Goal: Navigation & Orientation: Find specific page/section

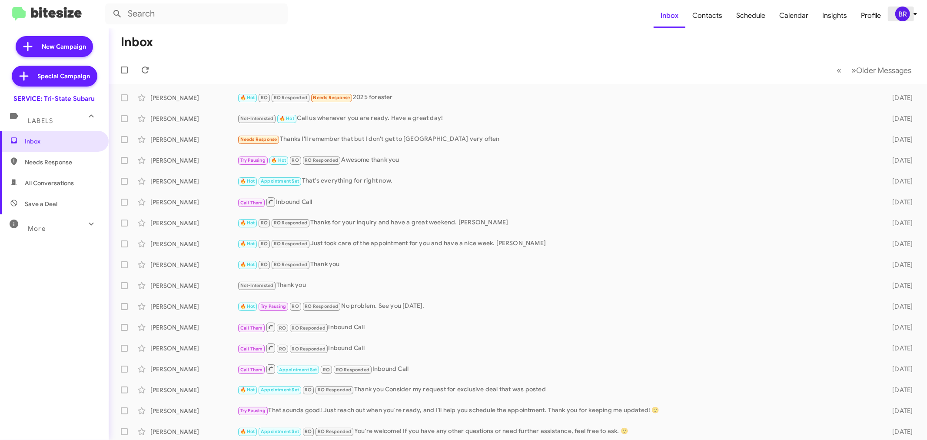
click at [907, 14] on div "BR" at bounding box center [902, 14] width 15 height 15
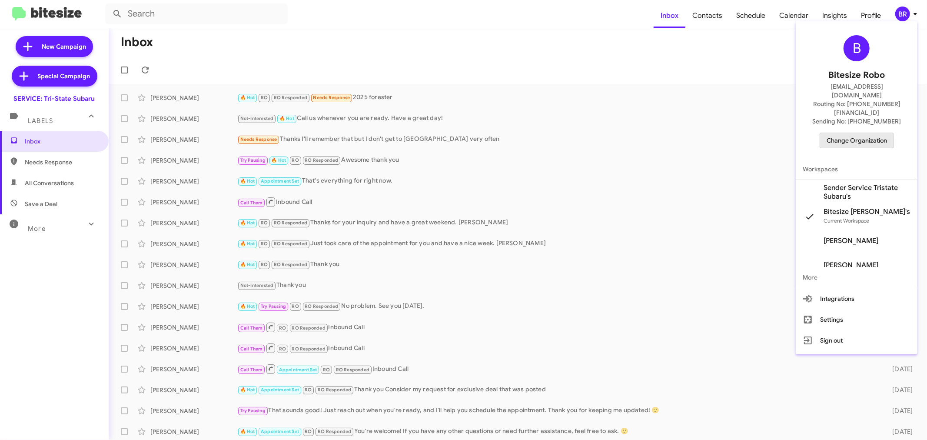
click at [852, 133] on span "Change Organization" at bounding box center [856, 140] width 60 height 15
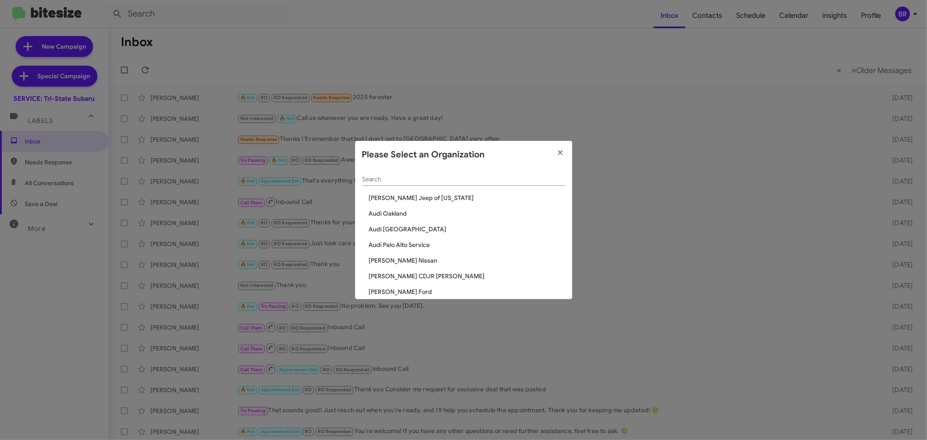
drag, startPoint x: 457, startPoint y: 185, endPoint x: 458, endPoint y: 181, distance: 4.5
click at [457, 184] on div "Search" at bounding box center [463, 177] width 203 height 17
drag, startPoint x: 458, startPoint y: 181, endPoint x: 453, endPoint y: 185, distance: 6.5
click at [457, 182] on input "Search" at bounding box center [463, 179] width 203 height 7
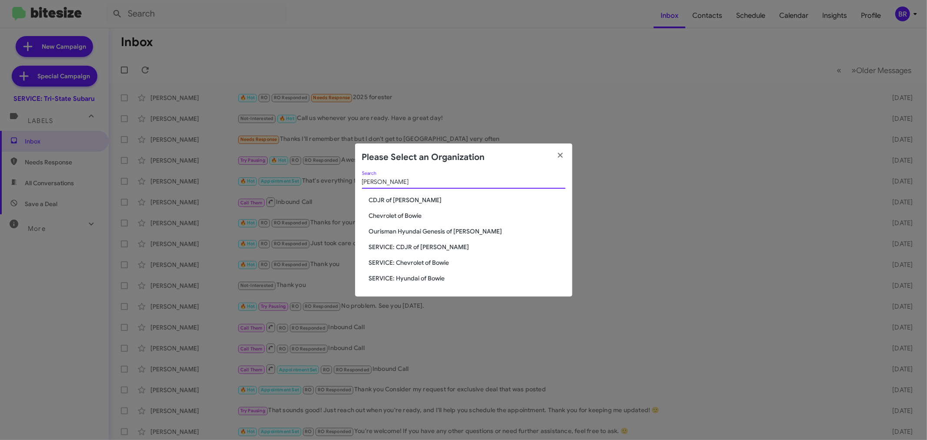
type input "[PERSON_NAME]"
click at [403, 199] on span "CDJR of [PERSON_NAME]" at bounding box center [467, 199] width 196 height 9
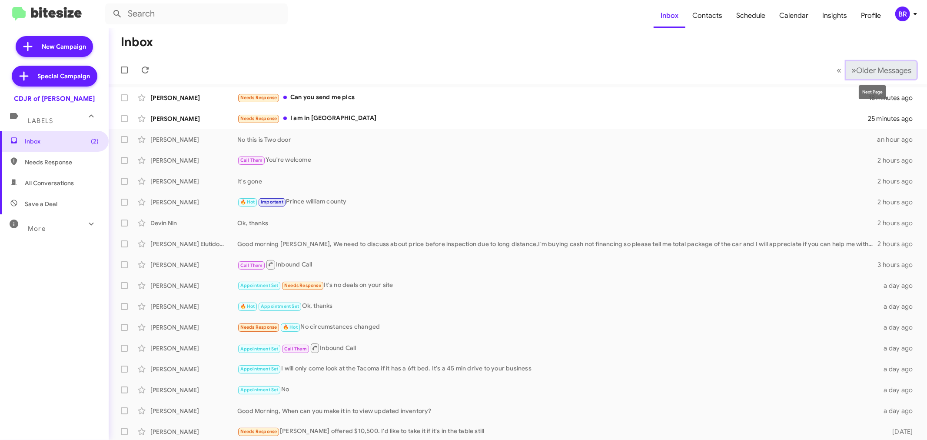
click at [879, 75] on span "Older Messages" at bounding box center [883, 71] width 55 height 10
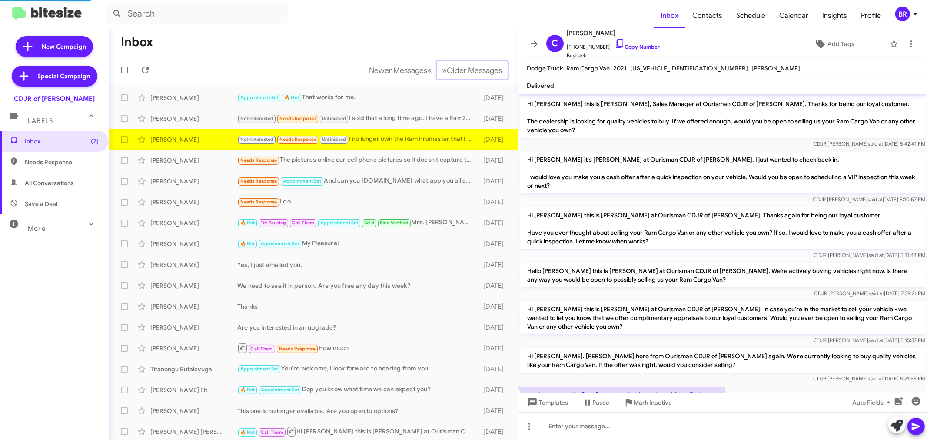
scroll to position [38, 0]
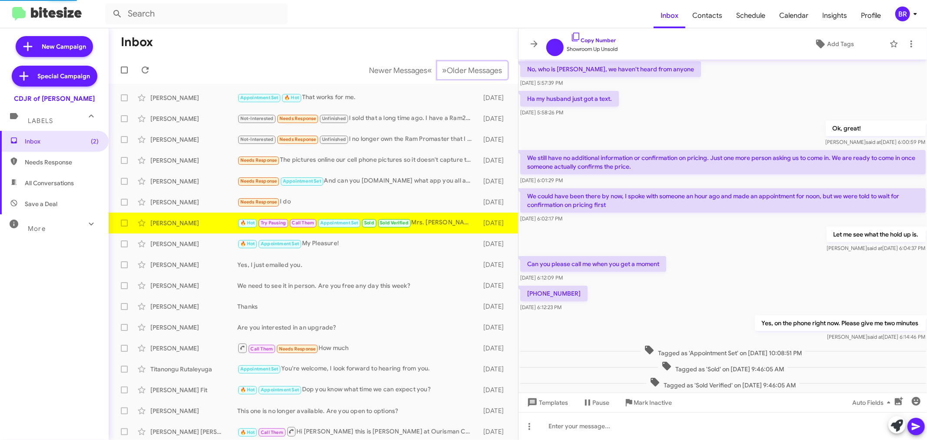
scroll to position [278, 0]
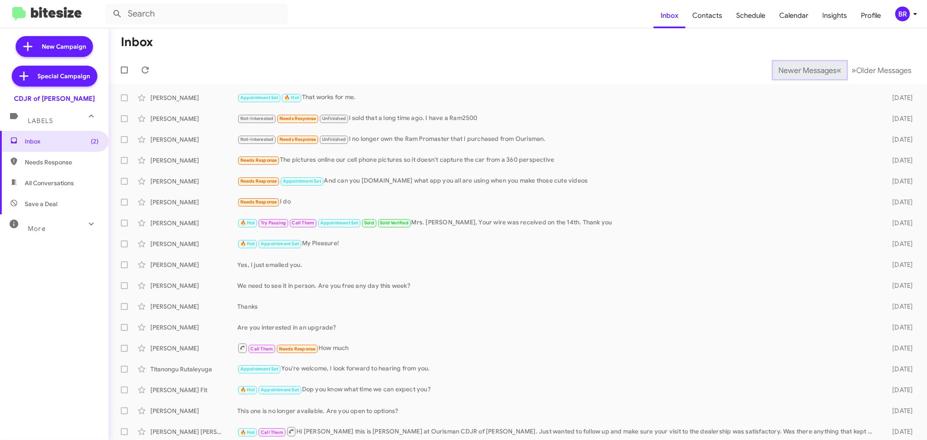
click at [793, 70] on span "Newer Messages" at bounding box center [807, 71] width 58 height 10
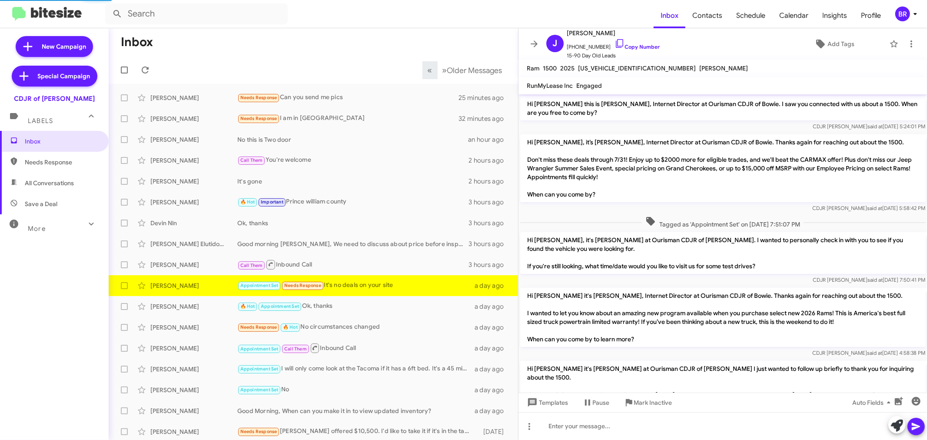
scroll to position [156, 0]
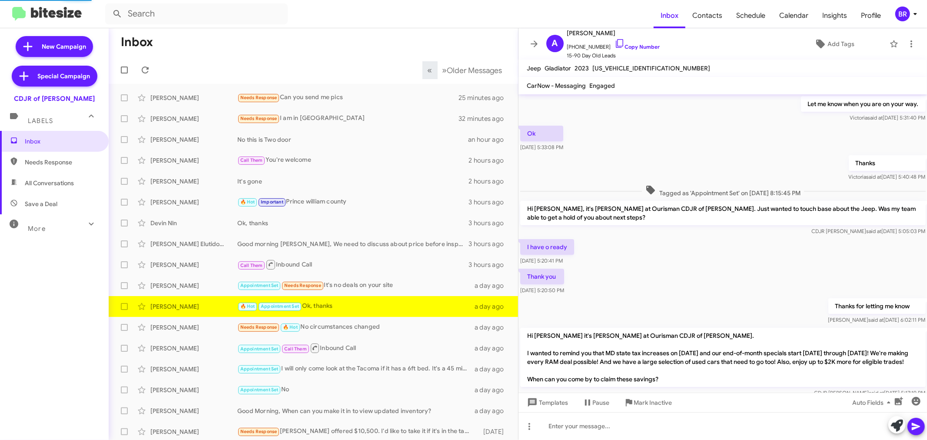
scroll to position [413, 0]
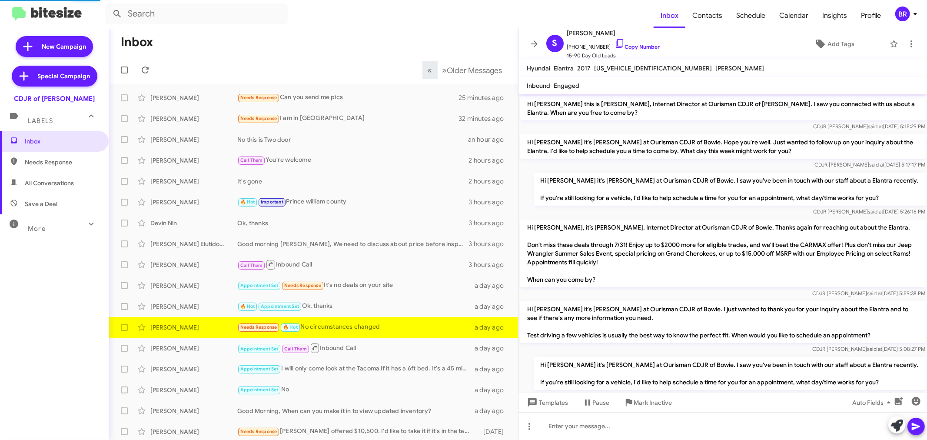
scroll to position [316, 0]
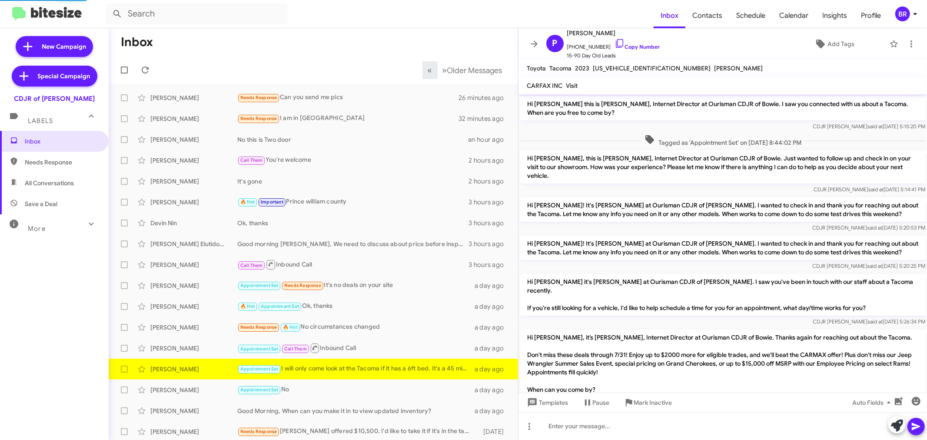
scroll to position [415, 0]
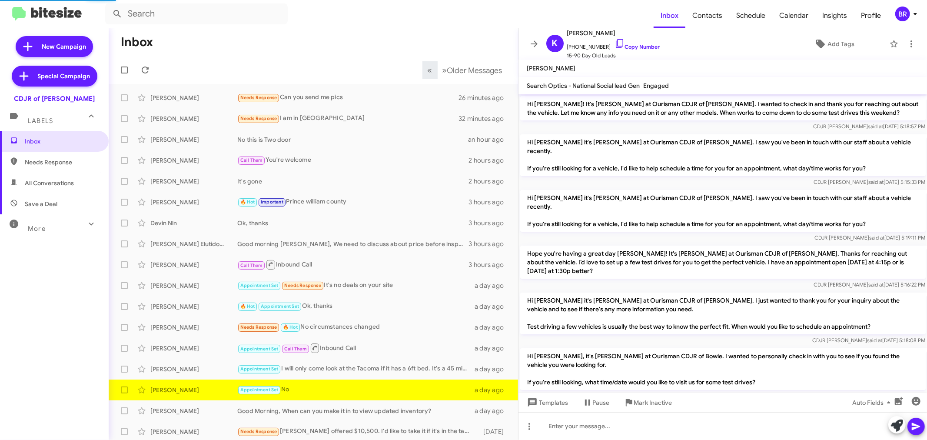
scroll to position [531, 0]
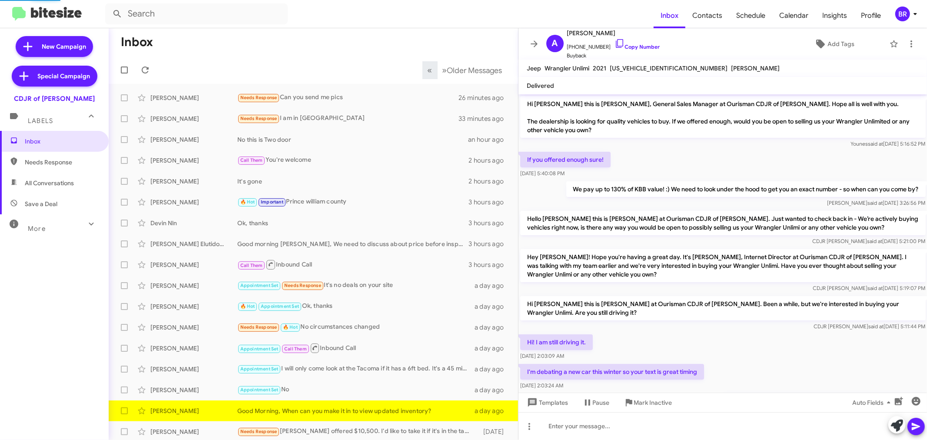
scroll to position [48, 0]
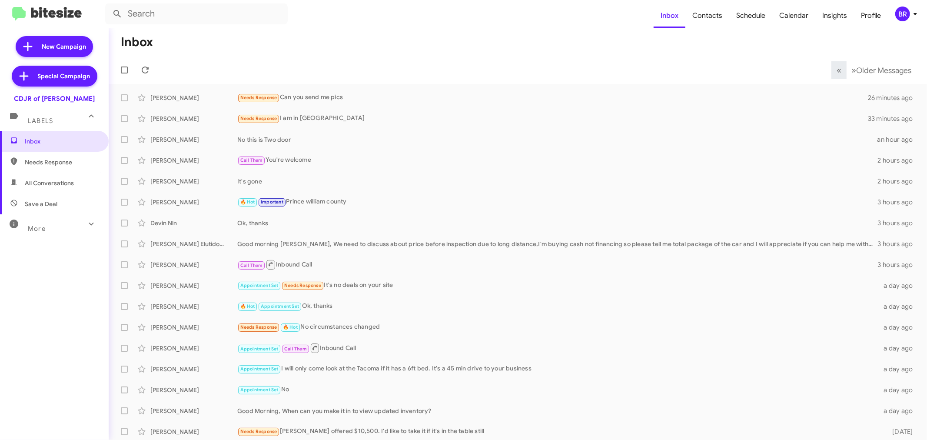
scroll to position [2, 0]
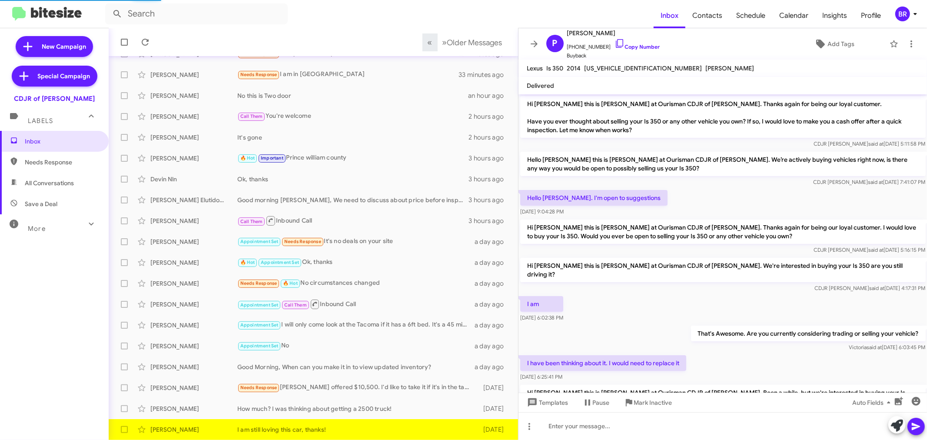
scroll to position [62, 0]
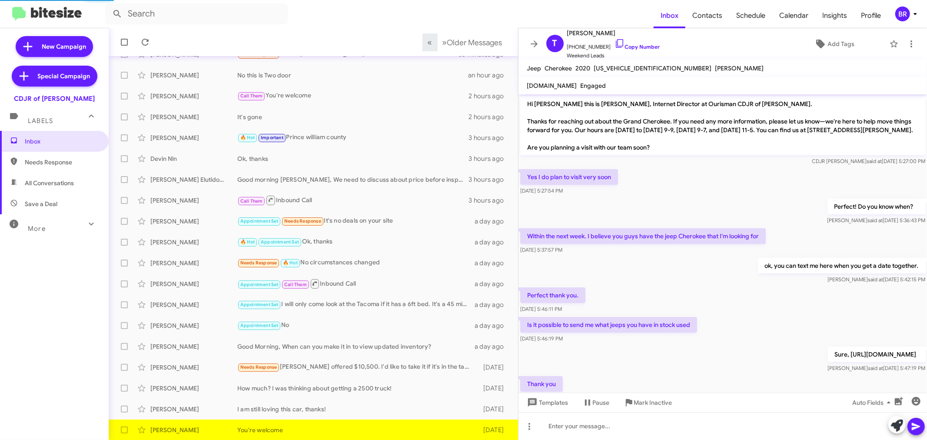
scroll to position [71, 0]
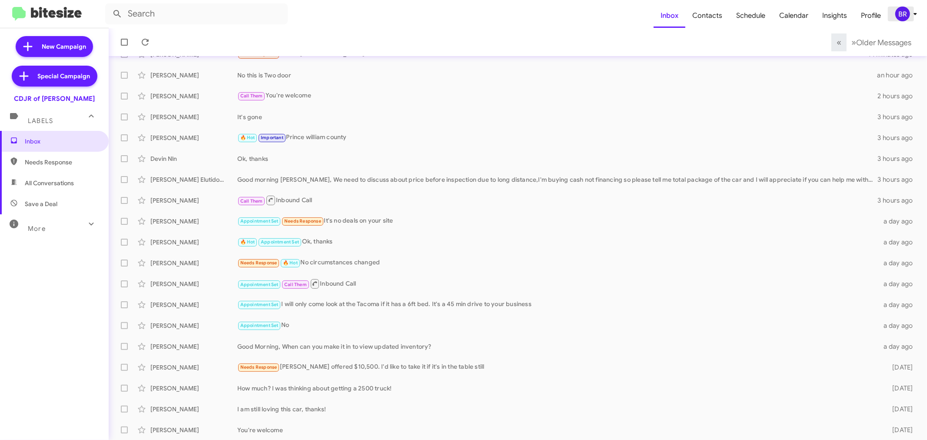
click at [908, 14] on div "BR" at bounding box center [902, 14] width 15 height 15
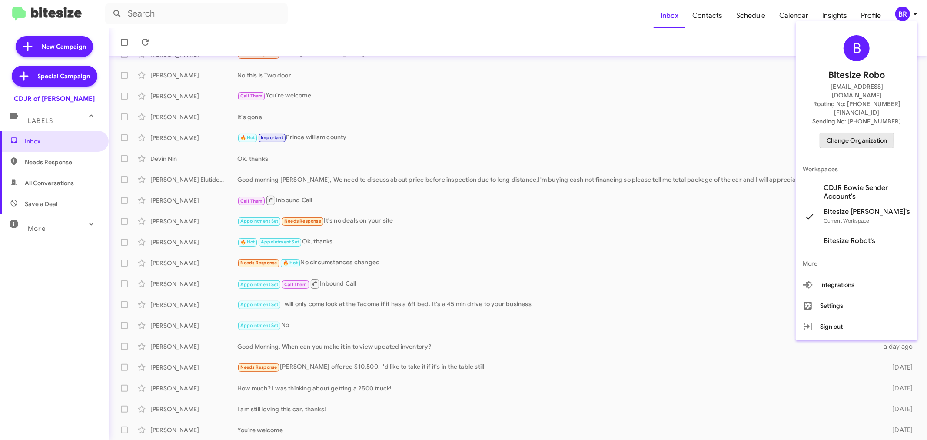
click at [844, 133] on span "Change Organization" at bounding box center [856, 140] width 60 height 15
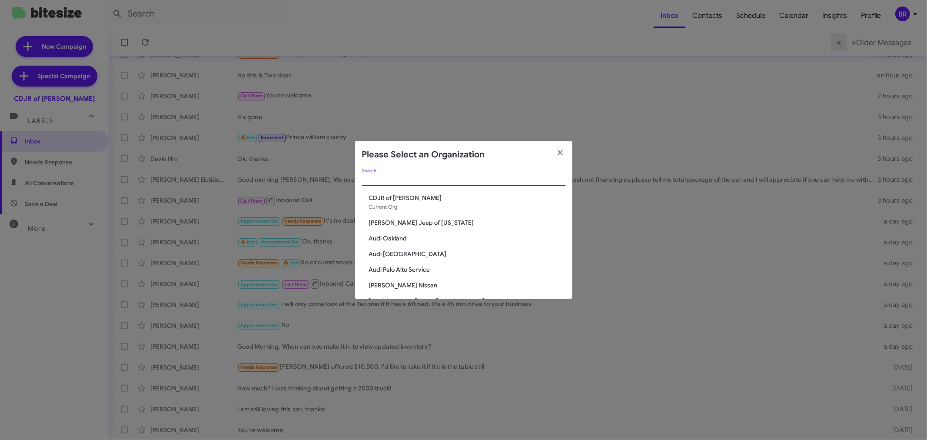
click at [490, 176] on input "Search" at bounding box center [463, 179] width 203 height 7
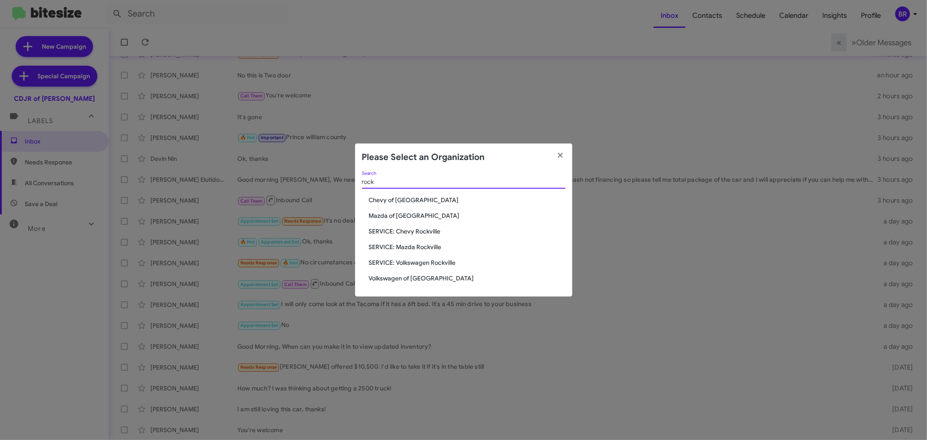
type input "rock"
click at [410, 197] on span "Chevy of [GEOGRAPHIC_DATA]" at bounding box center [467, 199] width 196 height 9
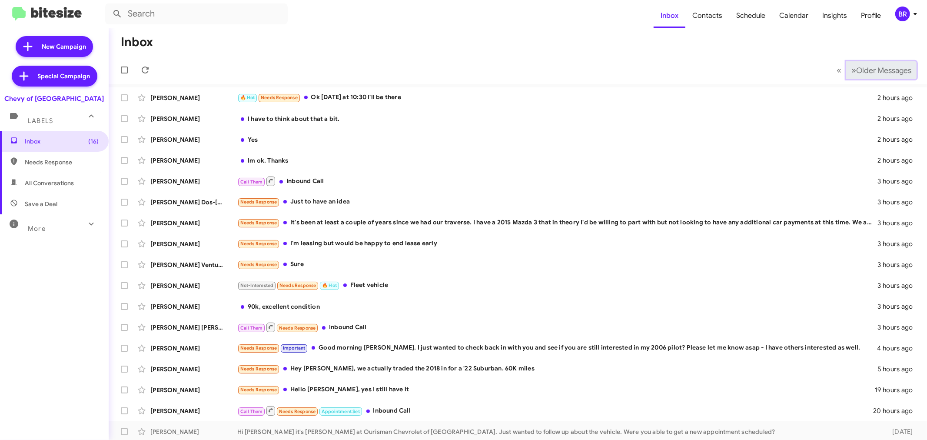
click at [863, 67] on span "Older Messages" at bounding box center [883, 71] width 55 height 10
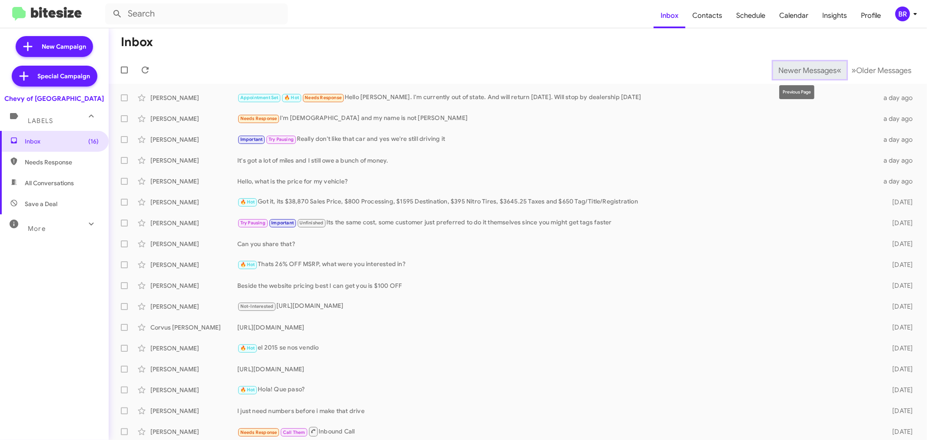
click at [801, 66] on span "Newer Messages" at bounding box center [807, 71] width 58 height 10
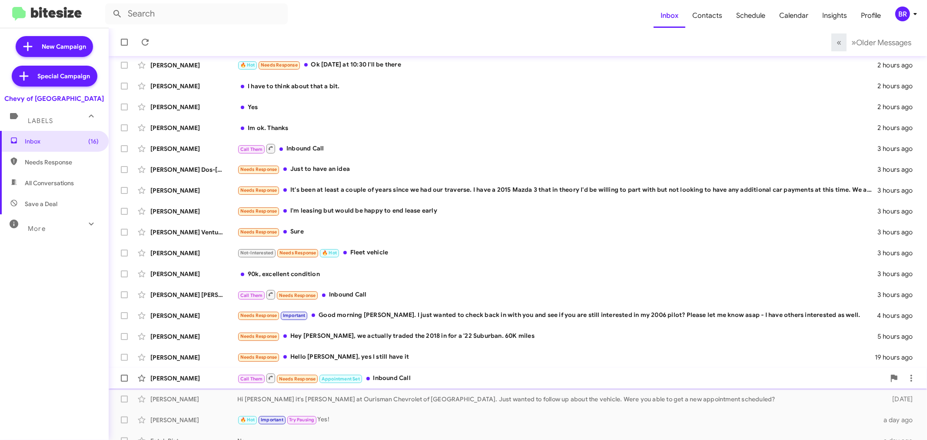
scroll to position [64, 0]
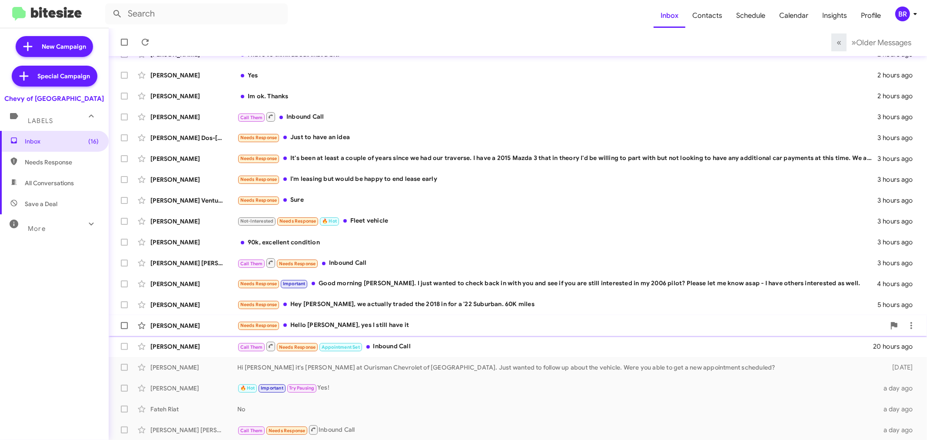
scroll to position [59, 0]
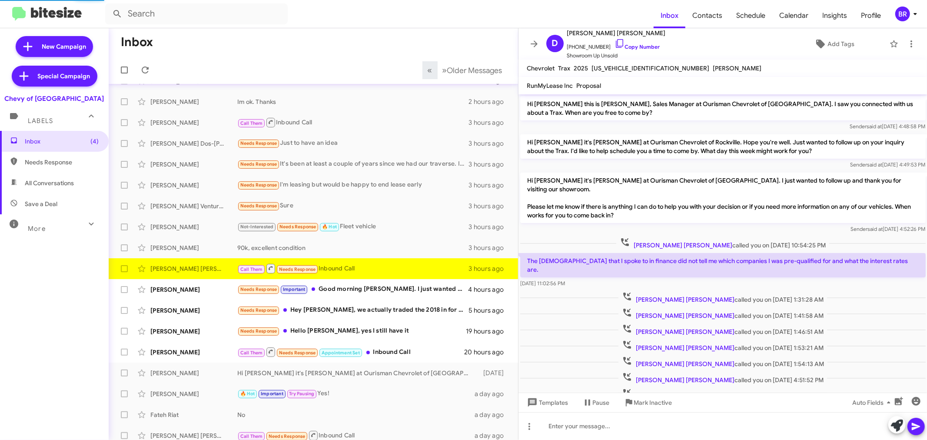
scroll to position [20, 0]
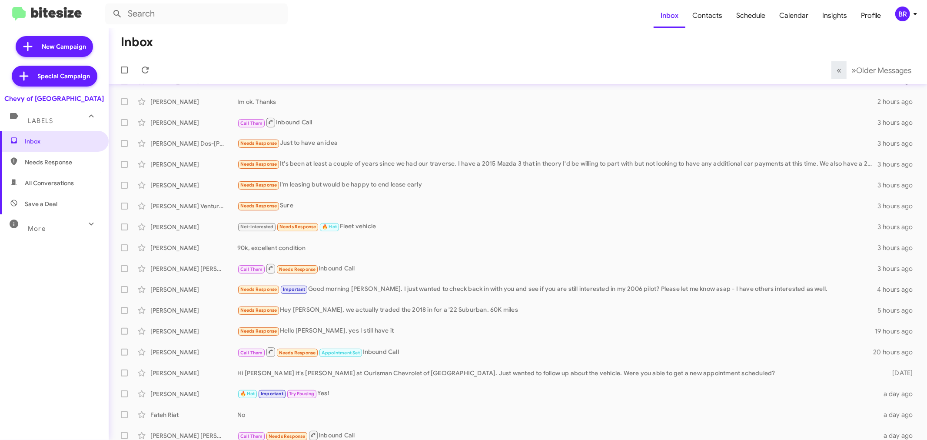
click at [914, 18] on icon at bounding box center [915, 14] width 10 height 10
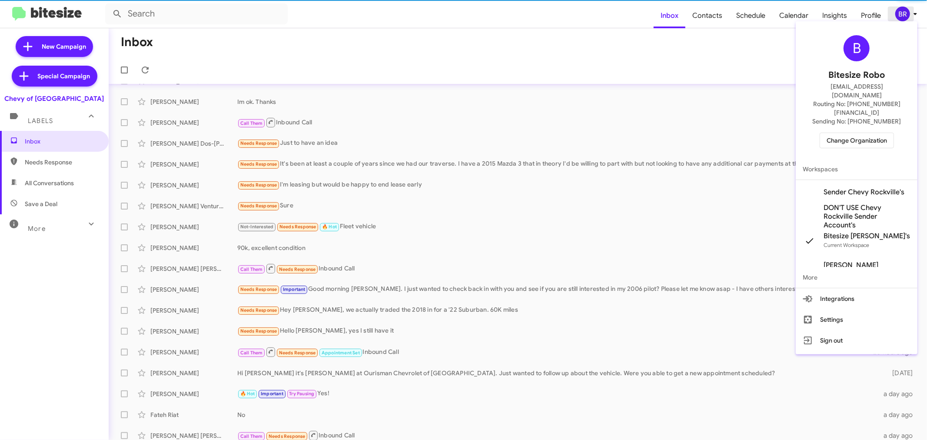
click at [909, 12] on div at bounding box center [463, 220] width 927 height 440
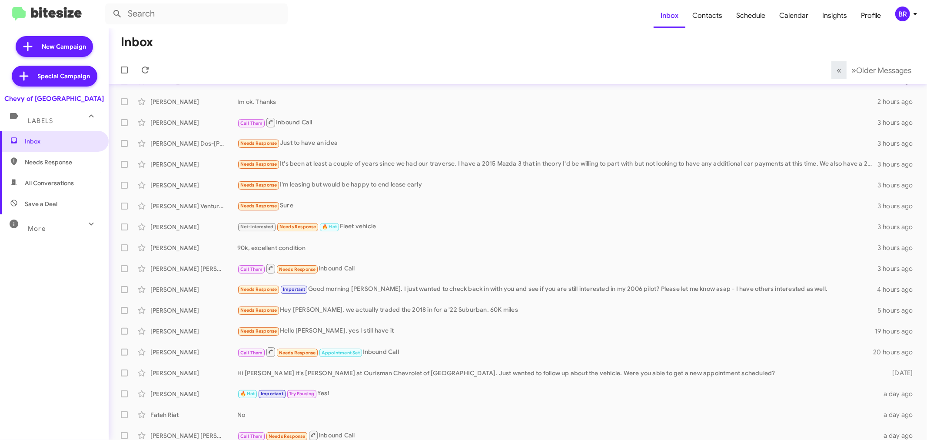
click at [900, 15] on div "BR" at bounding box center [902, 14] width 15 height 15
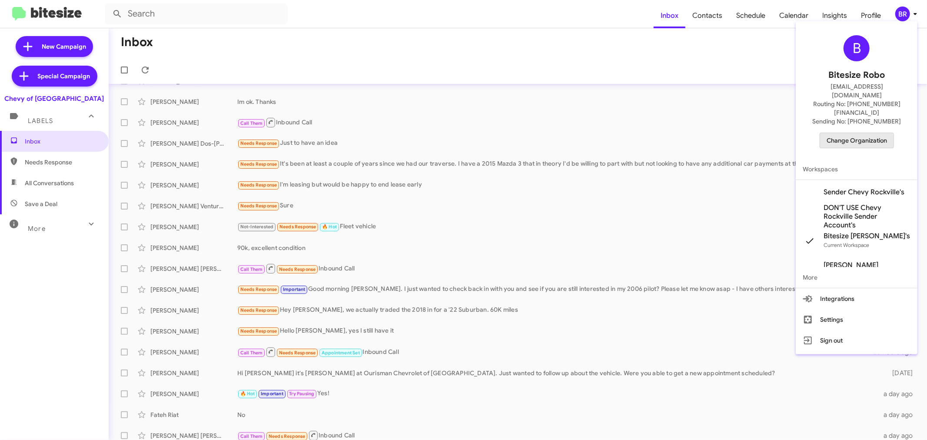
click at [861, 133] on span "Change Organization" at bounding box center [856, 140] width 60 height 15
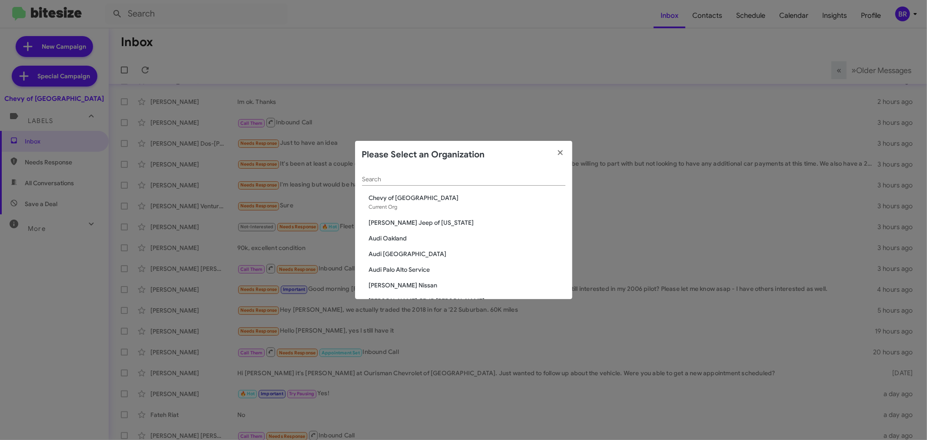
click at [493, 182] on input "Search" at bounding box center [463, 179] width 203 height 7
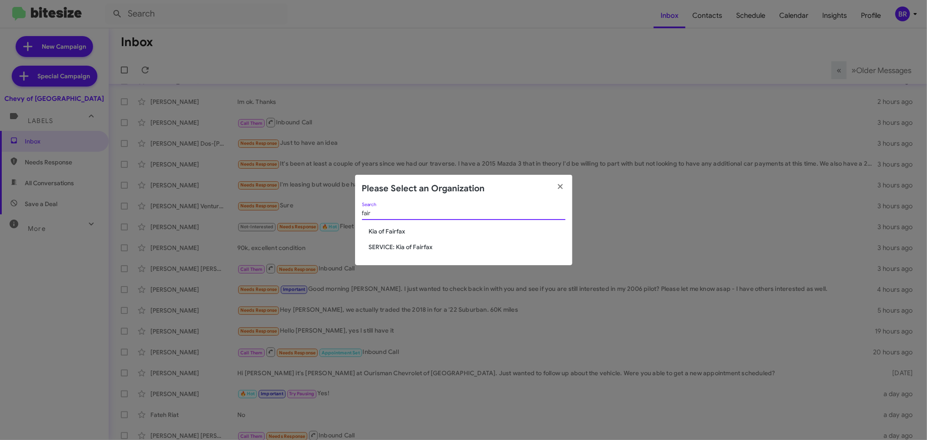
type input "fair"
click at [397, 231] on span "Kia of Fairfax" at bounding box center [467, 231] width 196 height 9
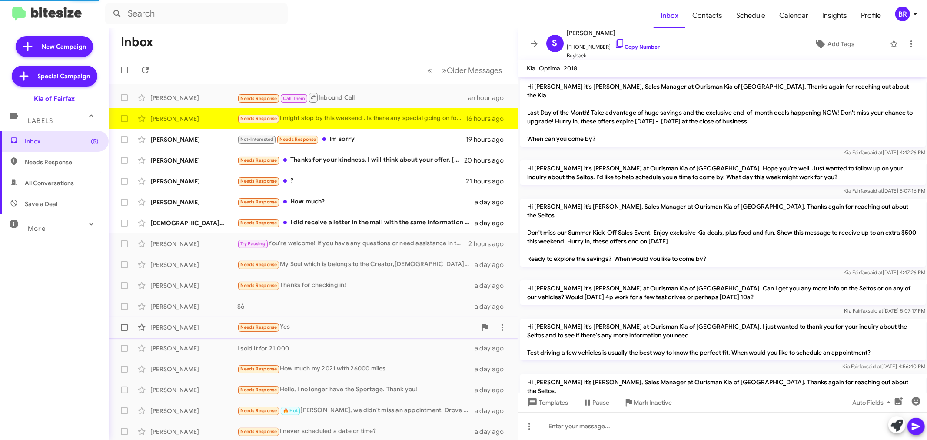
scroll to position [195, 0]
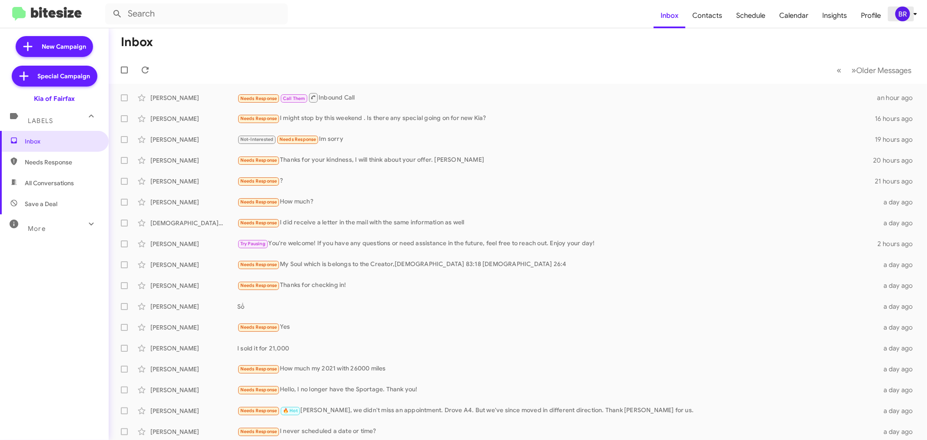
click at [901, 17] on div "BR" at bounding box center [902, 14] width 15 height 15
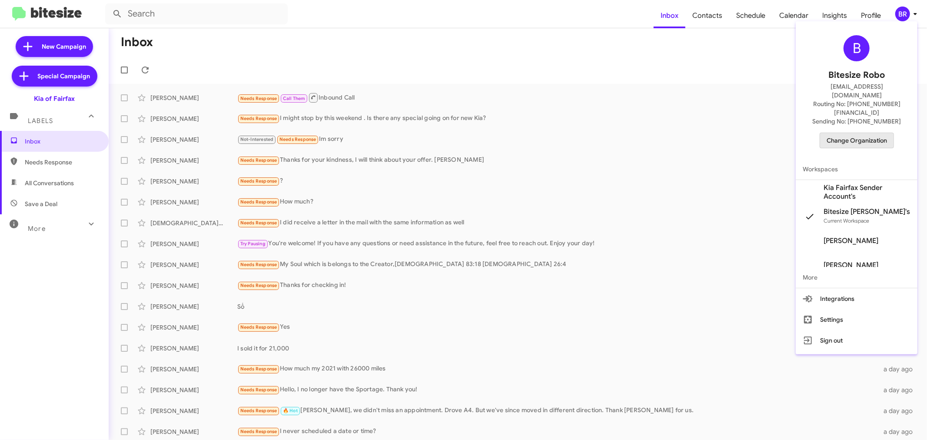
click at [845, 133] on span "Change Organization" at bounding box center [856, 140] width 60 height 15
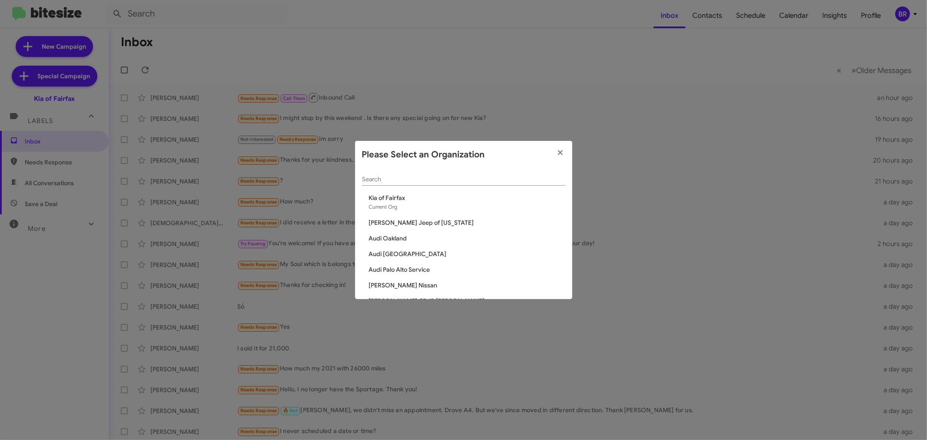
drag, startPoint x: 457, startPoint y: 173, endPoint x: 454, endPoint y: 180, distance: 7.8
click at [456, 175] on div "Search" at bounding box center [463, 177] width 203 height 17
click at [453, 181] on input "Search" at bounding box center [463, 179] width 203 height 7
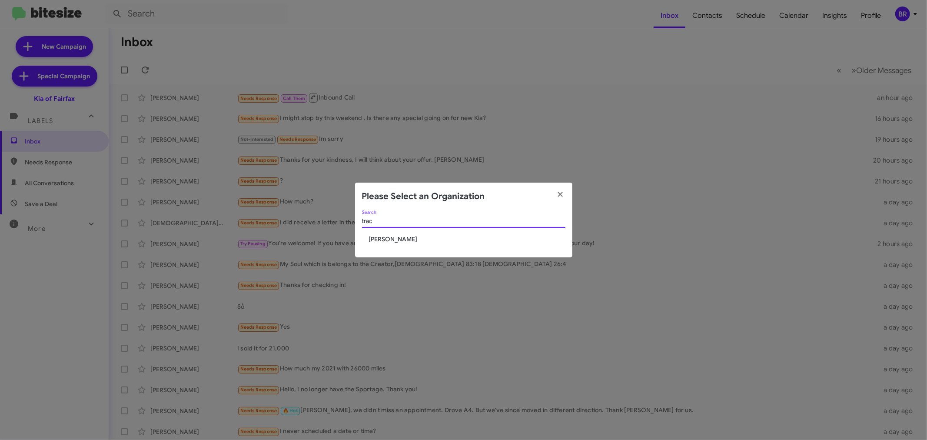
type input "trac"
click at [400, 235] on span "[PERSON_NAME]" at bounding box center [467, 239] width 196 height 9
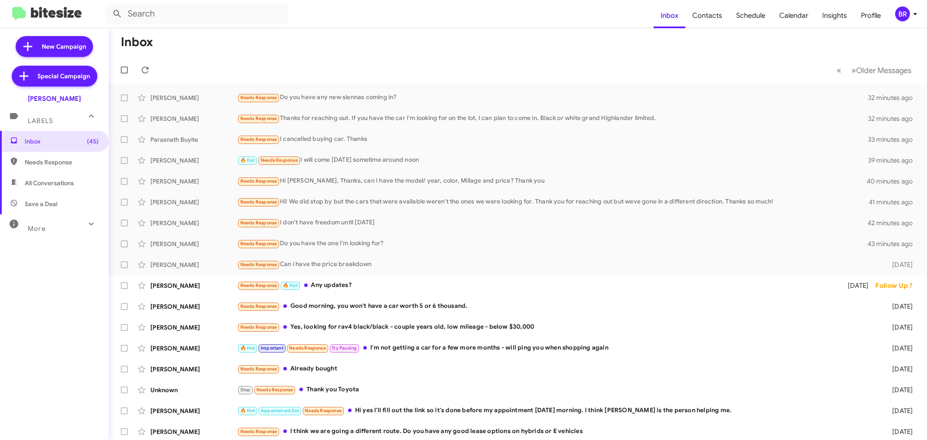
click at [124, 75] on label at bounding box center [124, 69] width 17 height 17
click at [124, 74] on input "checkbox" at bounding box center [124, 73] width 0 height 0
checkbox input "true"
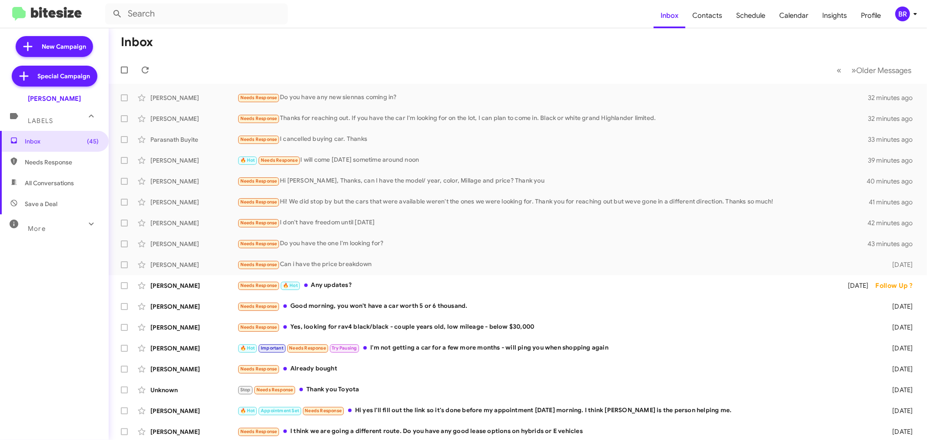
checkbox input "true"
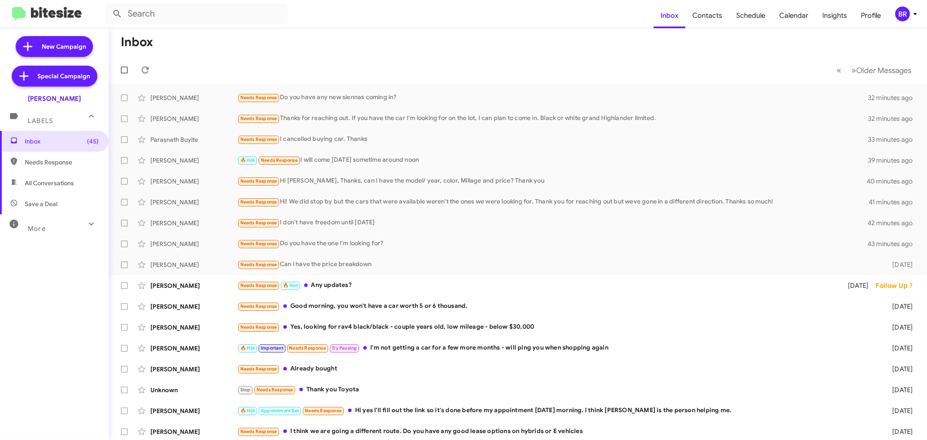
checkbox input "true"
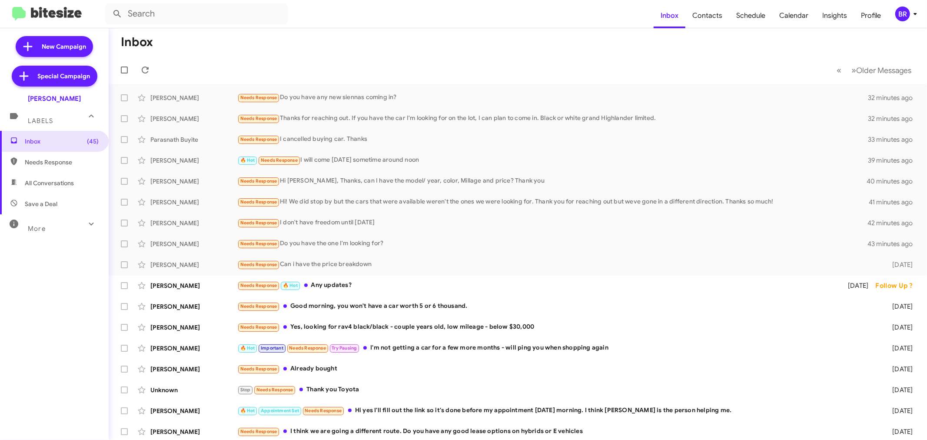
checkbox input "true"
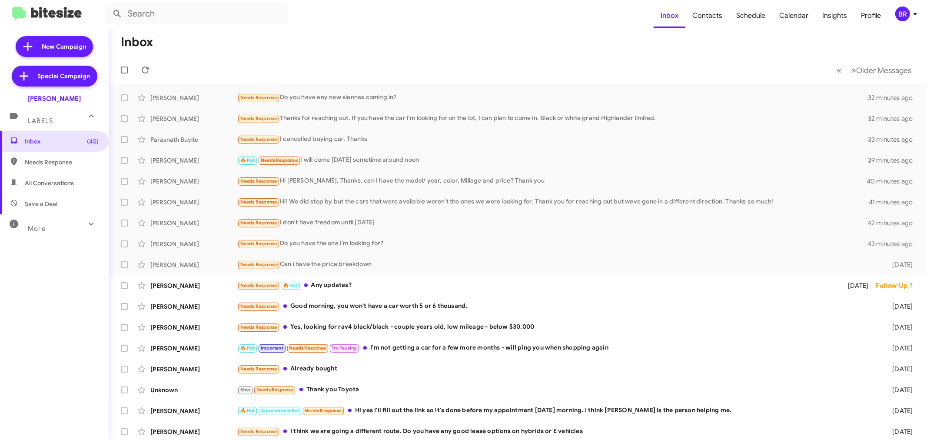
checkbox input "true"
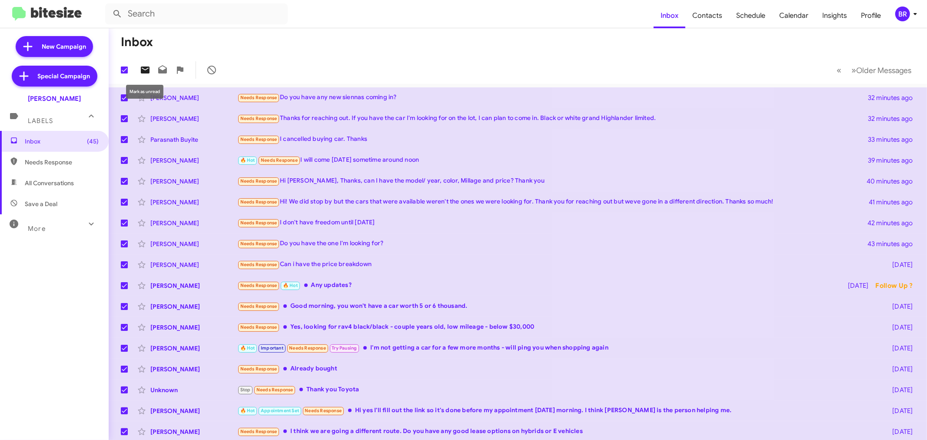
click at [146, 71] on icon at bounding box center [145, 69] width 9 height 7
click at [898, 16] on div "BR" at bounding box center [902, 14] width 15 height 15
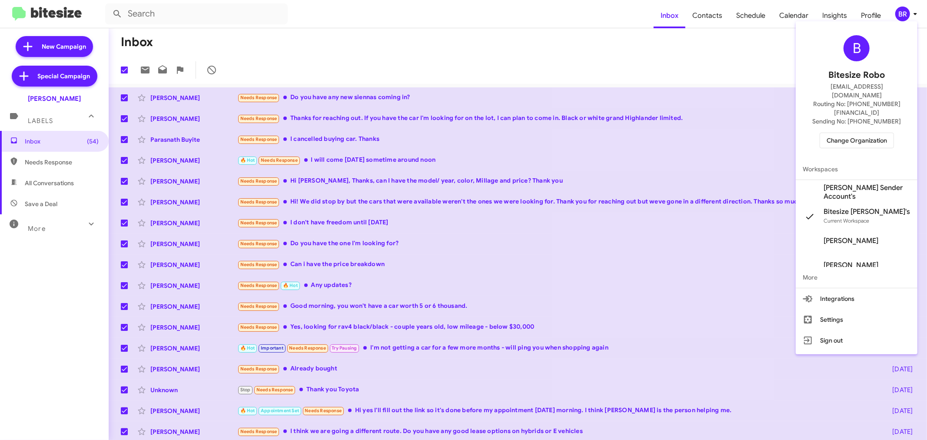
click at [846, 133] on span "Change Organization" at bounding box center [856, 140] width 60 height 15
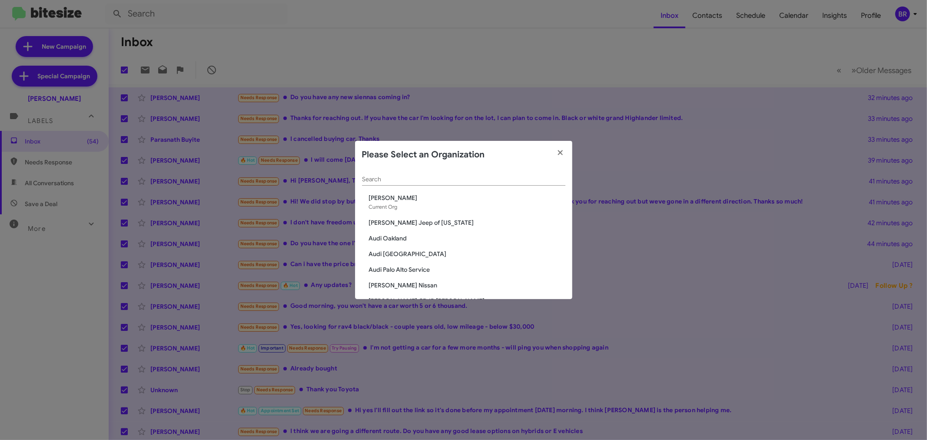
click at [478, 182] on input "Search" at bounding box center [463, 179] width 203 height 7
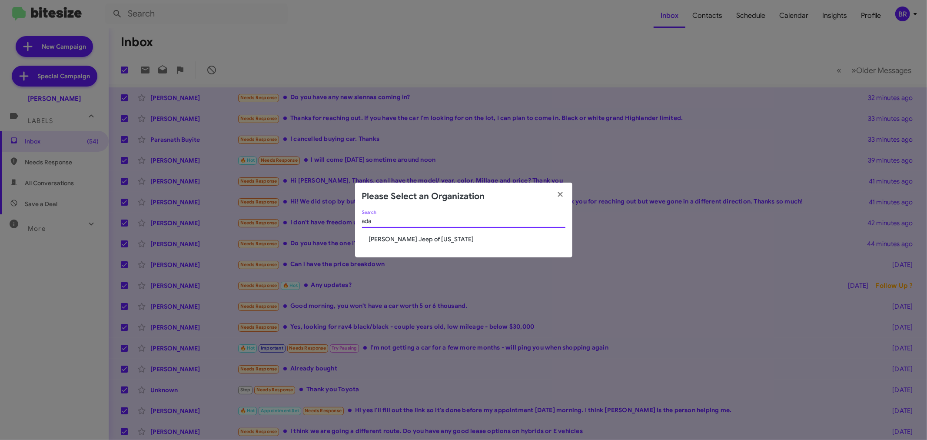
type input "ada"
click at [400, 237] on span "[PERSON_NAME] Jeep of [US_STATE]" at bounding box center [467, 239] width 196 height 9
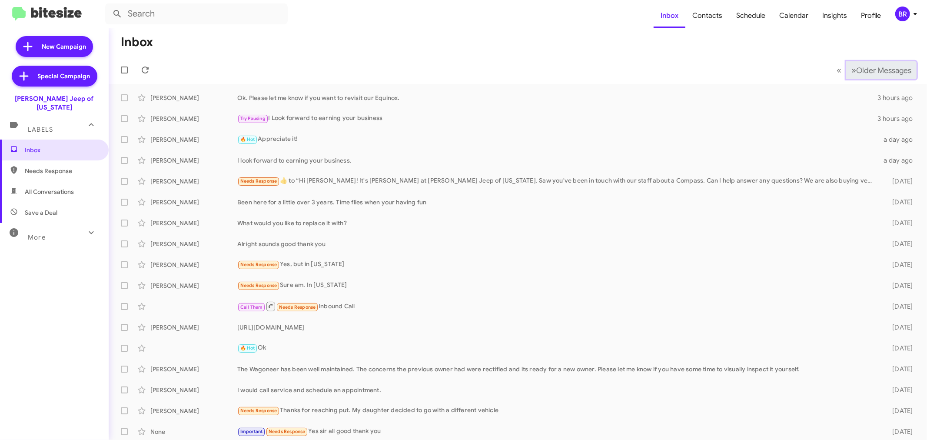
click at [867, 69] on span "Older Messages" at bounding box center [883, 71] width 55 height 10
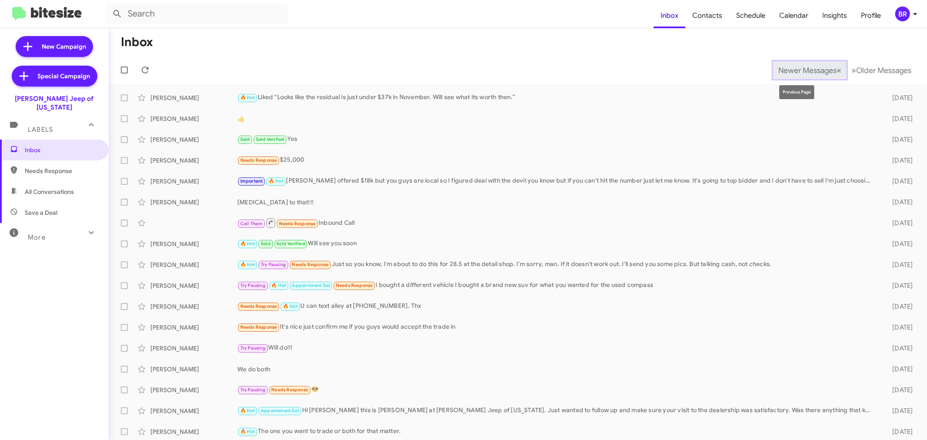
click at [787, 66] on span "Newer Messages" at bounding box center [807, 71] width 58 height 10
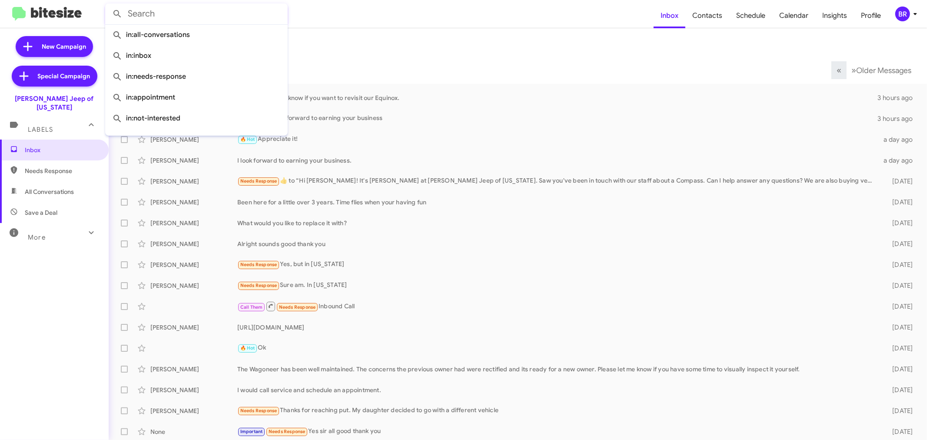
click at [250, 10] on input "text" at bounding box center [196, 13] width 182 height 21
paste input "[PERSON_NAME]"
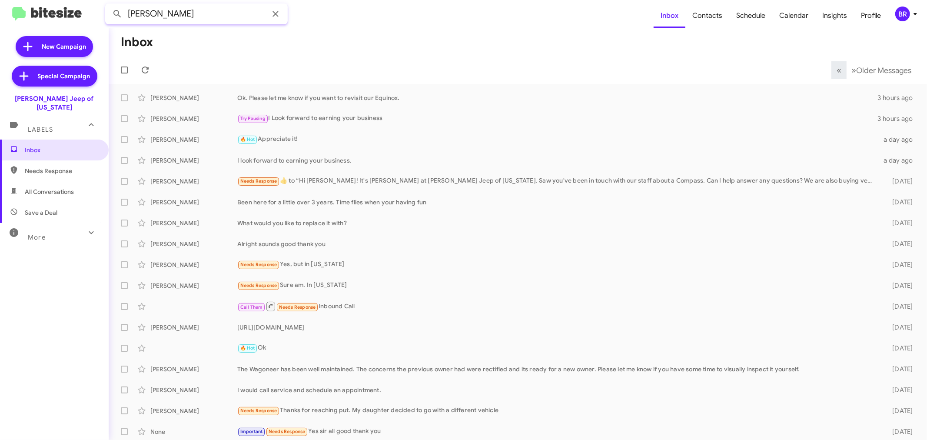
type input "[PERSON_NAME]"
click at [109, 5] on button at bounding box center [117, 13] width 17 height 17
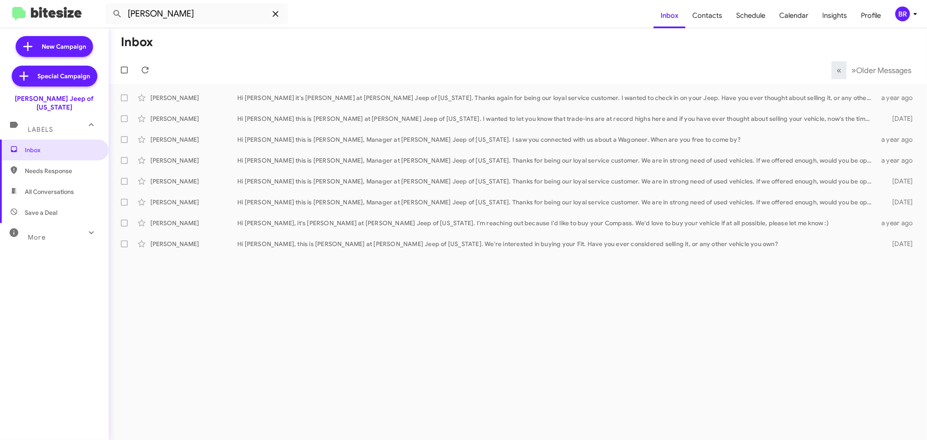
click at [272, 13] on icon at bounding box center [275, 14] width 10 height 10
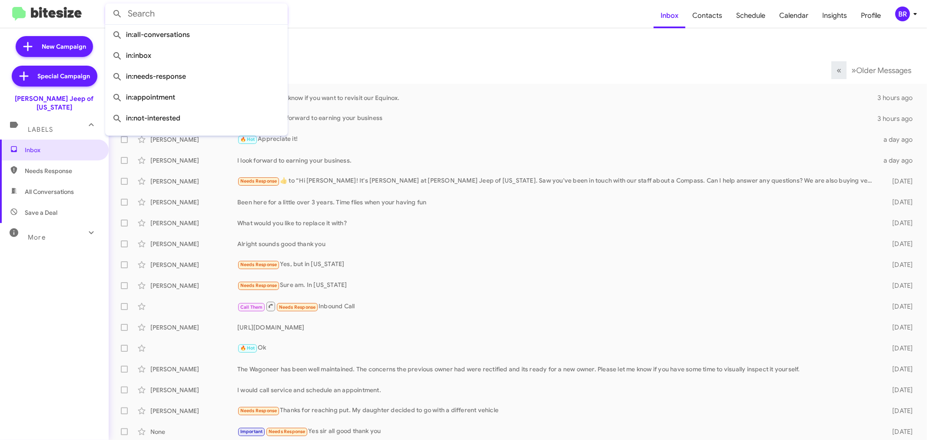
click at [171, 12] on input "text" at bounding box center [196, 13] width 182 height 21
click at [172, 12] on input "text" at bounding box center [196, 13] width 182 height 21
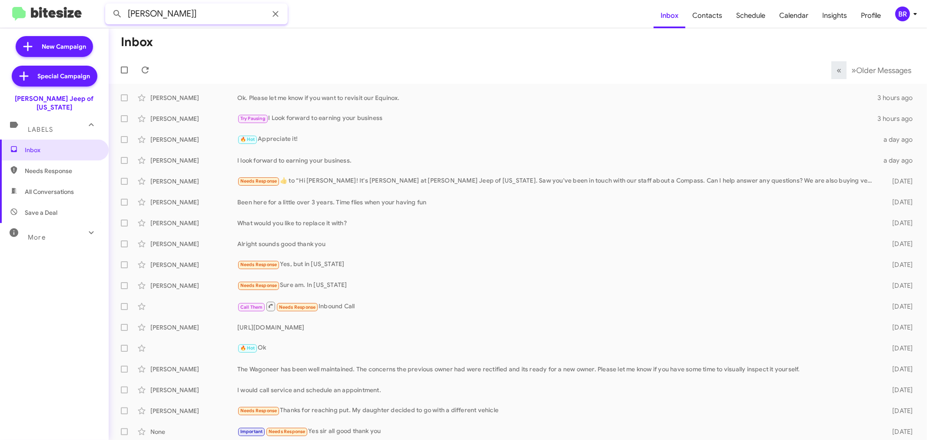
click at [220, 10] on input "[PERSON_NAME]]" at bounding box center [196, 13] width 182 height 21
type input "[PERSON_NAME]"
click at [109, 5] on button at bounding box center [117, 13] width 17 height 17
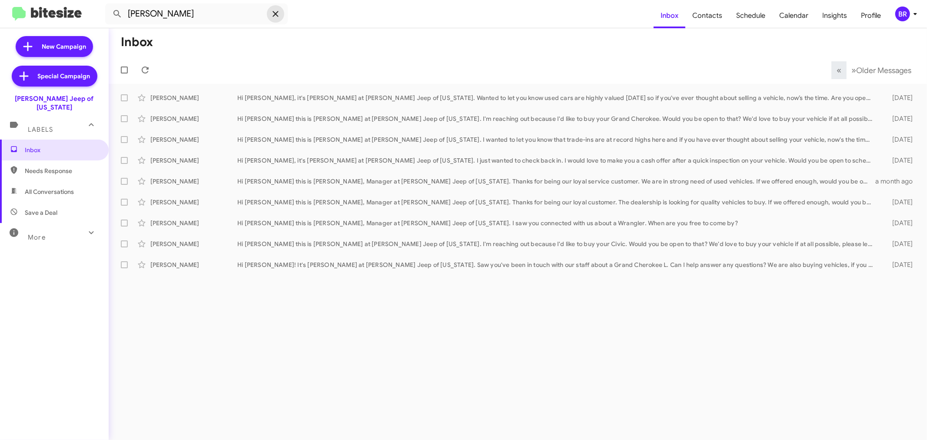
click at [277, 13] on icon at bounding box center [275, 14] width 10 height 10
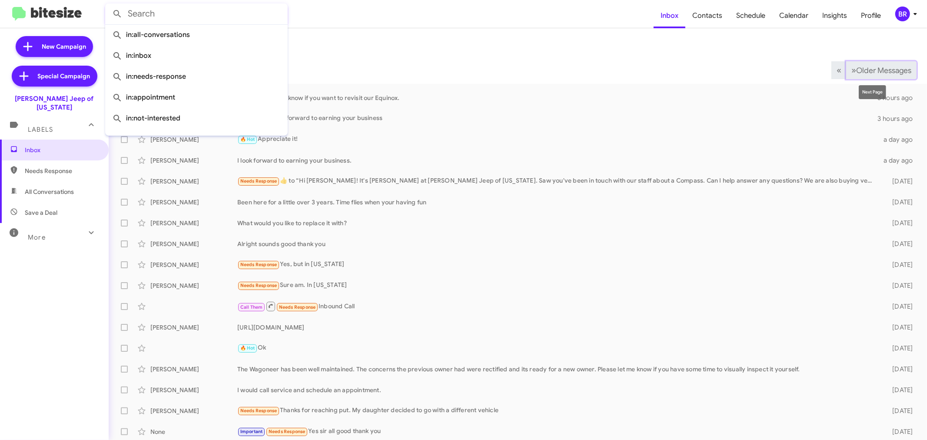
click at [888, 64] on button "» Next Older Messages" at bounding box center [881, 70] width 70 height 18
click at [880, 67] on span "Older Messages" at bounding box center [883, 71] width 55 height 10
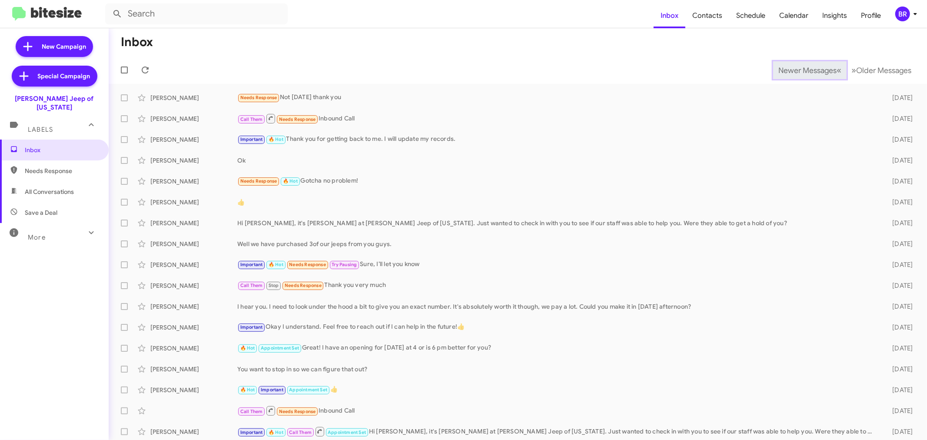
click at [813, 67] on span "Newer Messages" at bounding box center [807, 71] width 58 height 10
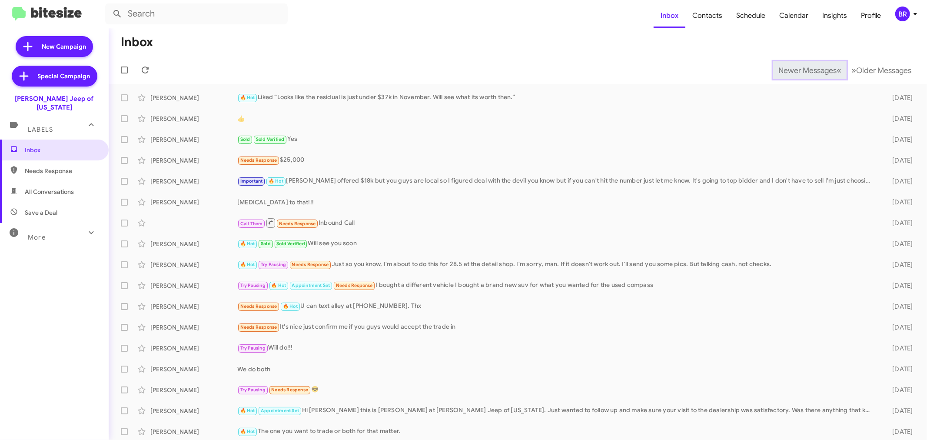
click at [793, 70] on span "Newer Messages" at bounding box center [807, 71] width 58 height 10
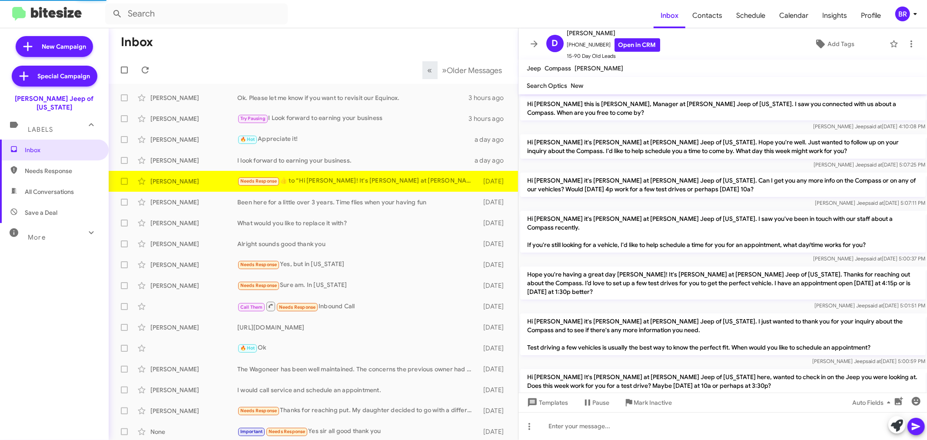
scroll to position [215, 0]
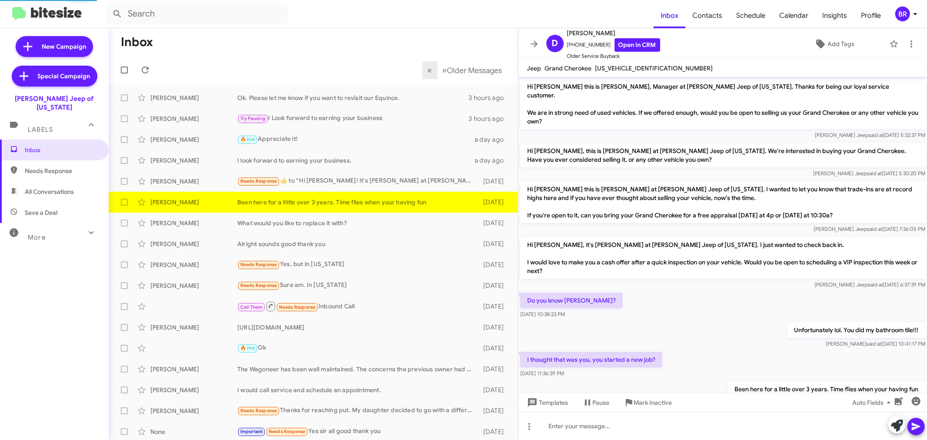
scroll to position [24, 0]
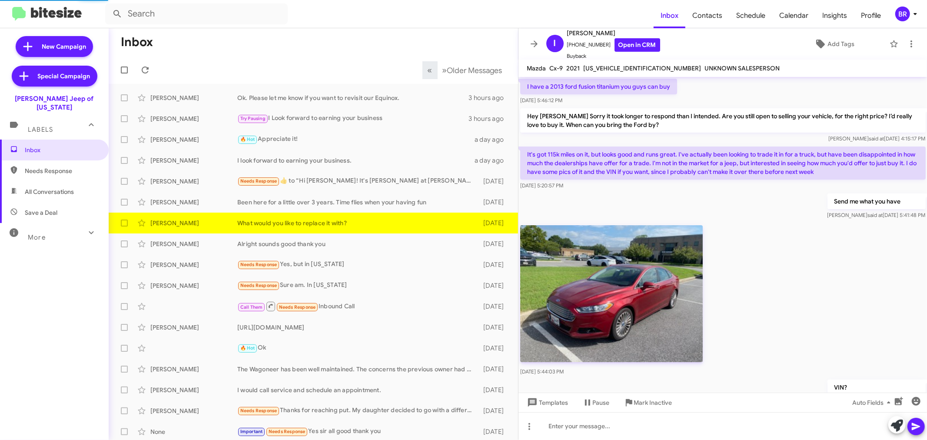
scroll to position [488, 0]
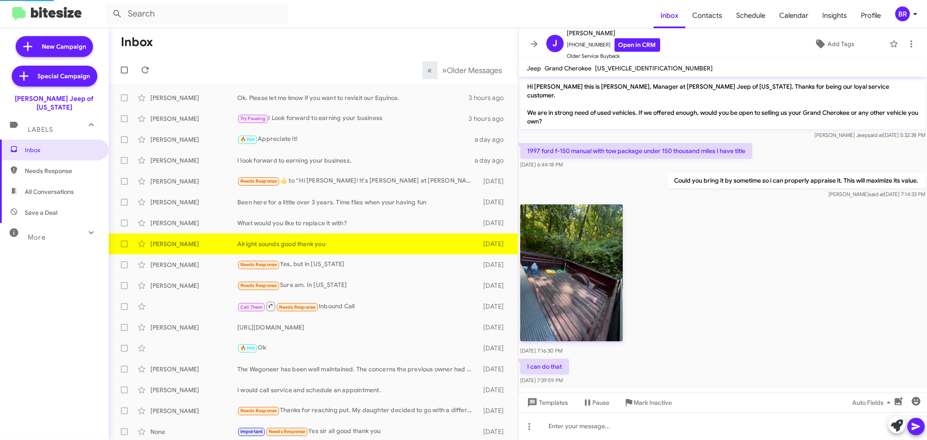
scroll to position [131, 0]
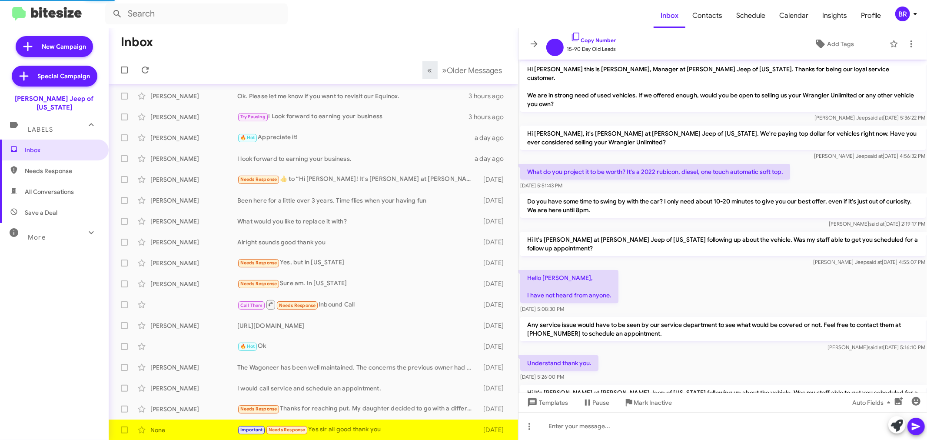
scroll to position [327, 0]
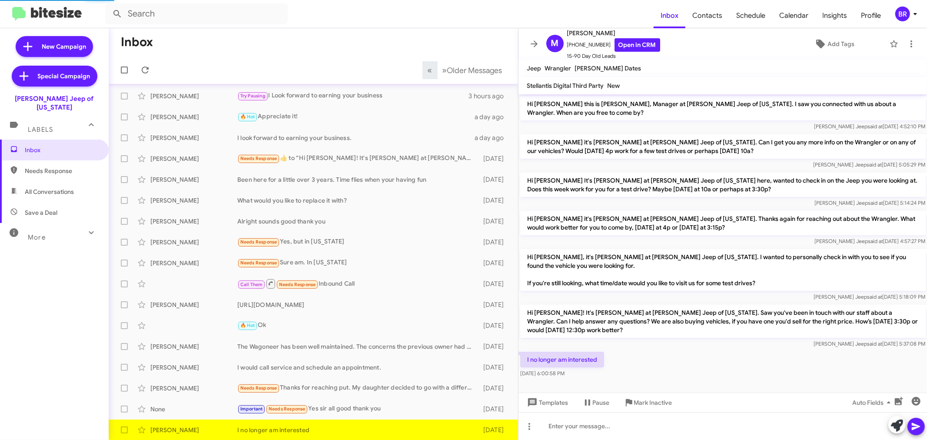
scroll to position [2, 0]
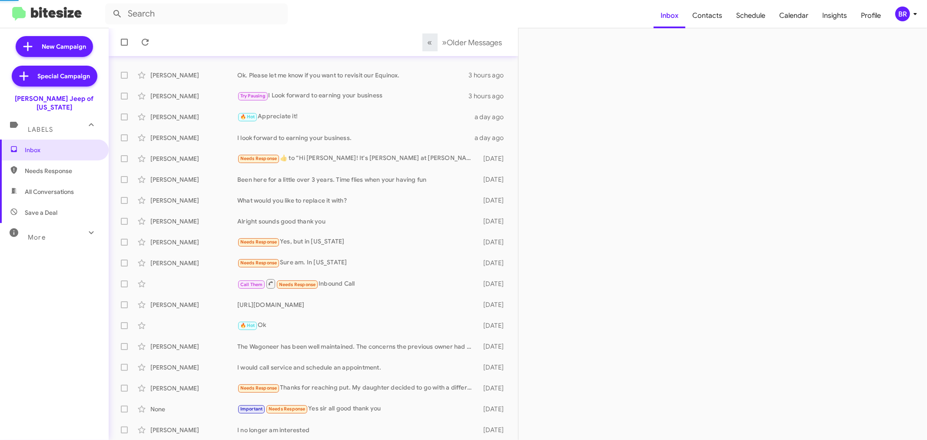
scroll to position [44, 0]
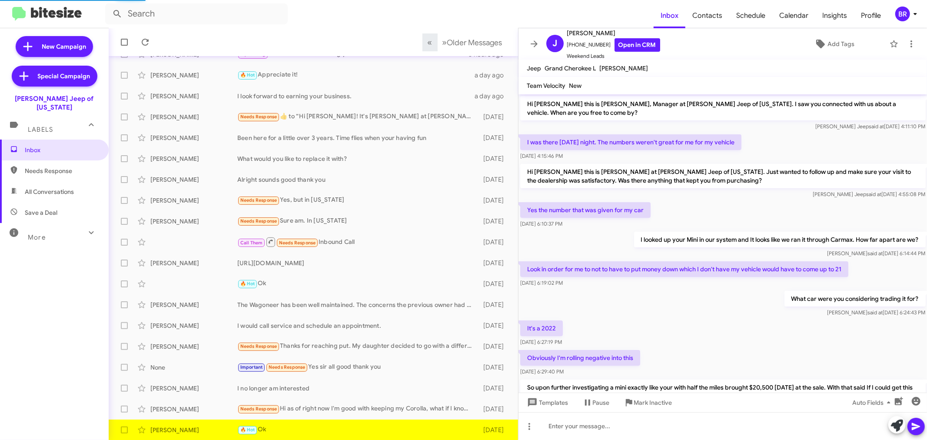
scroll to position [329, 0]
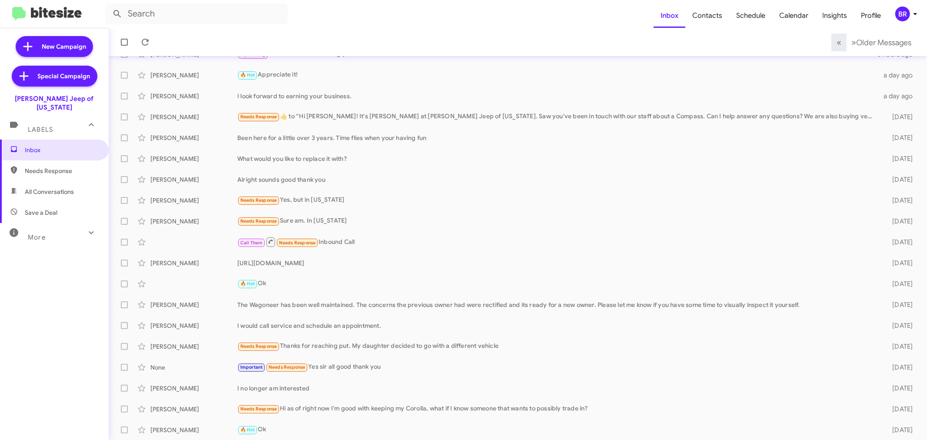
click at [897, 18] on div "BR" at bounding box center [902, 14] width 15 height 15
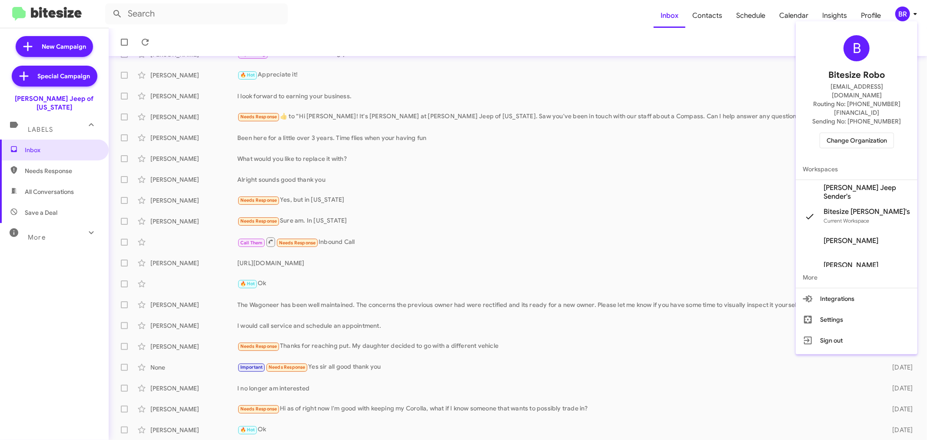
click at [858, 133] on span "Change Organization" at bounding box center [856, 140] width 60 height 15
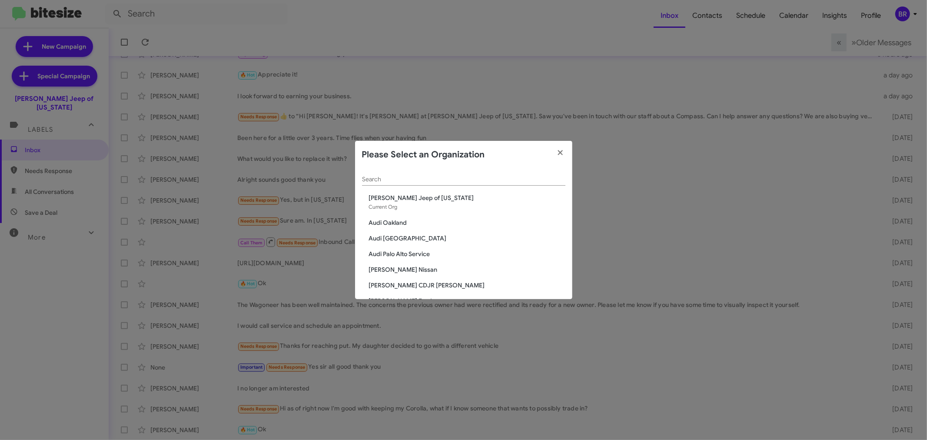
click at [462, 186] on div "Search" at bounding box center [463, 181] width 203 height 25
click at [464, 184] on div "Search" at bounding box center [463, 177] width 203 height 17
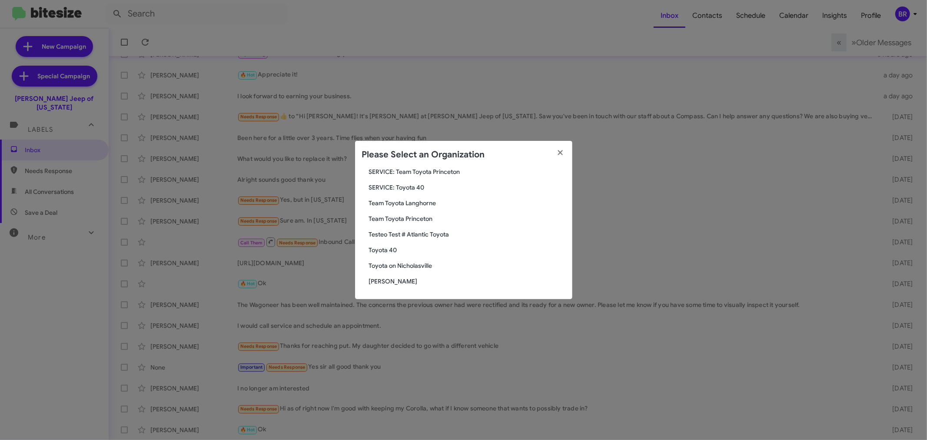
type input "toyota"
click at [388, 250] on span "Toyota 40" at bounding box center [467, 249] width 196 height 9
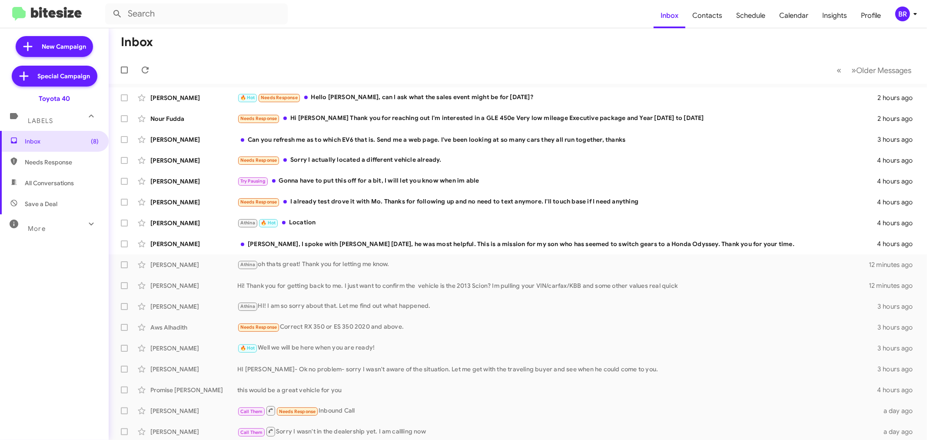
click at [57, 342] on div "Inbox (8) Needs Response All Conversations Save a Deal More Important 🔥 Hot App…" at bounding box center [54, 263] width 109 height 264
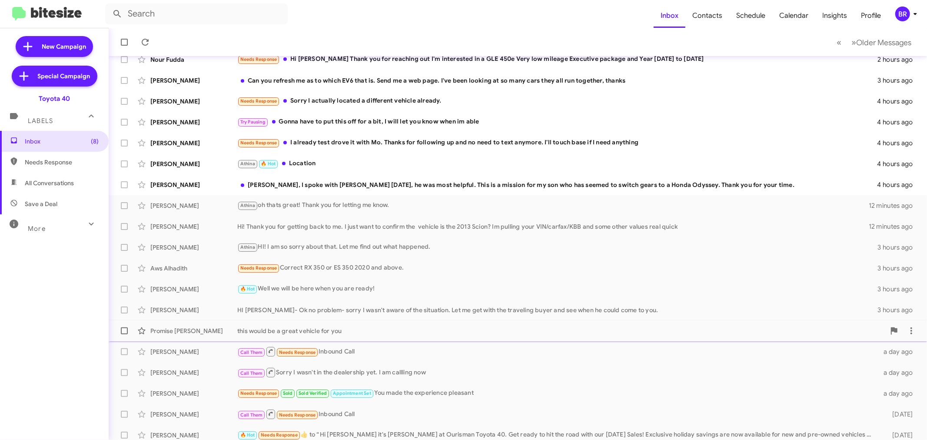
scroll to position [64, 0]
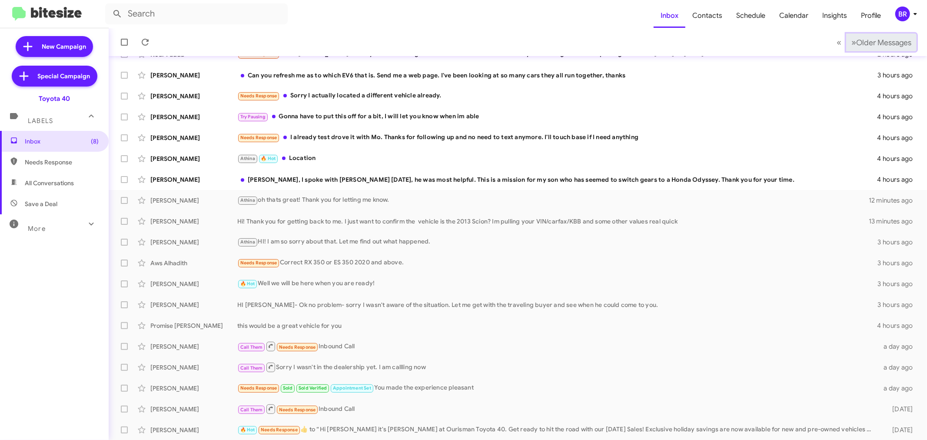
click at [856, 36] on button "» Next Older Messages" at bounding box center [881, 42] width 70 height 18
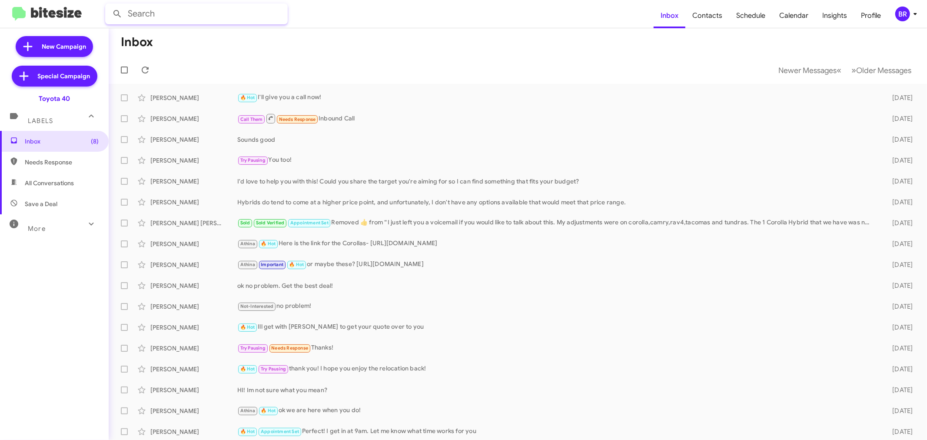
click at [192, 13] on input "text" at bounding box center [196, 13] width 182 height 21
paste input "4432525424"
type input "4432525424"
click at [109, 5] on button at bounding box center [117, 13] width 17 height 17
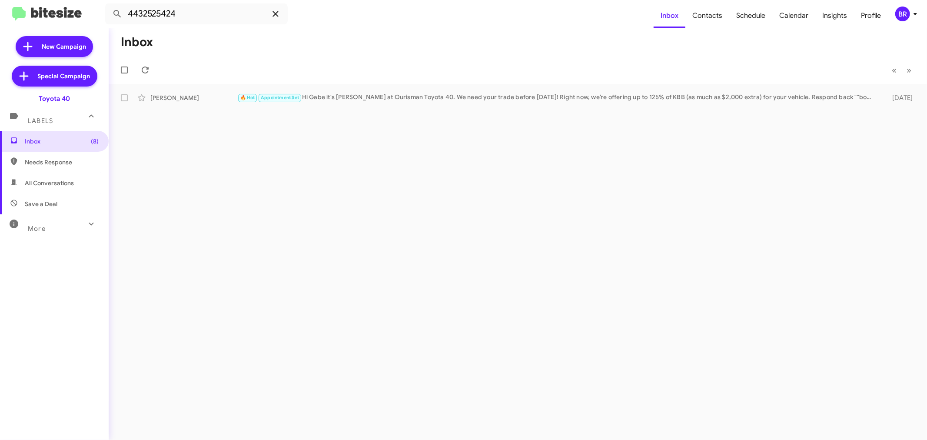
click at [277, 11] on icon at bounding box center [275, 14] width 10 height 10
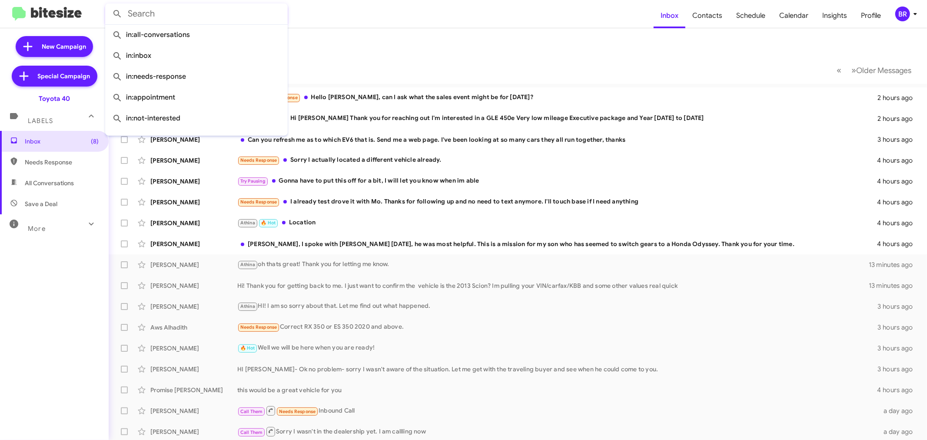
click at [174, 12] on input "text" at bounding box center [196, 13] width 182 height 21
click at [175, 11] on input "text" at bounding box center [196, 13] width 182 height 21
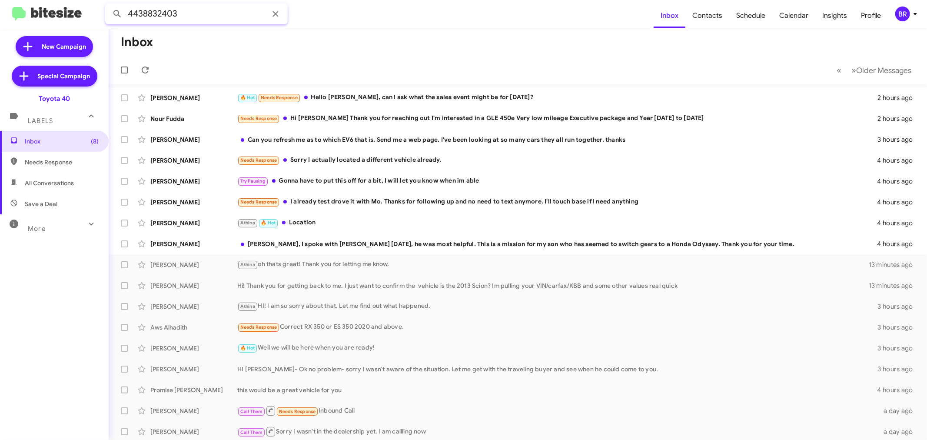
type input "4438832403"
click at [109, 5] on button at bounding box center [117, 13] width 17 height 17
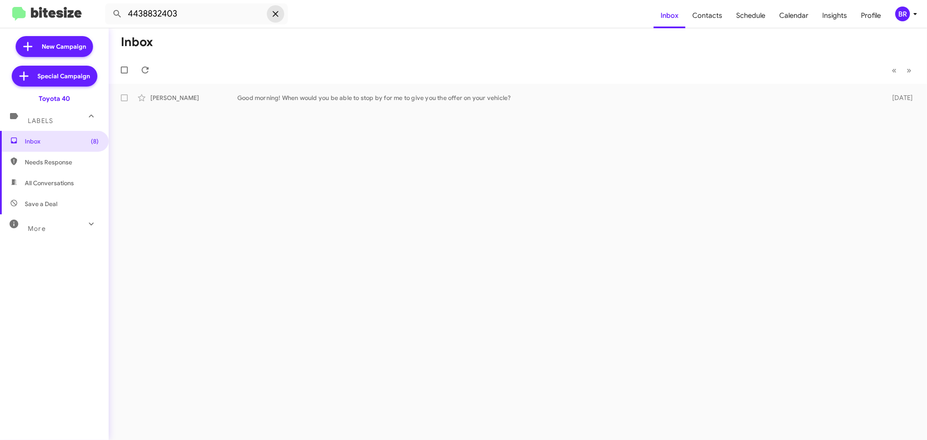
click at [277, 15] on icon at bounding box center [275, 14] width 6 height 6
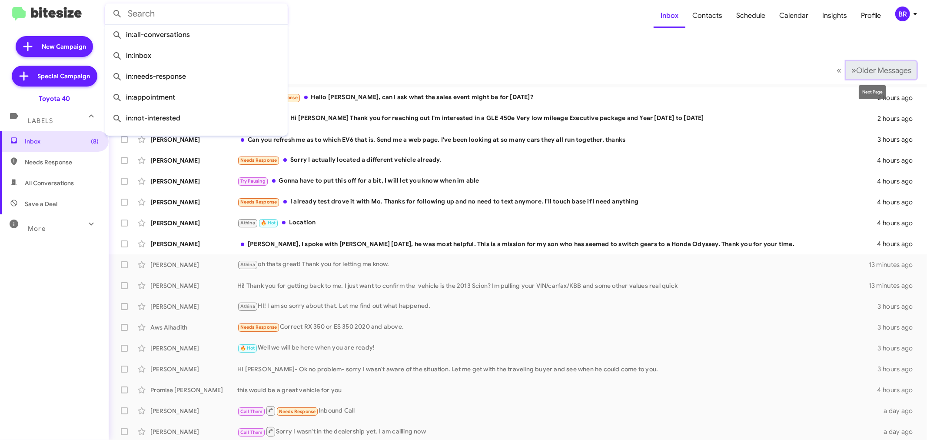
click at [857, 61] on button "» Next Older Messages" at bounding box center [881, 70] width 70 height 18
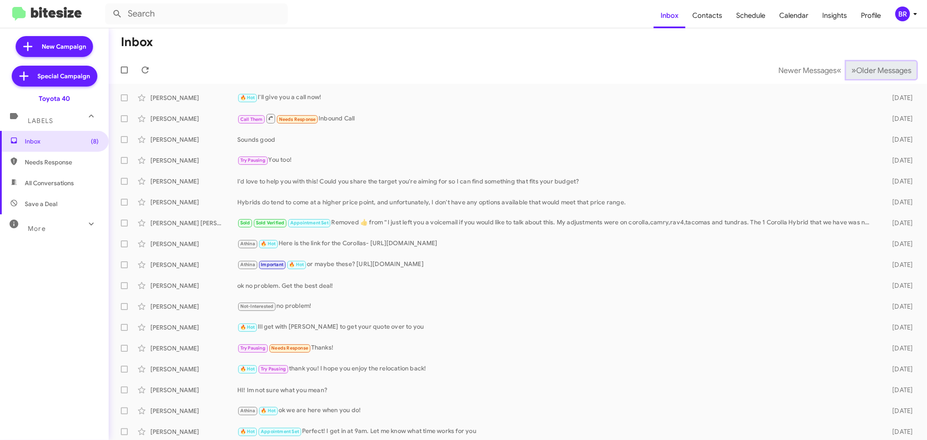
click at [857, 61] on button "» Next Older Messages" at bounding box center [881, 70] width 70 height 18
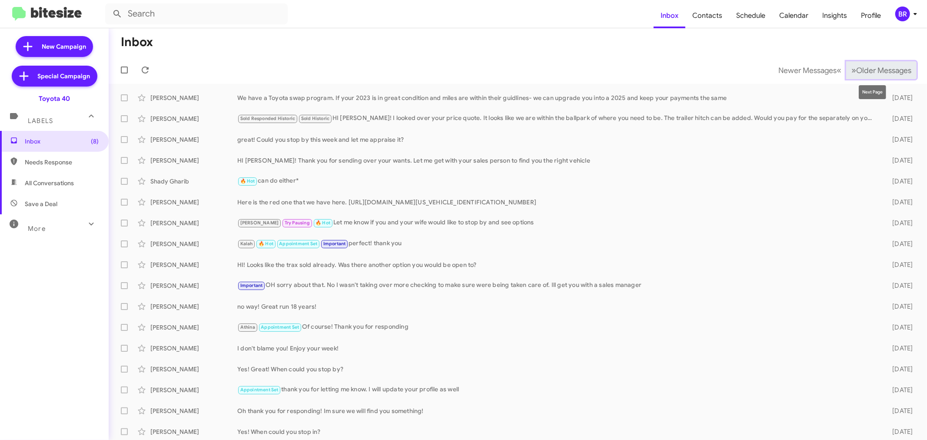
click at [878, 70] on span "Older Messages" at bounding box center [883, 71] width 55 height 10
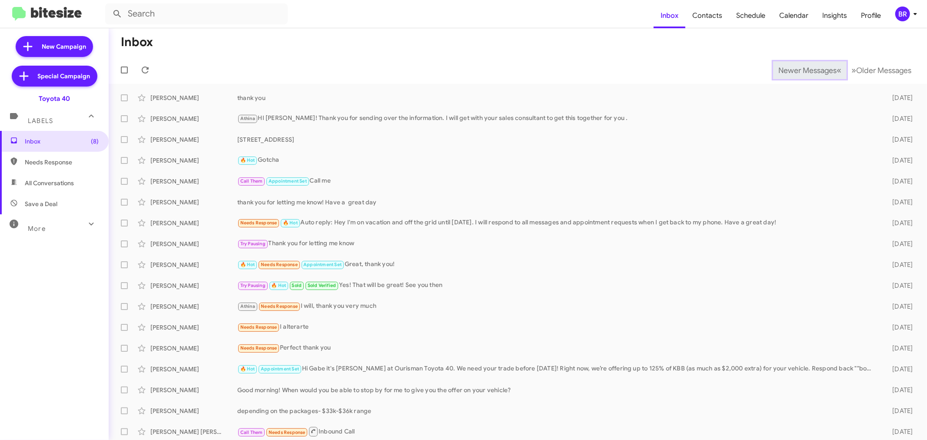
click at [806, 69] on span "Newer Messages" at bounding box center [807, 71] width 58 height 10
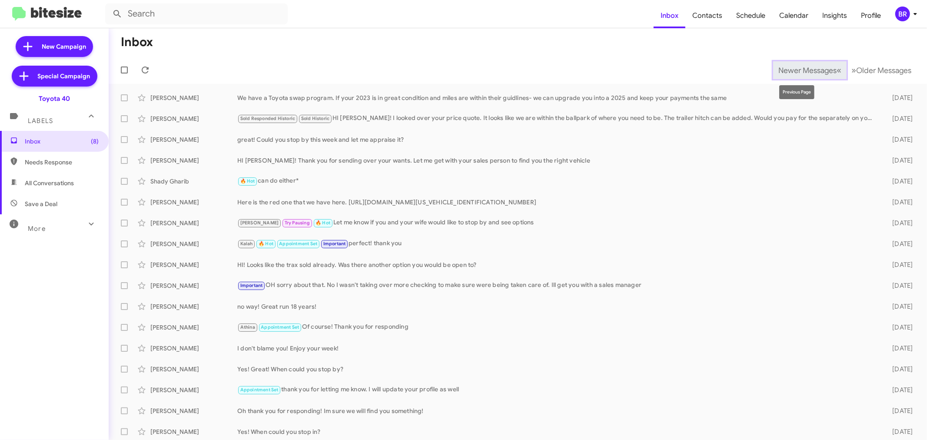
click at [778, 66] on span "Newer Messages" at bounding box center [807, 71] width 58 height 10
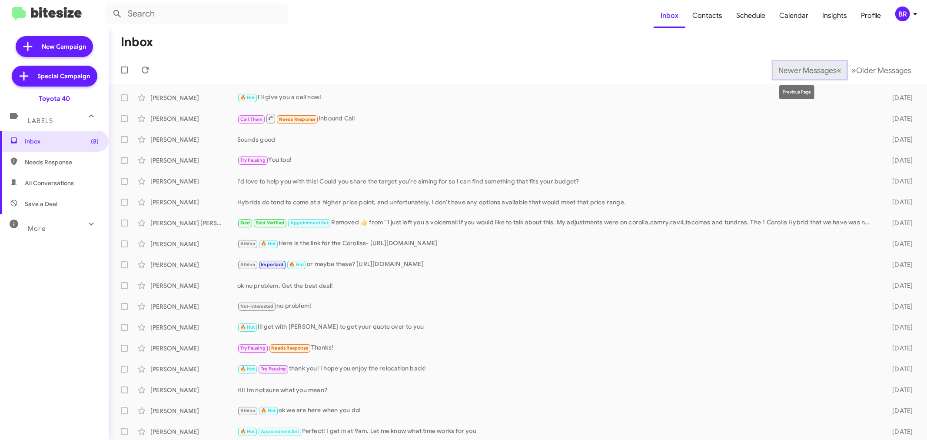
click at [779, 66] on span "Newer Messages" at bounding box center [807, 71] width 58 height 10
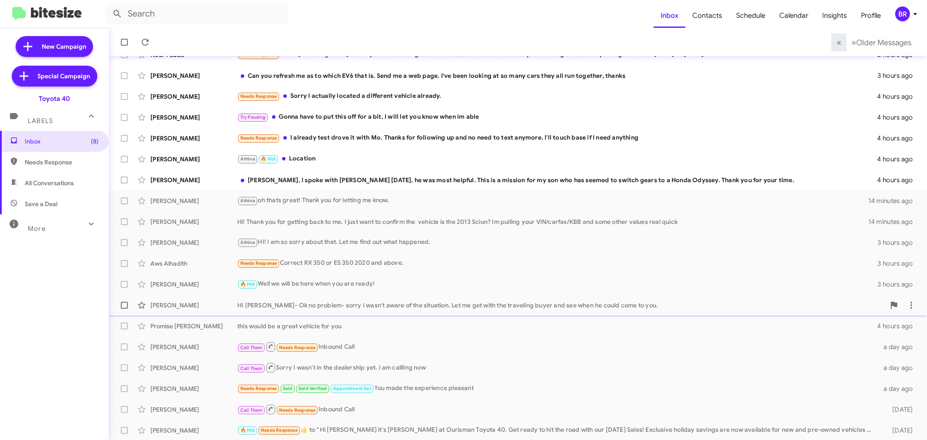
scroll to position [64, 0]
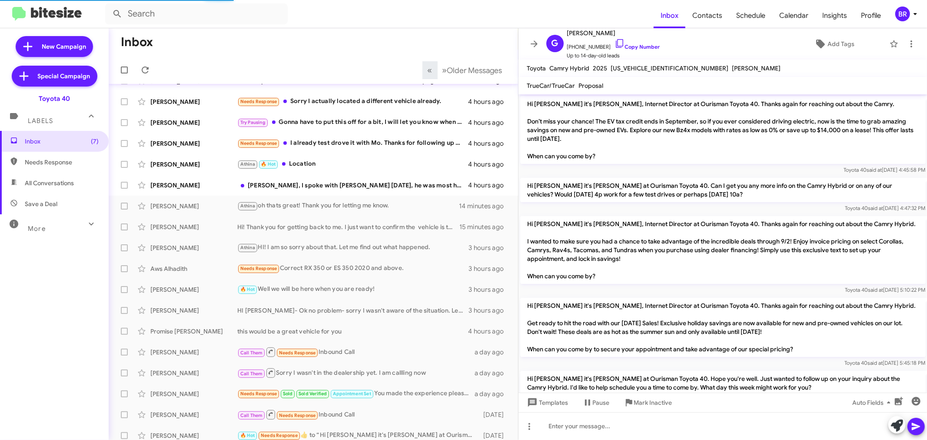
scroll to position [22, 0]
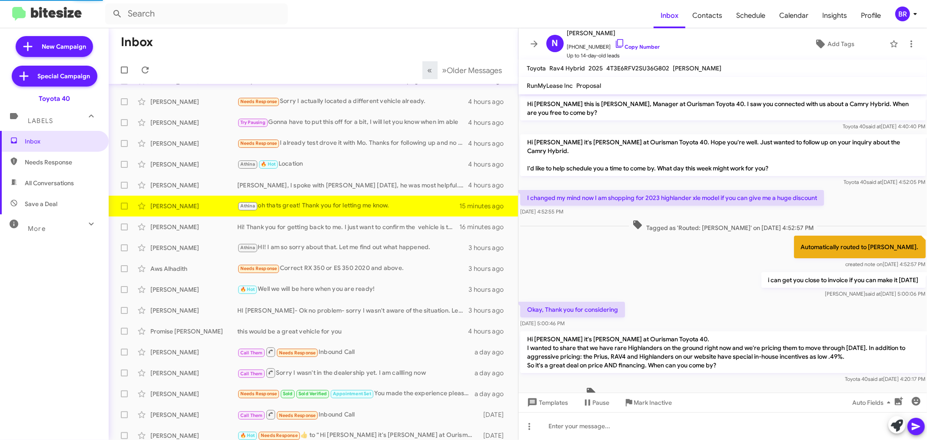
scroll to position [170, 0]
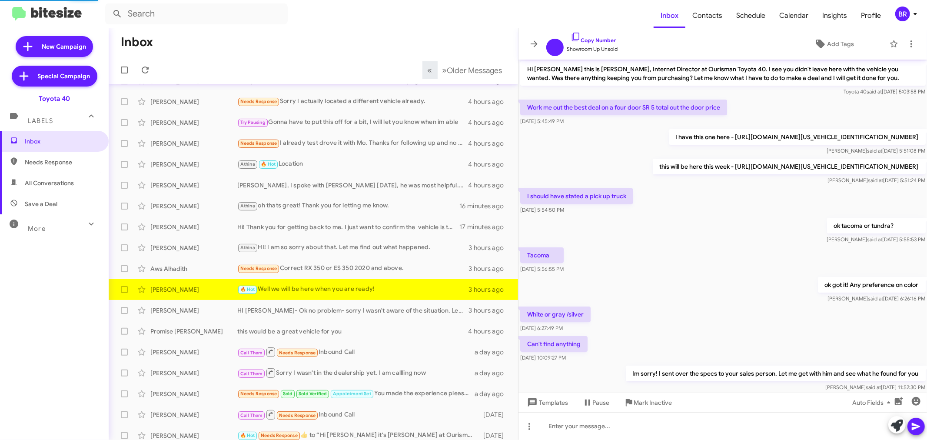
scroll to position [200, 0]
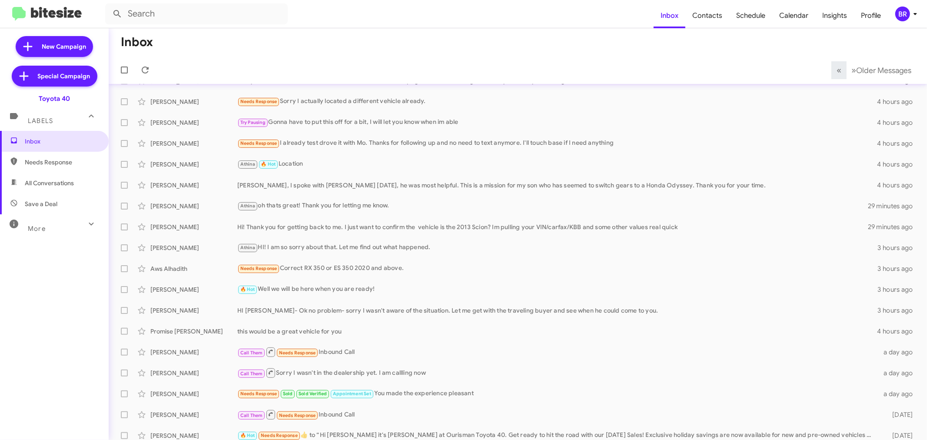
click at [899, 19] on div "BR" at bounding box center [902, 14] width 15 height 15
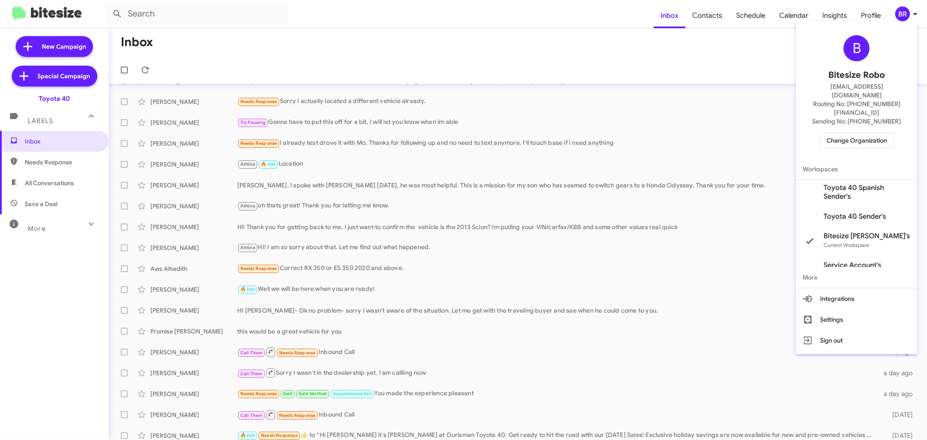
click at [867, 133] on span "Change Organization" at bounding box center [856, 140] width 60 height 15
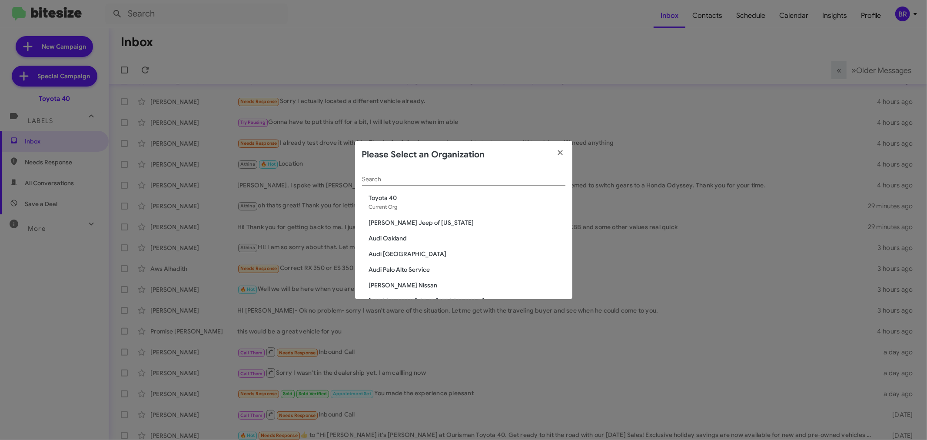
click at [454, 176] on input "Search" at bounding box center [463, 179] width 203 height 7
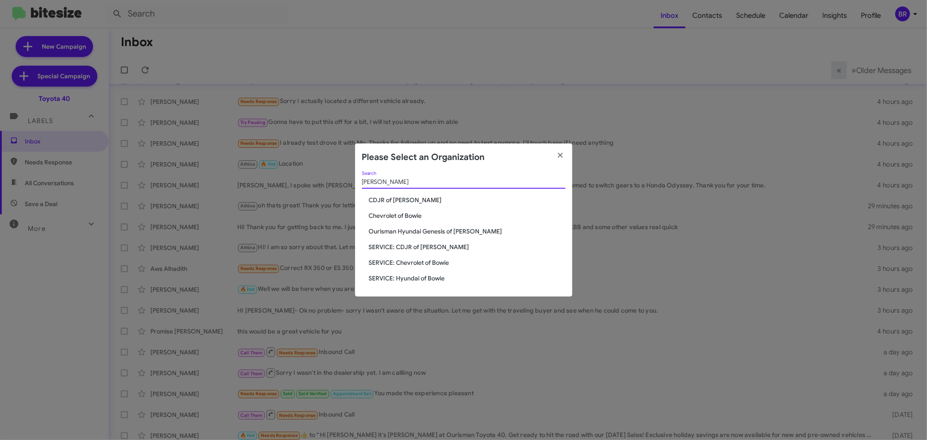
type input "bowie"
click at [421, 216] on span "Chevrolet of Bowie" at bounding box center [467, 215] width 196 height 9
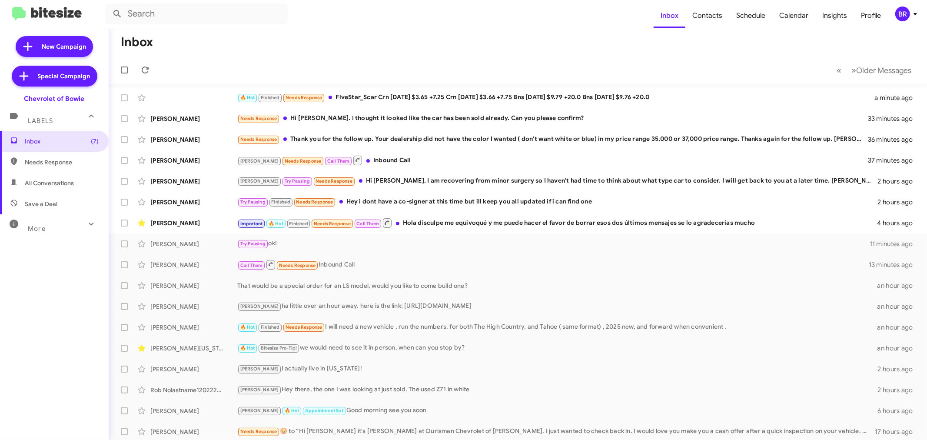
click at [54, 328] on div "Inbox (7) Needs Response All Conversations Save a Deal More Important 🔥 Hot App…" at bounding box center [54, 263] width 109 height 264
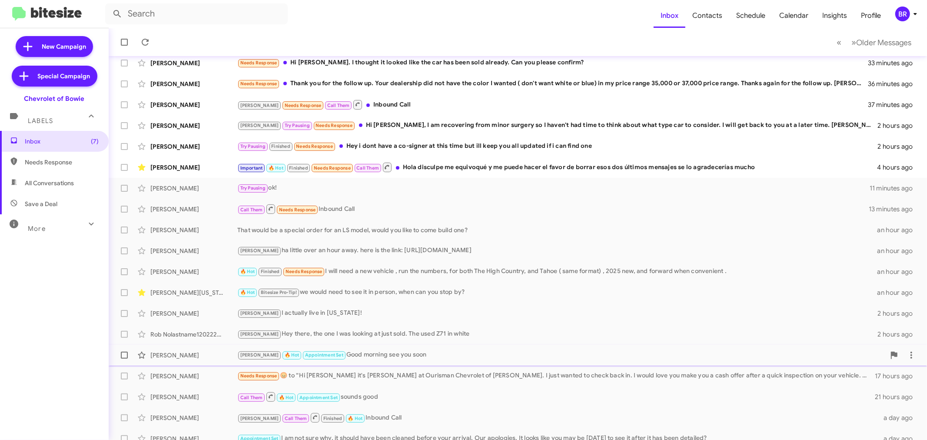
scroll to position [64, 0]
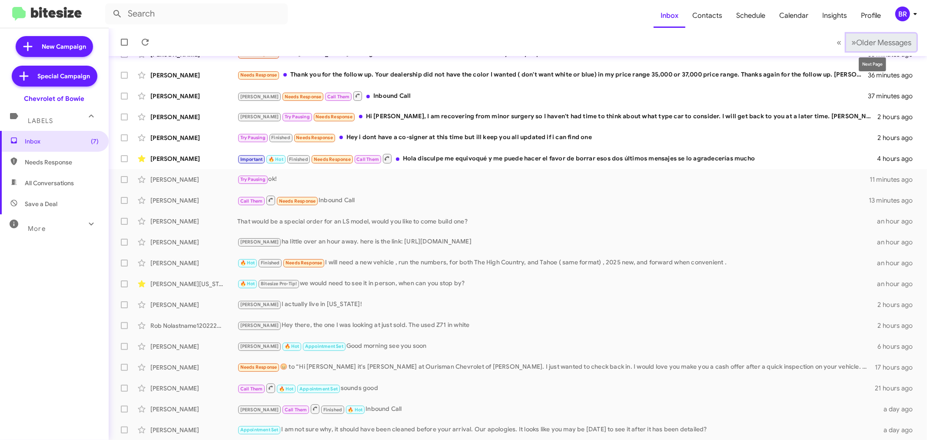
click at [867, 41] on span "Older Messages" at bounding box center [883, 43] width 55 height 10
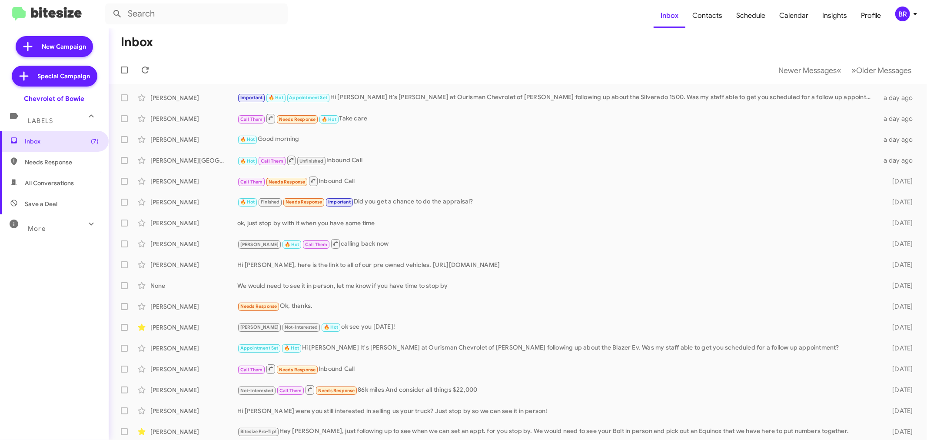
click at [421, 62] on mat-toolbar-row "Newer Messages « Previous » Next Older Messages" at bounding box center [518, 70] width 818 height 28
click at [815, 75] on button "Newer Messages « Previous" at bounding box center [809, 70] width 73 height 18
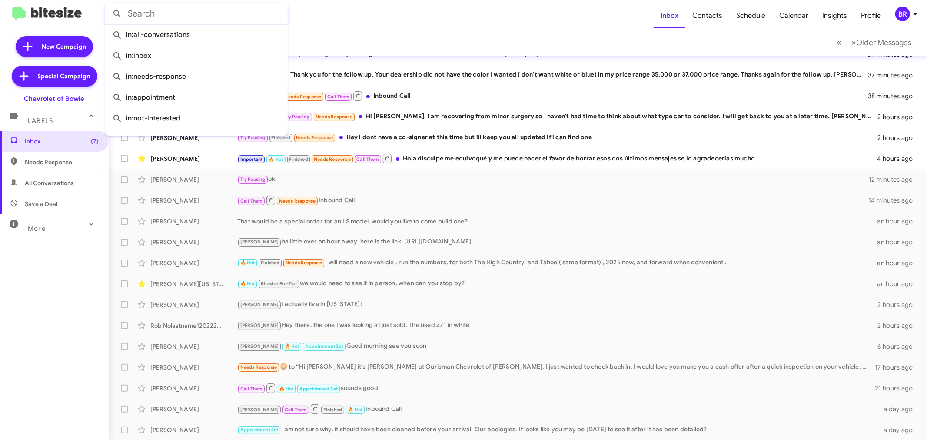
click at [167, 16] on input "text" at bounding box center [196, 13] width 182 height 21
paste input "2408329161"
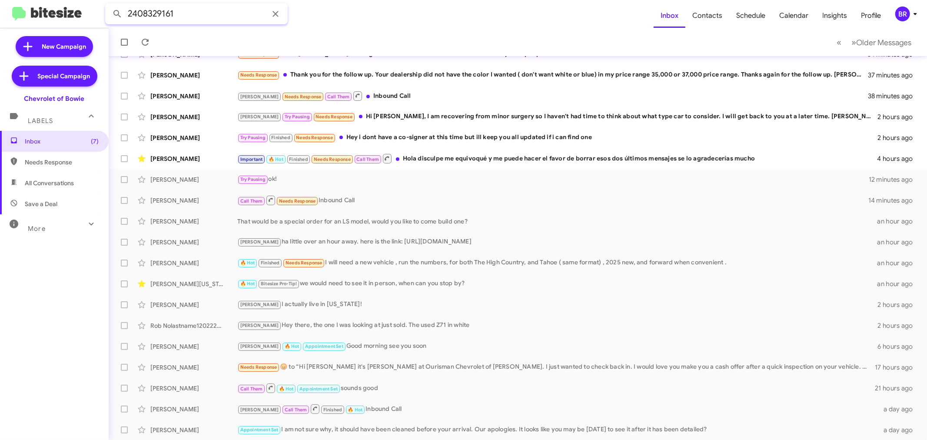
type input "2408329161"
click at [109, 5] on button at bounding box center [117, 13] width 17 height 17
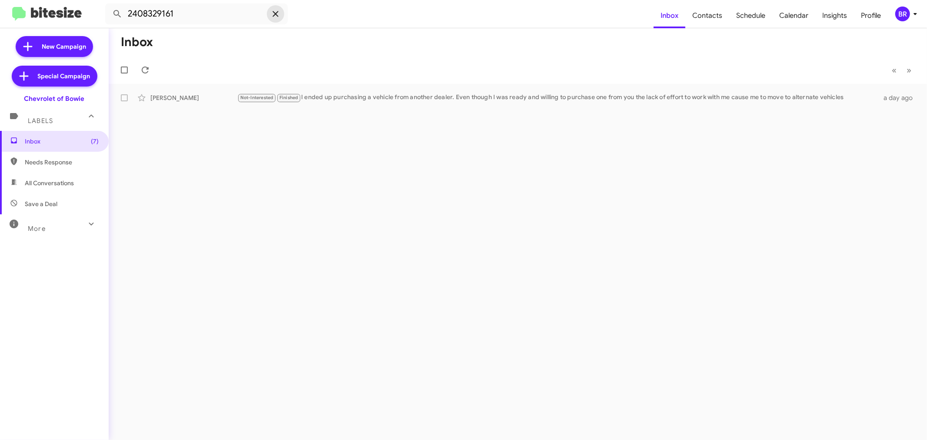
click at [277, 14] on icon at bounding box center [275, 14] width 10 height 10
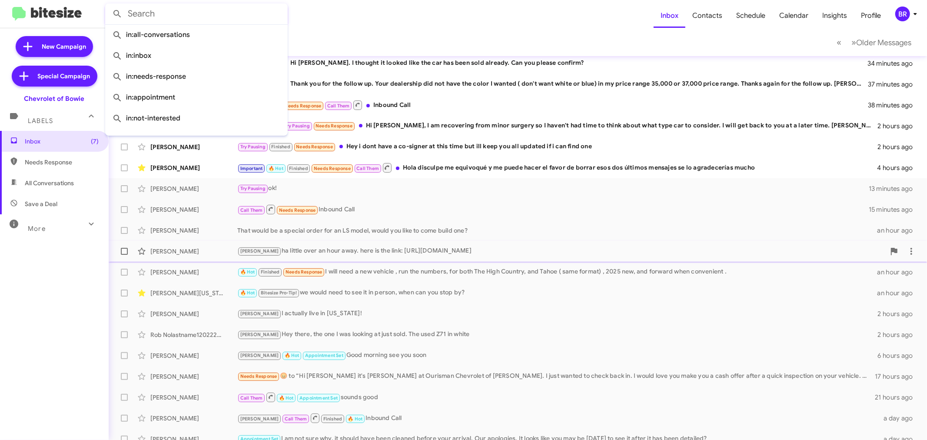
scroll to position [64, 0]
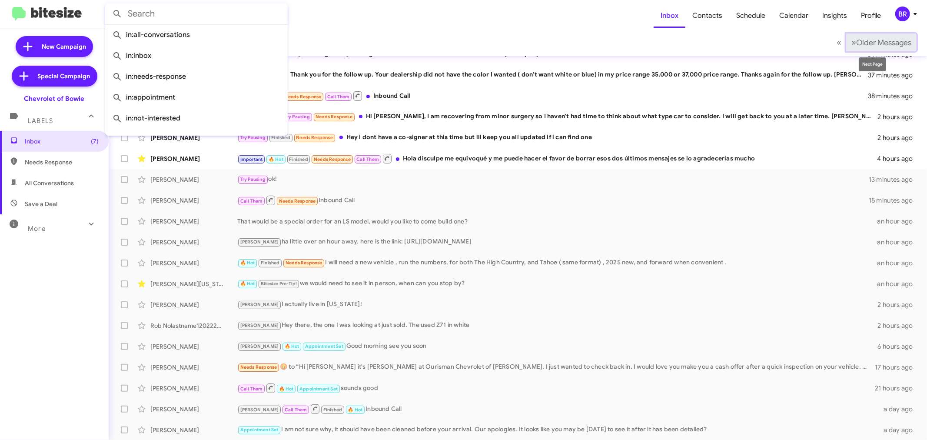
click at [867, 45] on span "Older Messages" at bounding box center [883, 43] width 55 height 10
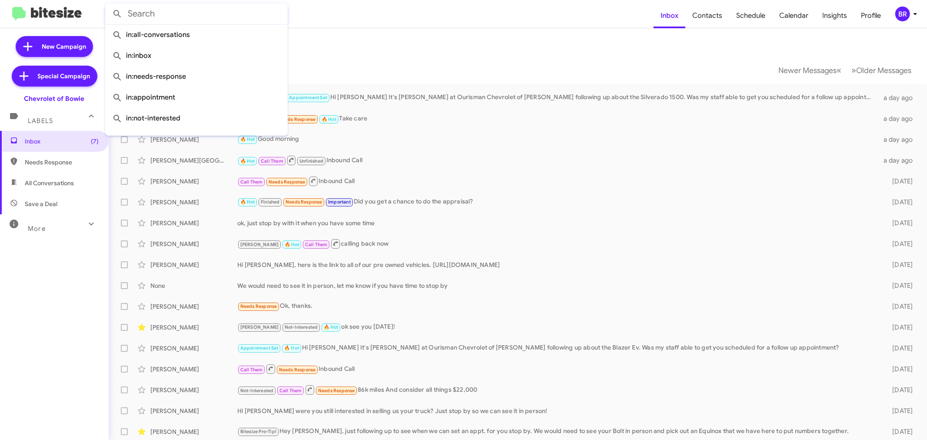
click at [240, 14] on input "text" at bounding box center [196, 13] width 182 height 21
paste input "3013776721"
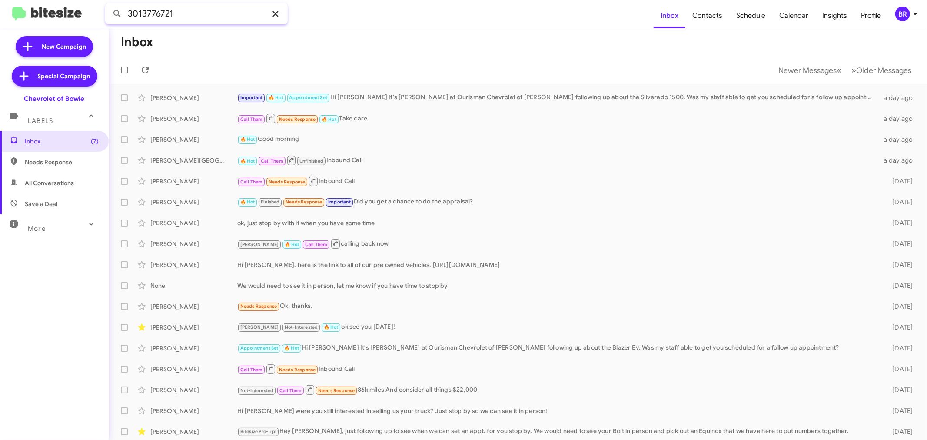
type input "3013776721"
click at [270, 14] on icon at bounding box center [275, 14] width 10 height 10
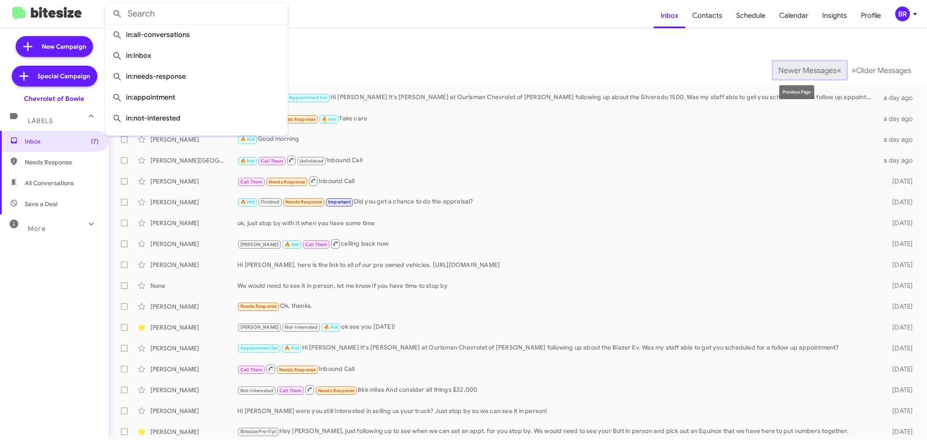
click at [817, 67] on span "Newer Messages" at bounding box center [807, 71] width 58 height 10
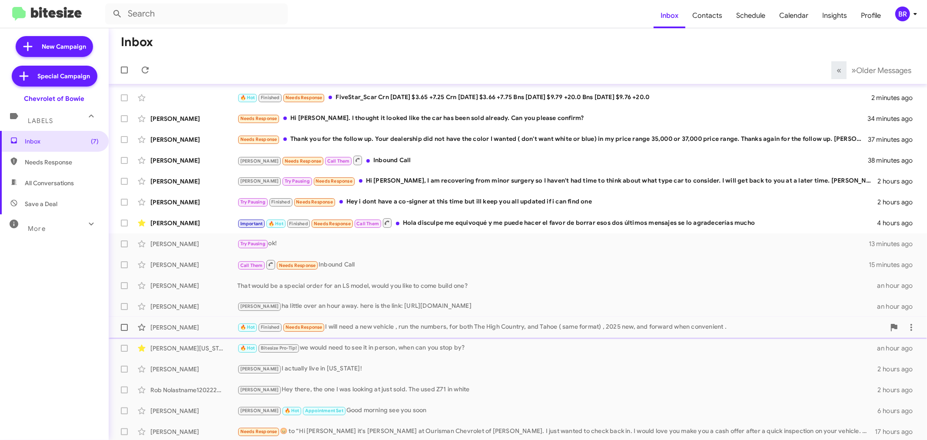
scroll to position [64, 0]
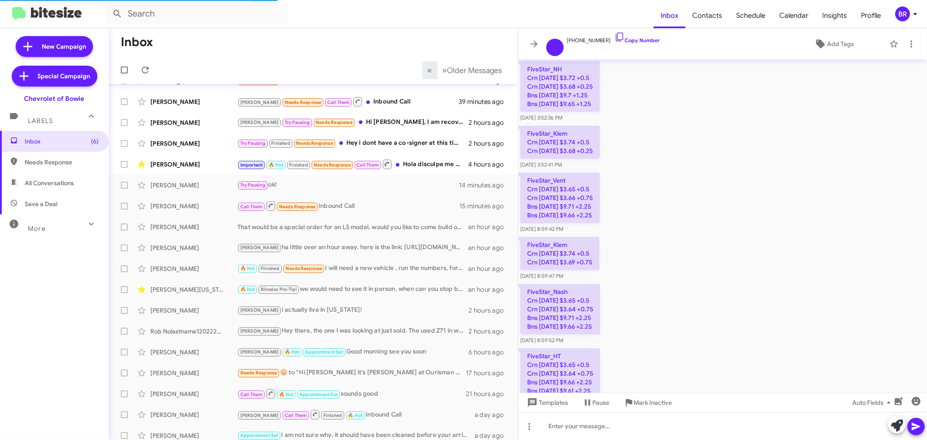
scroll to position [926, 0]
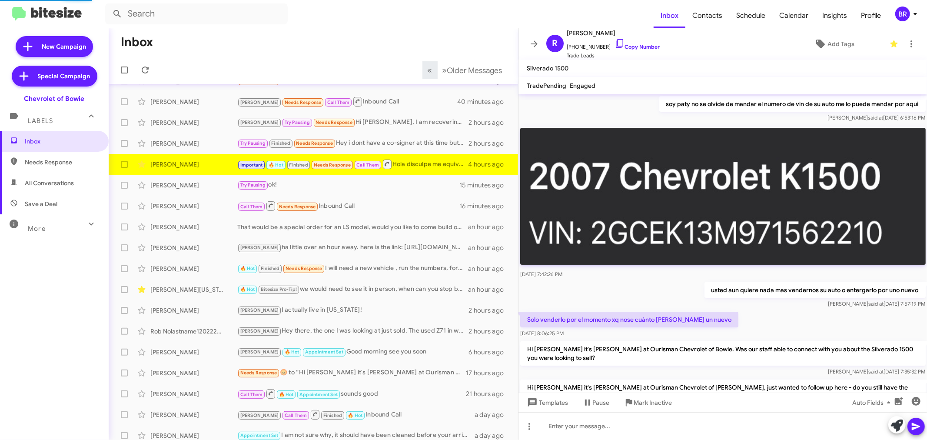
scroll to position [470, 0]
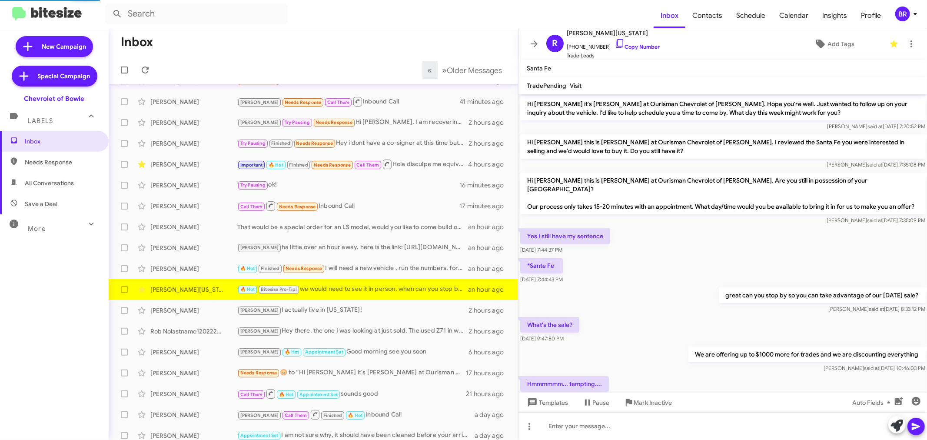
scroll to position [348, 0]
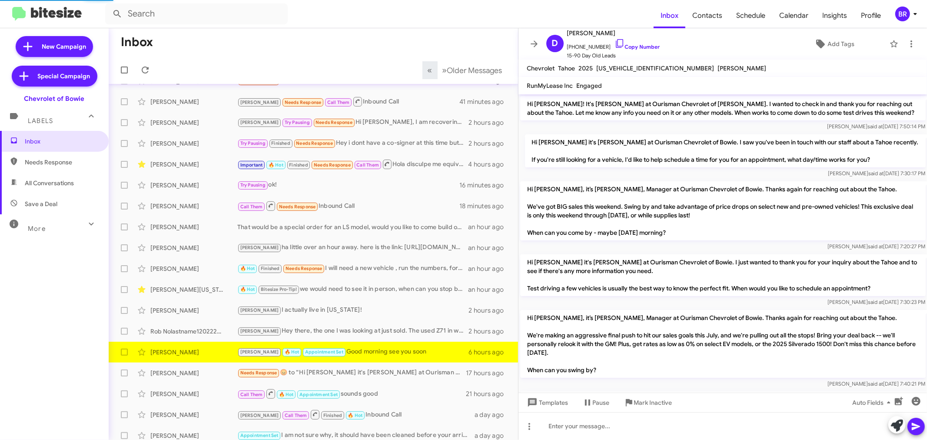
scroll to position [613, 0]
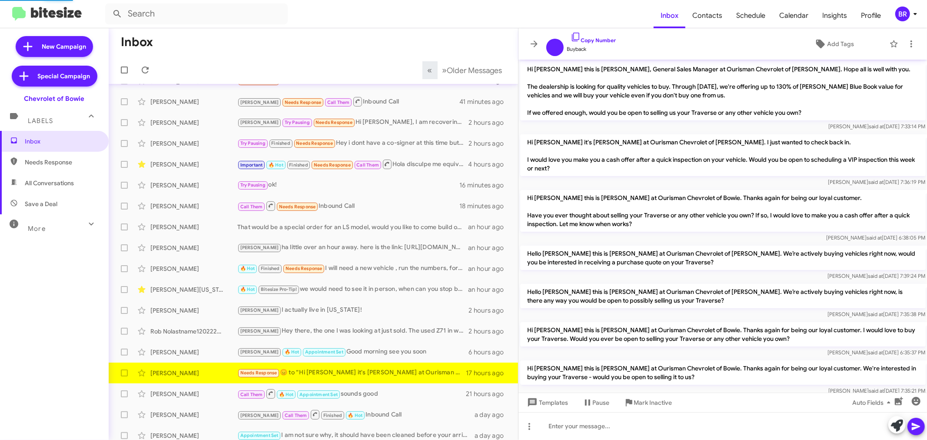
scroll to position [76, 0]
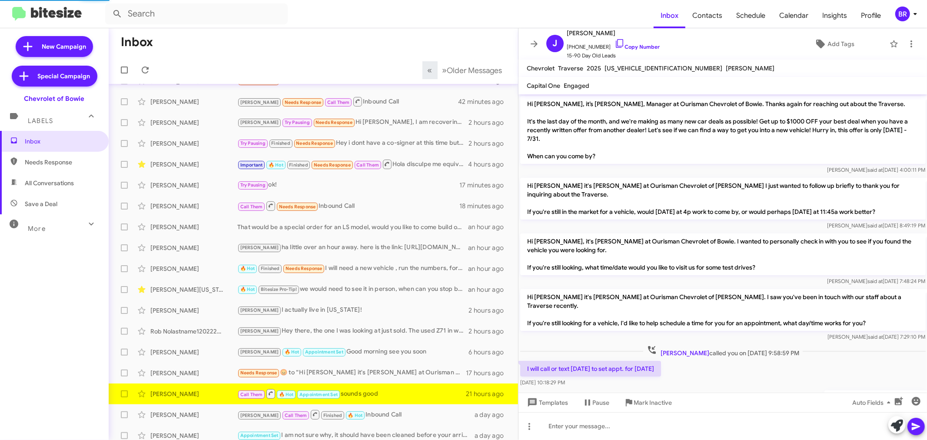
scroll to position [50, 0]
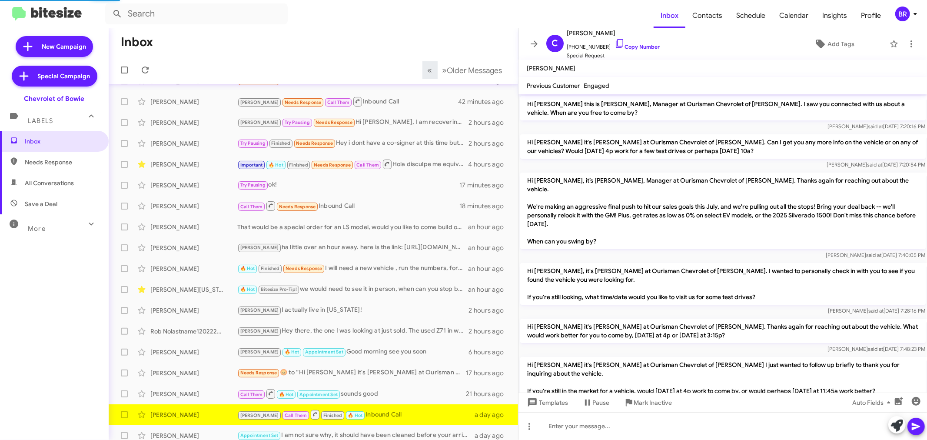
scroll to position [455, 0]
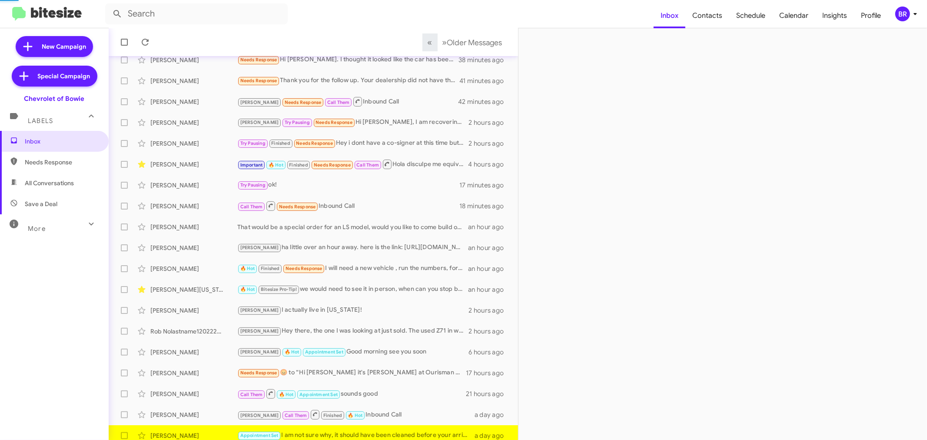
scroll to position [64, 0]
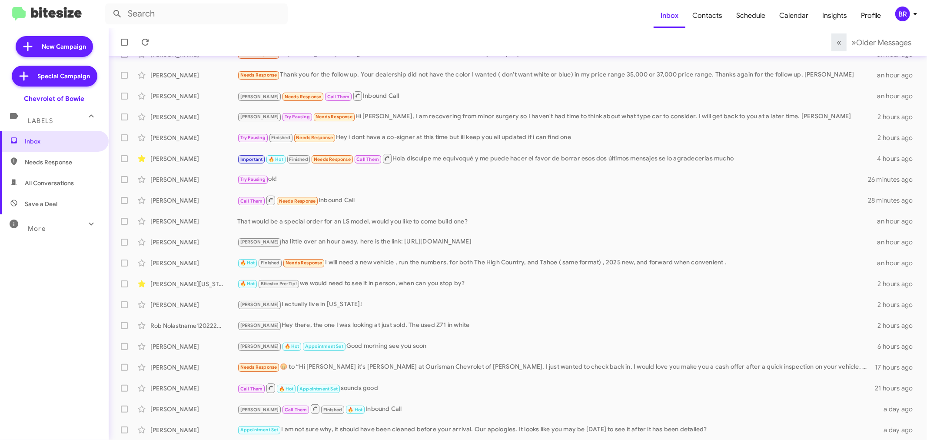
click at [899, 12] on div "BR" at bounding box center [902, 14] width 15 height 15
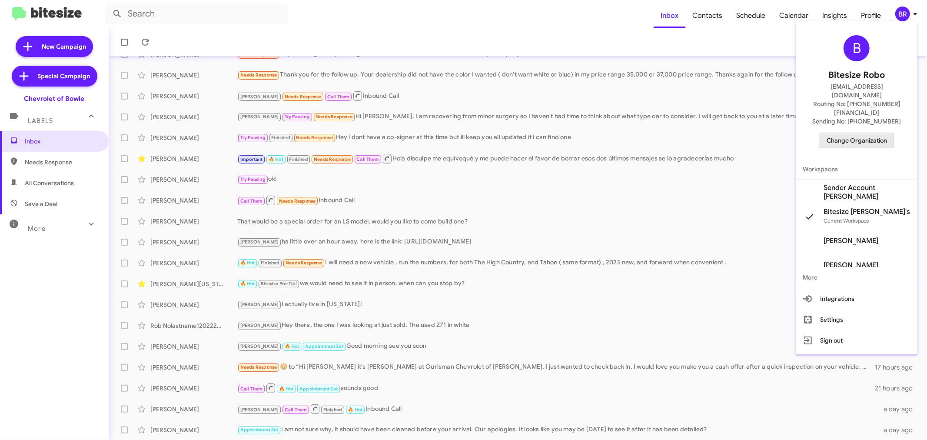
click at [847, 133] on span "Change Organization" at bounding box center [856, 140] width 60 height 15
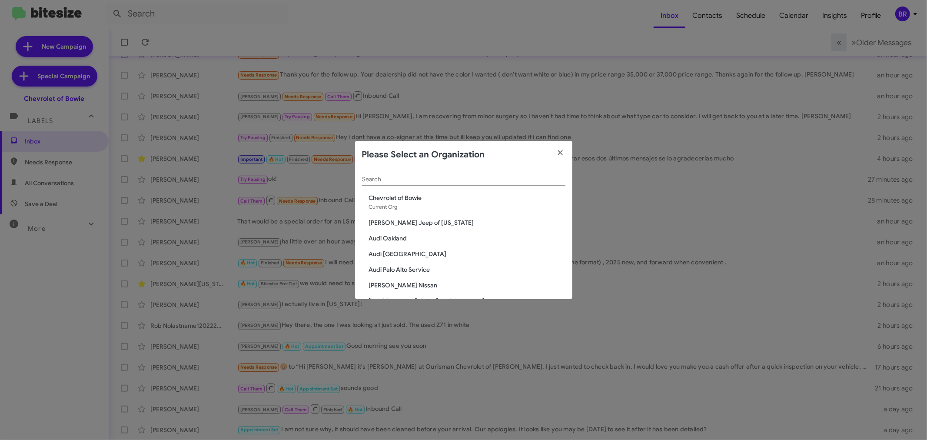
click at [429, 182] on input "Search" at bounding box center [463, 179] width 203 height 7
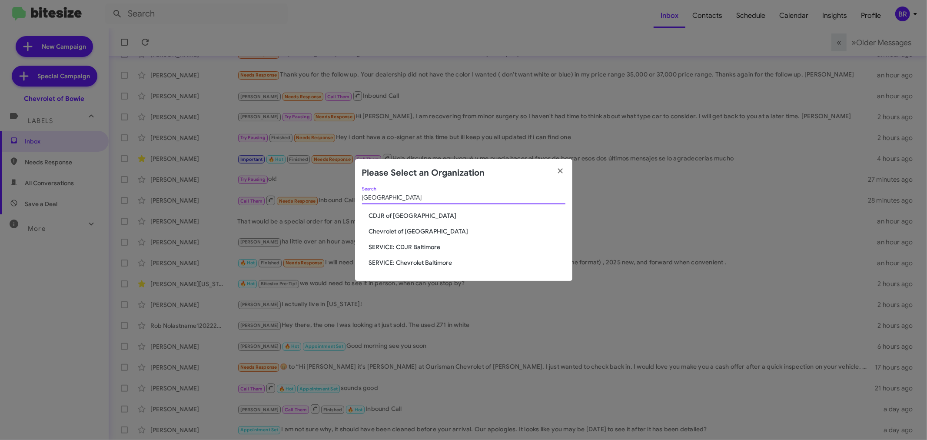
type input "baltimore"
click at [398, 231] on span "Chevrolet of Baltimore" at bounding box center [467, 231] width 196 height 9
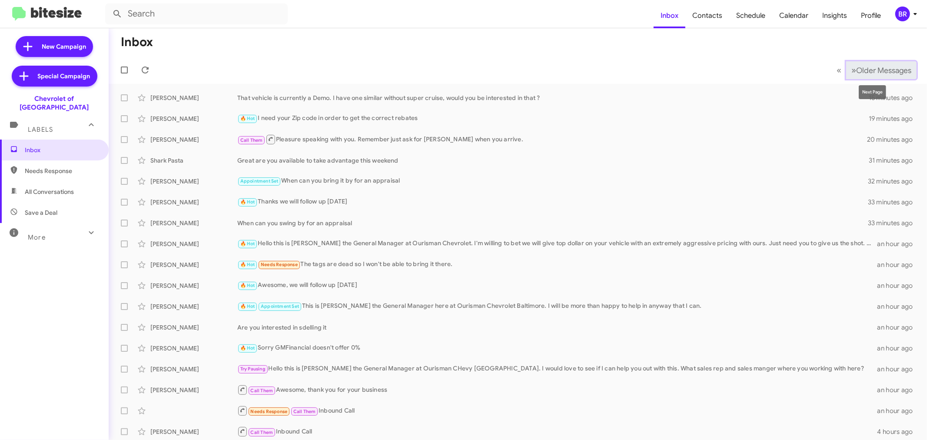
click at [863, 68] on span "Older Messages" at bounding box center [883, 71] width 55 height 10
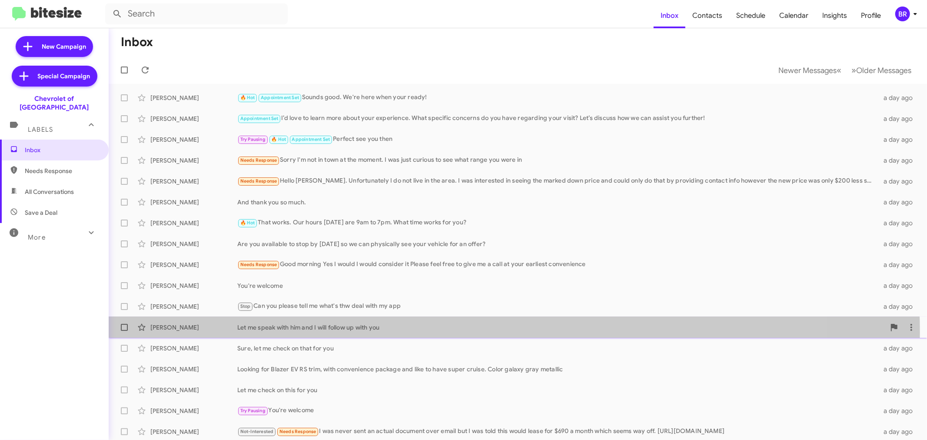
click at [431, 332] on div "[PERSON_NAME] Let me speak with him and I will follow up with you a day ago" at bounding box center [518, 326] width 804 height 17
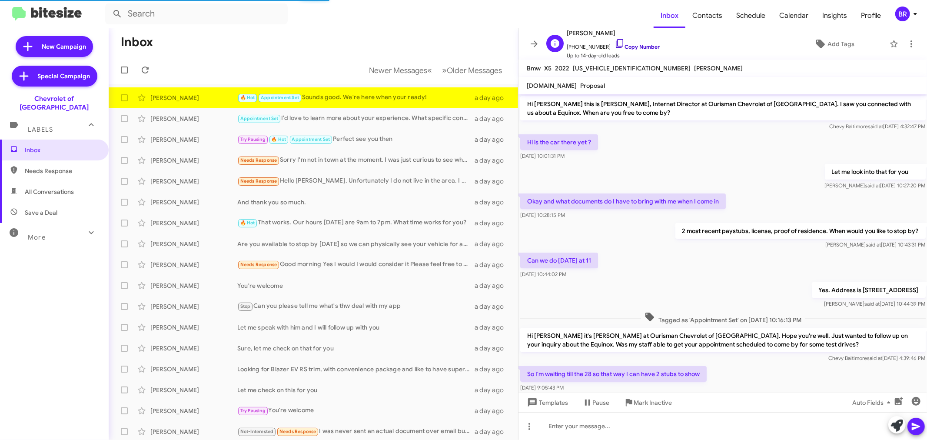
scroll to position [54, 0]
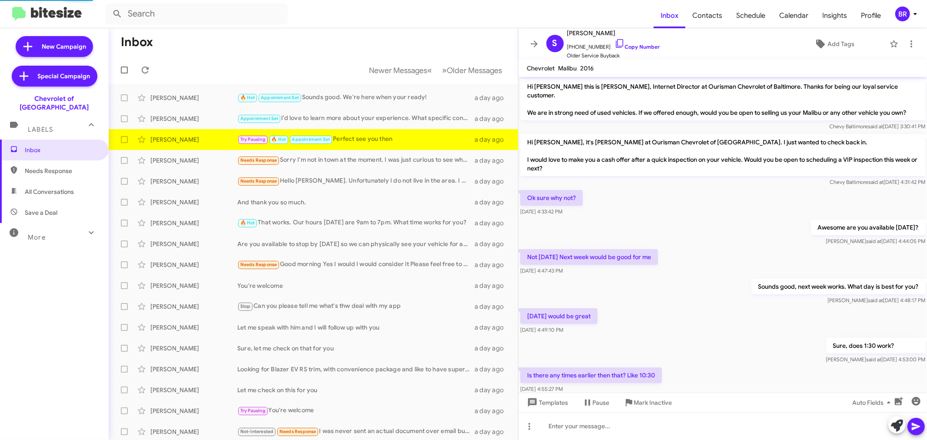
scroll to position [189, 0]
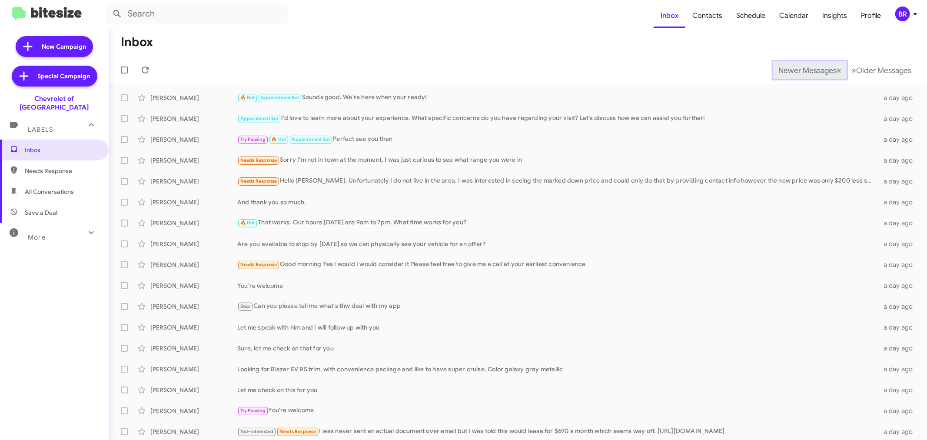
click at [793, 70] on span "Newer Messages" at bounding box center [807, 71] width 58 height 10
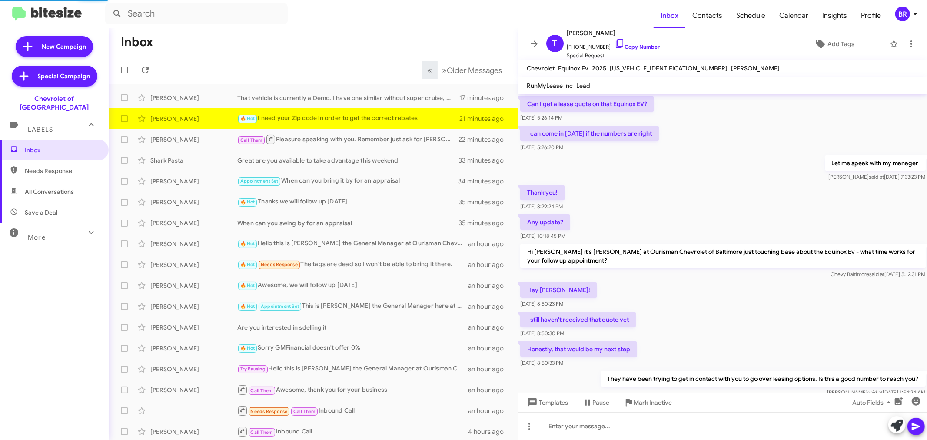
scroll to position [405, 0]
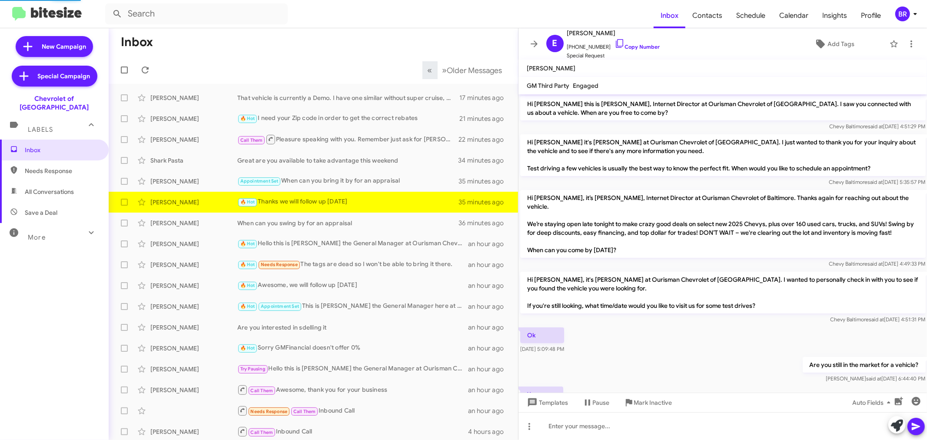
scroll to position [198, 0]
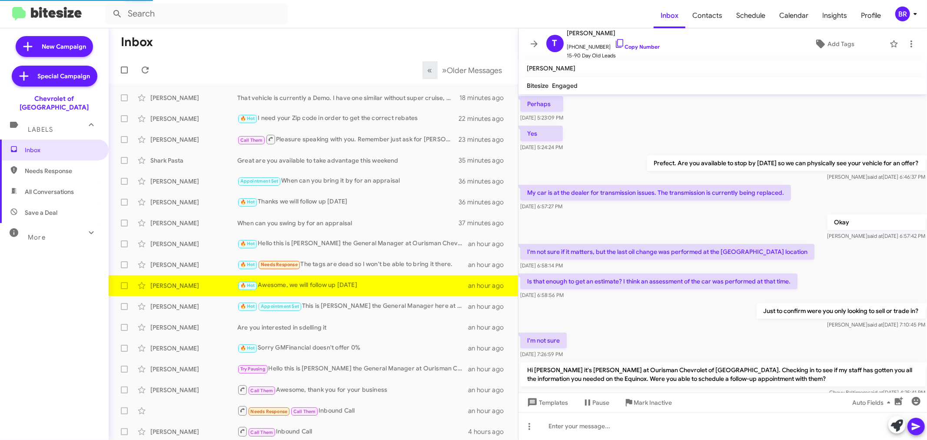
scroll to position [405, 0]
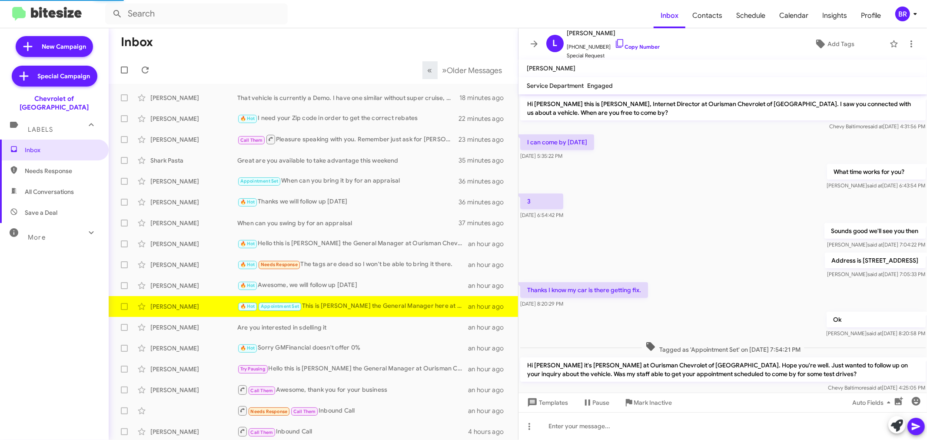
scroll to position [392, 0]
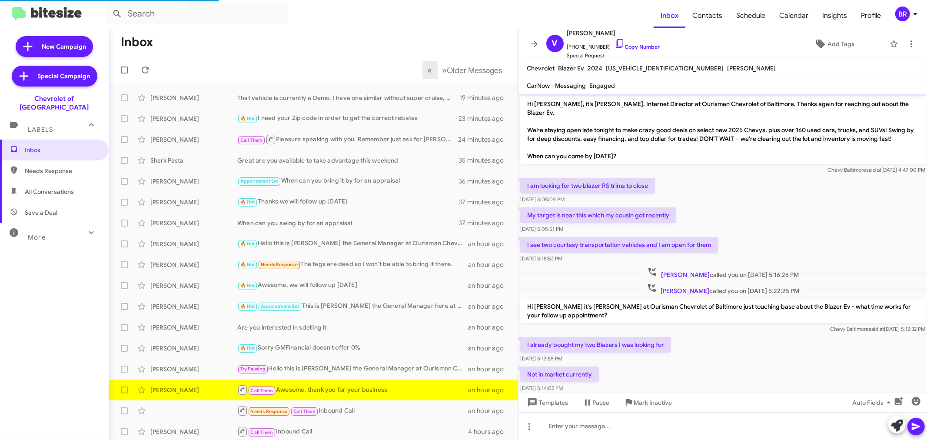
scroll to position [183, 0]
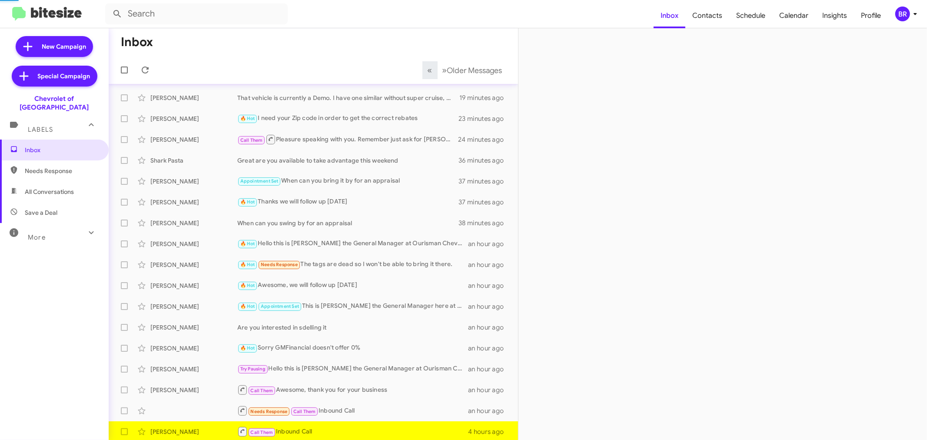
scroll to position [2, 0]
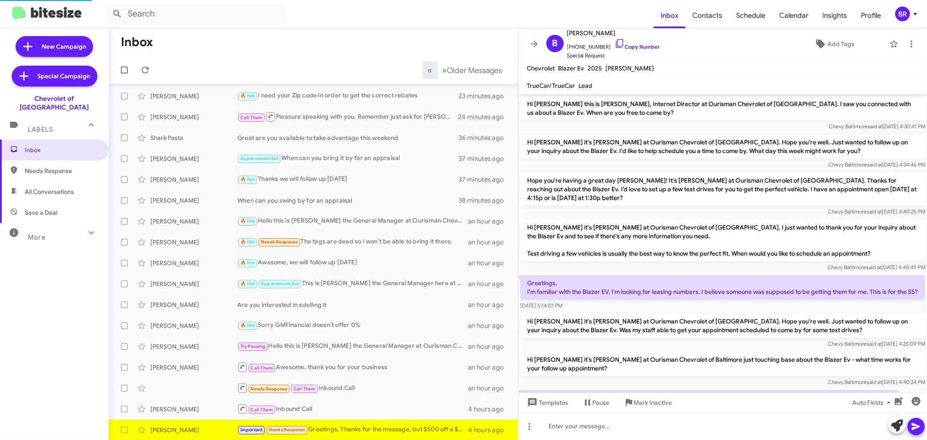
scroll to position [429, 0]
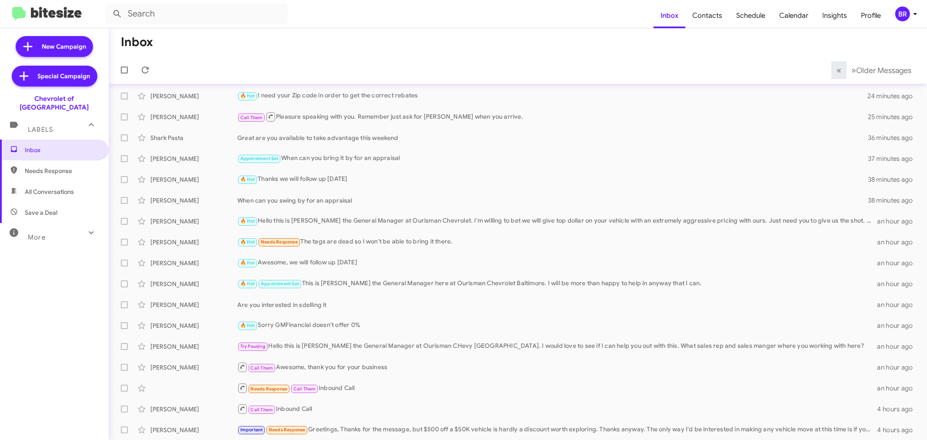
scroll to position [44, 0]
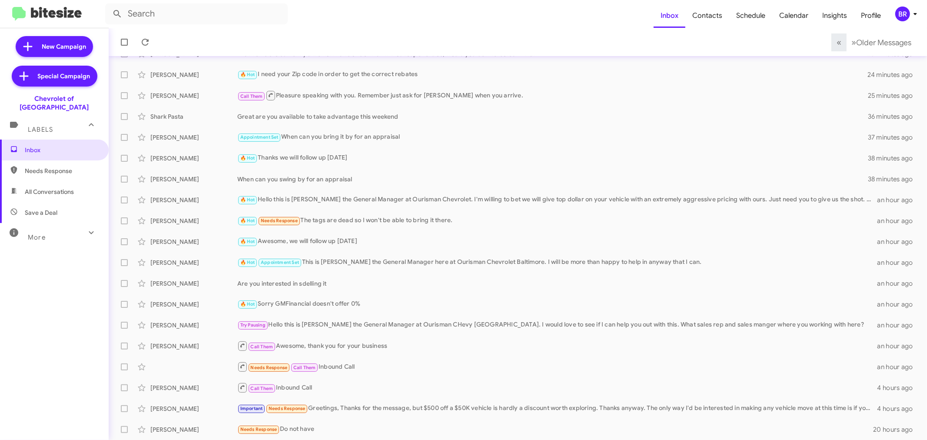
scroll to position [64, 0]
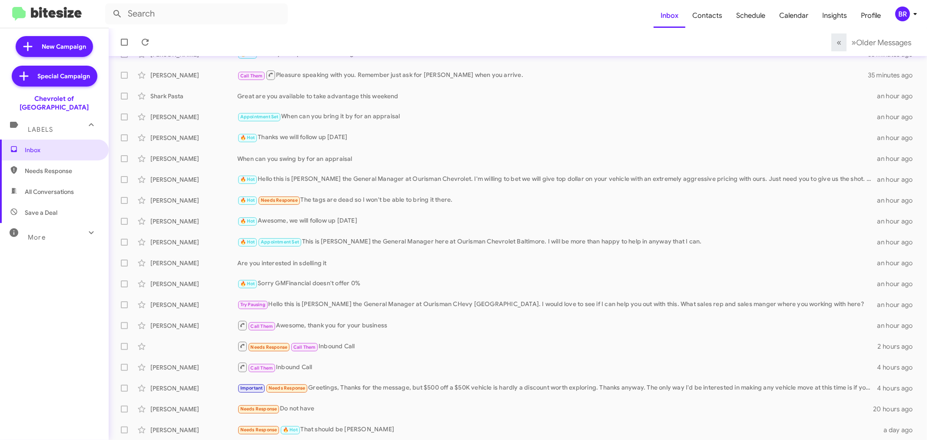
click at [897, 10] on div "BR" at bounding box center [902, 14] width 15 height 15
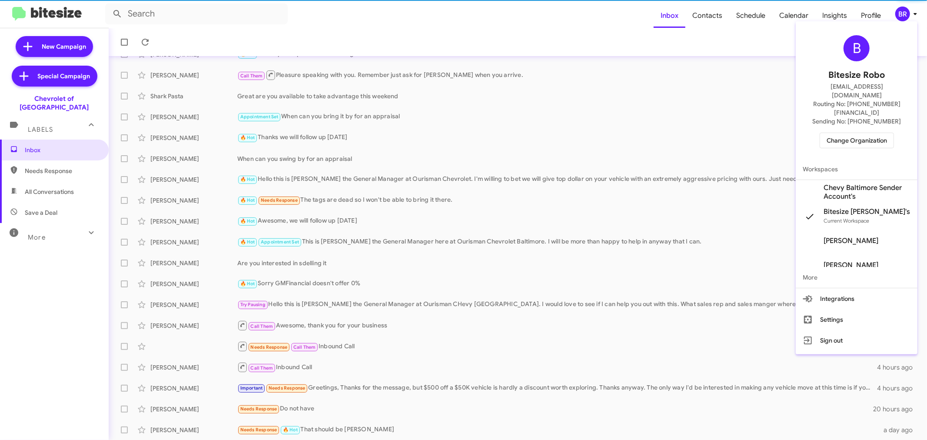
click at [833, 133] on span "Change Organization" at bounding box center [856, 140] width 60 height 15
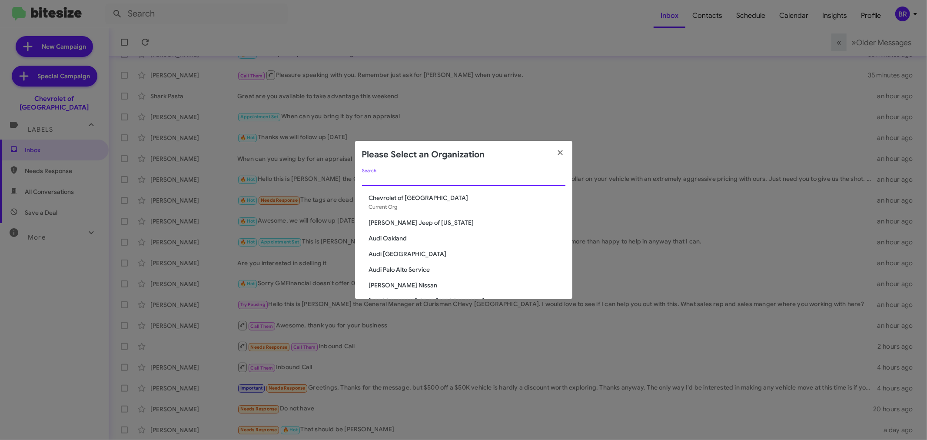
click at [484, 176] on input "Search" at bounding box center [463, 179] width 203 height 7
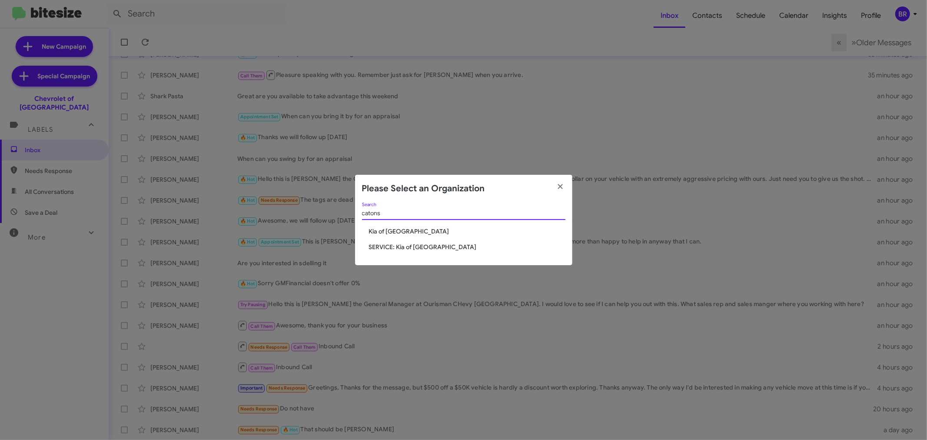
type input "catons"
click at [405, 231] on span "Kia of [GEOGRAPHIC_DATA]" at bounding box center [467, 231] width 196 height 9
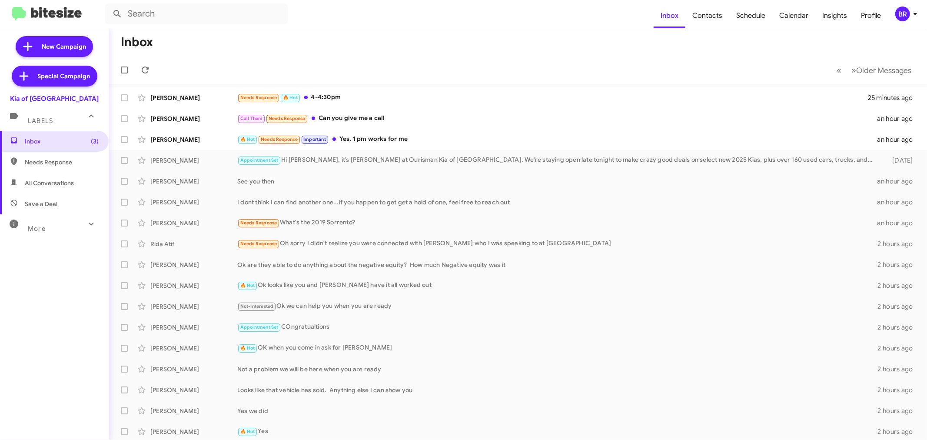
click at [39, 322] on div "Inbox (3) Needs Response All Conversations Save a Deal More Important 🔥 Hot App…" at bounding box center [54, 263] width 109 height 264
click at [869, 70] on span "Older Messages" at bounding box center [883, 71] width 55 height 10
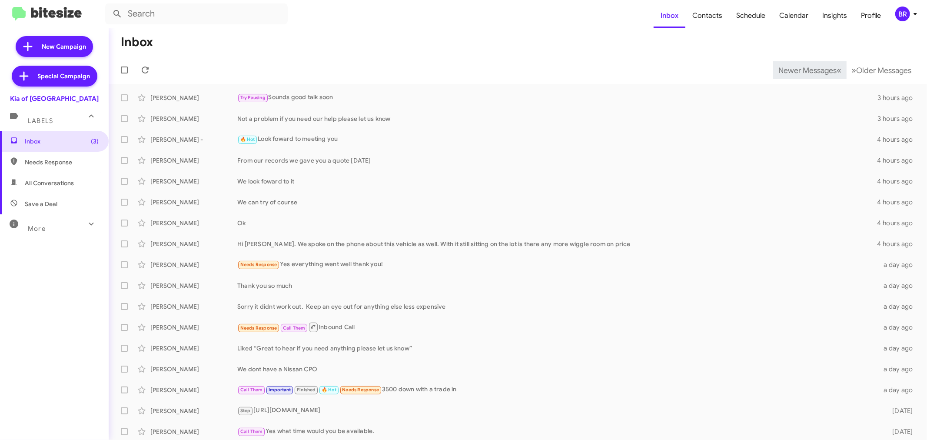
click at [793, 70] on span "Newer Messages" at bounding box center [807, 71] width 58 height 10
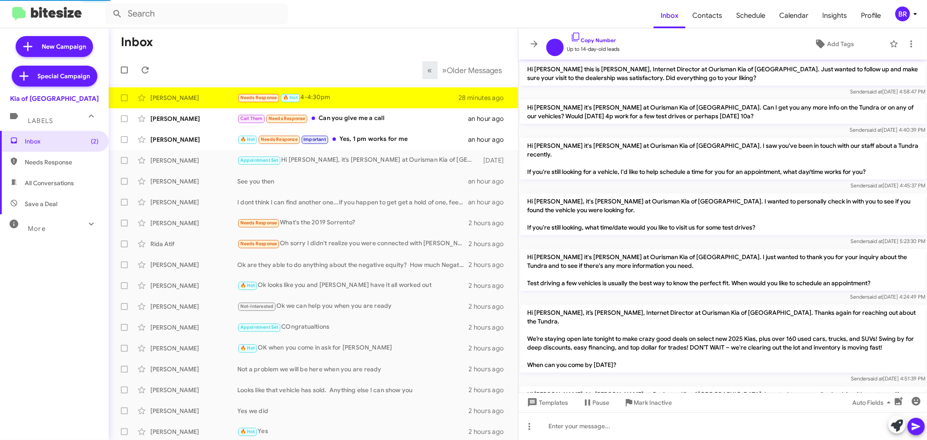
scroll to position [221, 0]
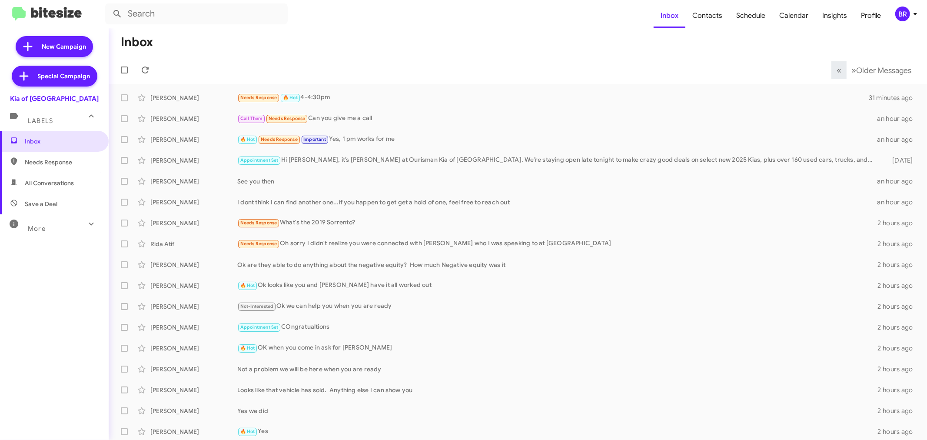
scroll to position [2, 0]
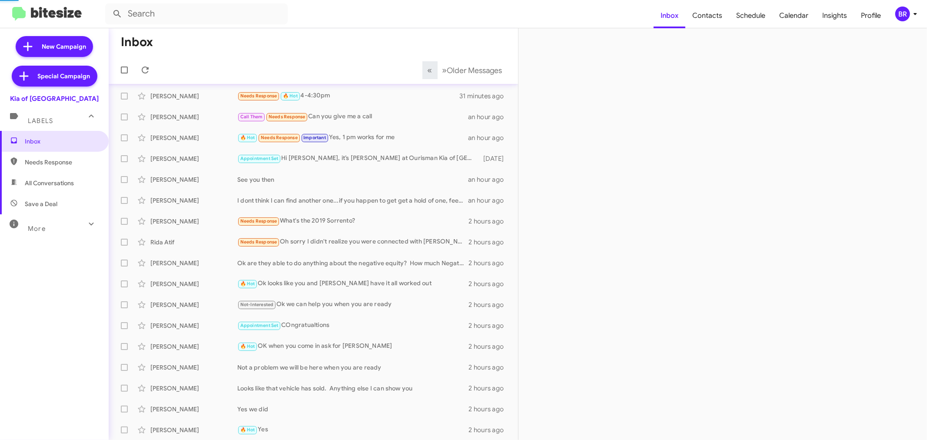
scroll to position [23, 0]
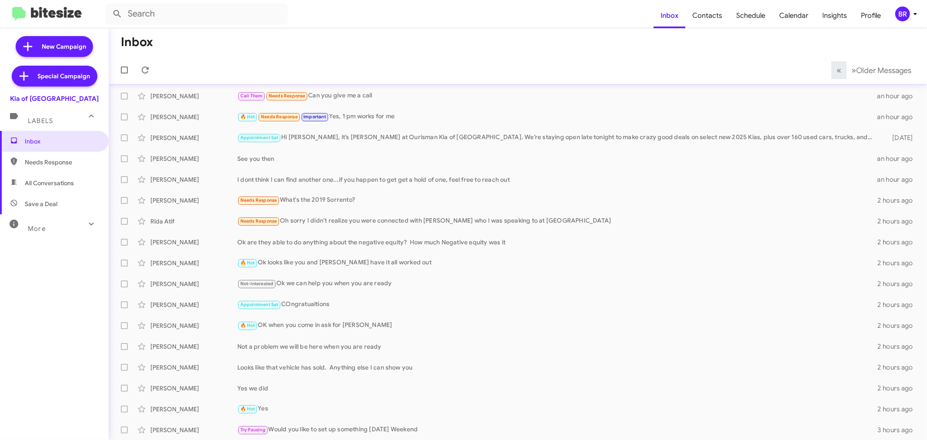
scroll to position [44, 0]
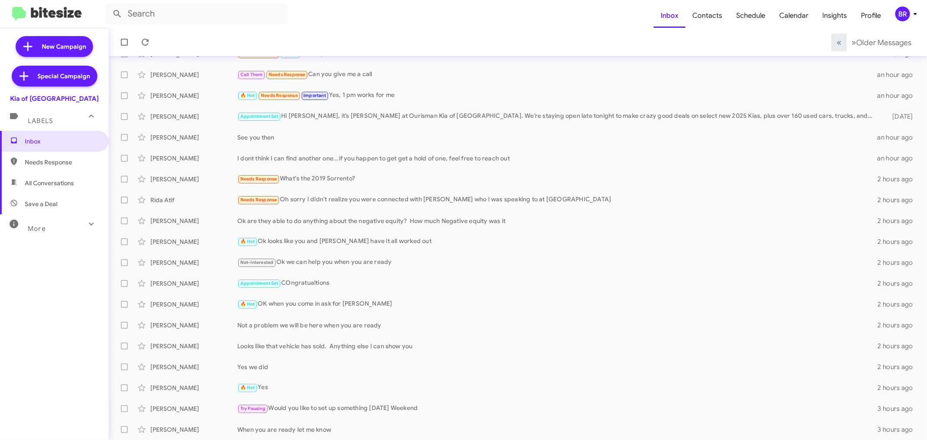
scroll to position [64, 0]
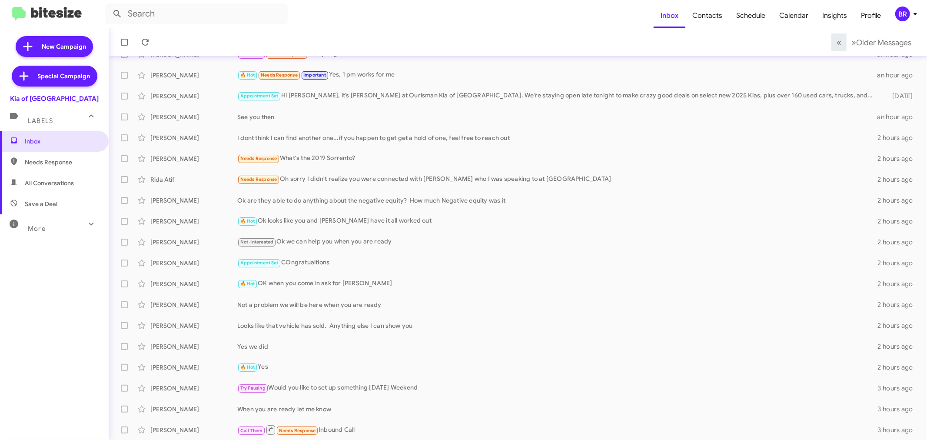
click at [893, 10] on button "BR" at bounding box center [902, 14] width 30 height 15
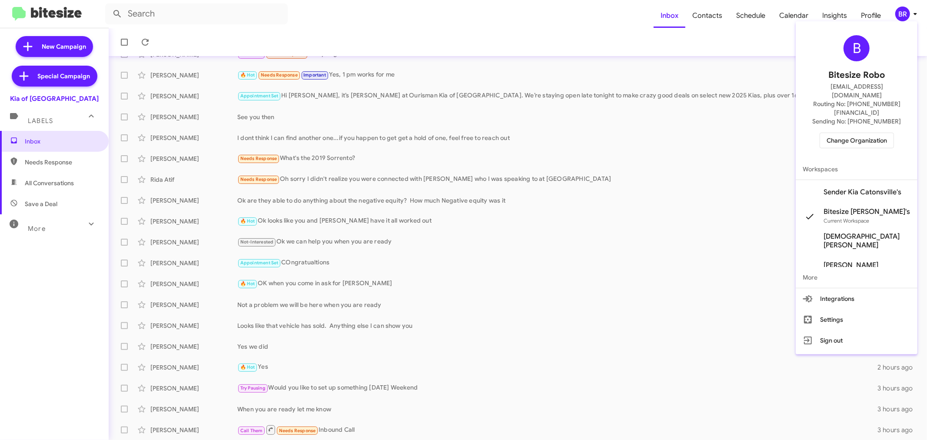
click at [843, 133] on span "Change Organization" at bounding box center [856, 140] width 60 height 15
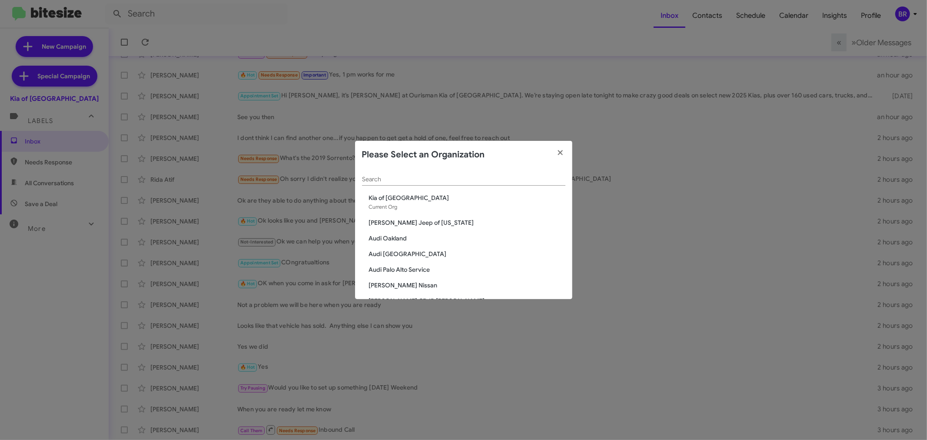
click at [434, 173] on div "Search" at bounding box center [463, 177] width 203 height 17
click at [431, 184] on div "Search" at bounding box center [463, 177] width 203 height 17
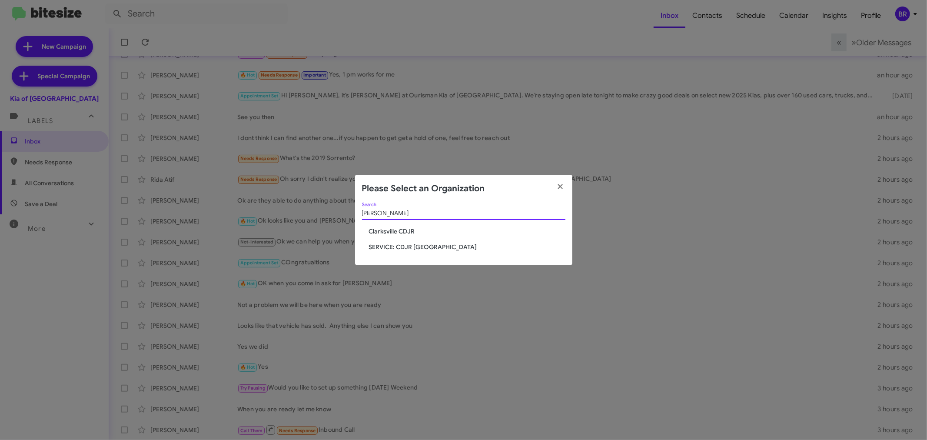
type input "clark"
click at [382, 235] on span "Clarksville CDJR" at bounding box center [467, 231] width 196 height 9
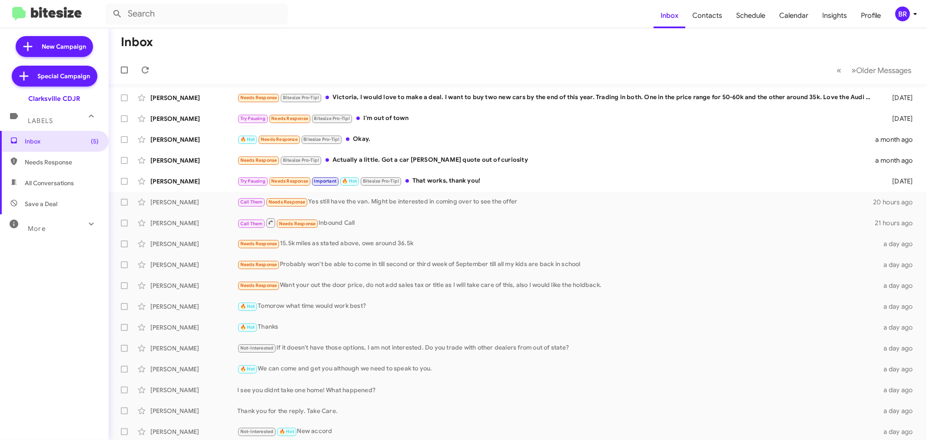
click at [897, 14] on div "BR" at bounding box center [902, 14] width 15 height 15
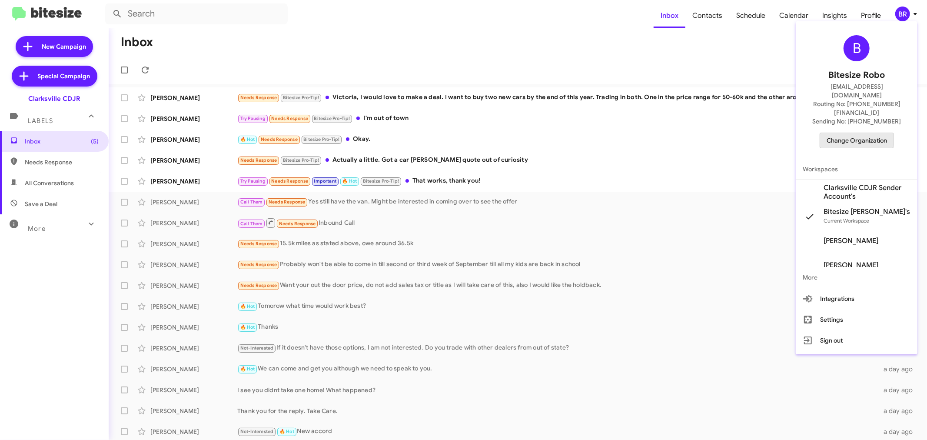
click at [854, 133] on span "Change Organization" at bounding box center [856, 140] width 60 height 15
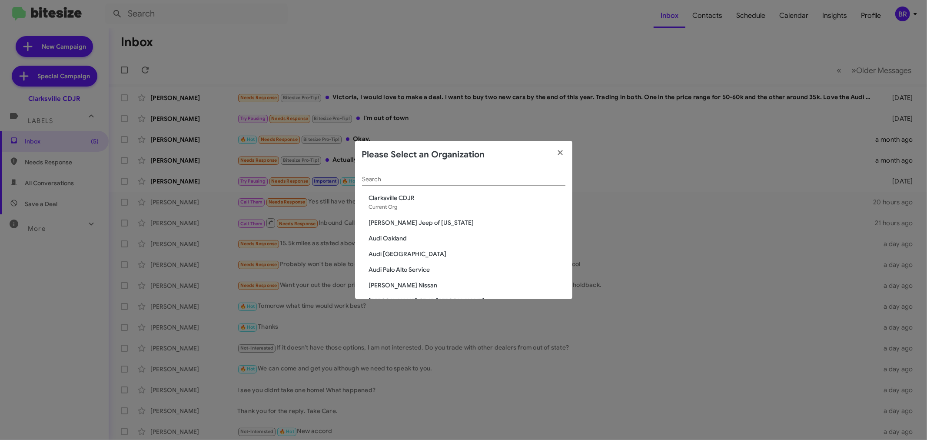
click at [466, 181] on input "Search" at bounding box center [463, 179] width 203 height 7
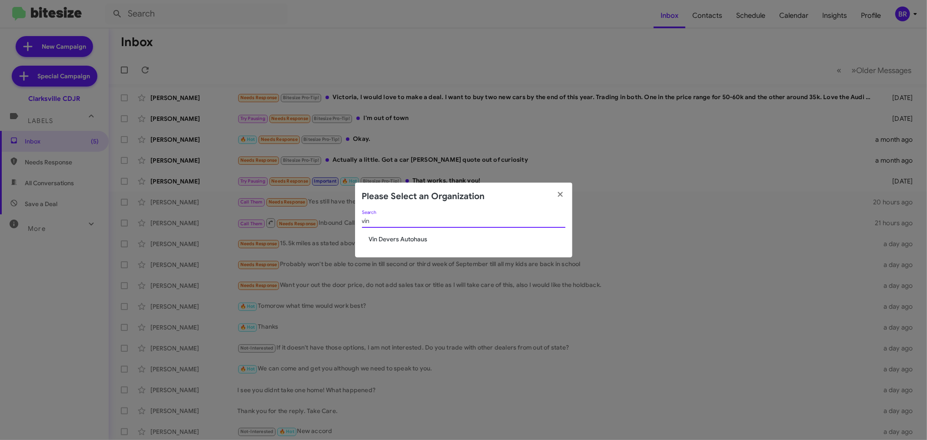
type input "vin"
click at [407, 242] on span "Vin Devers Autohaus" at bounding box center [467, 239] width 196 height 9
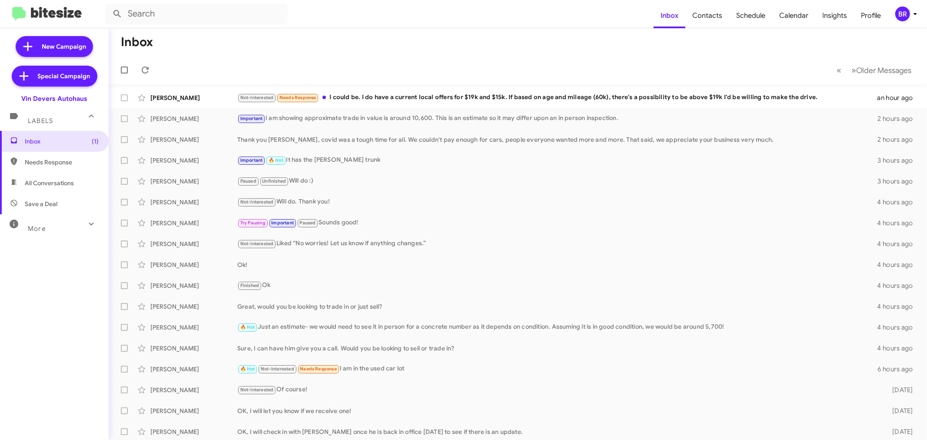
click at [60, 341] on div "Inbox (1) Needs Response All Conversations Save a Deal More Important 🔥 Hot App…" at bounding box center [54, 263] width 109 height 264
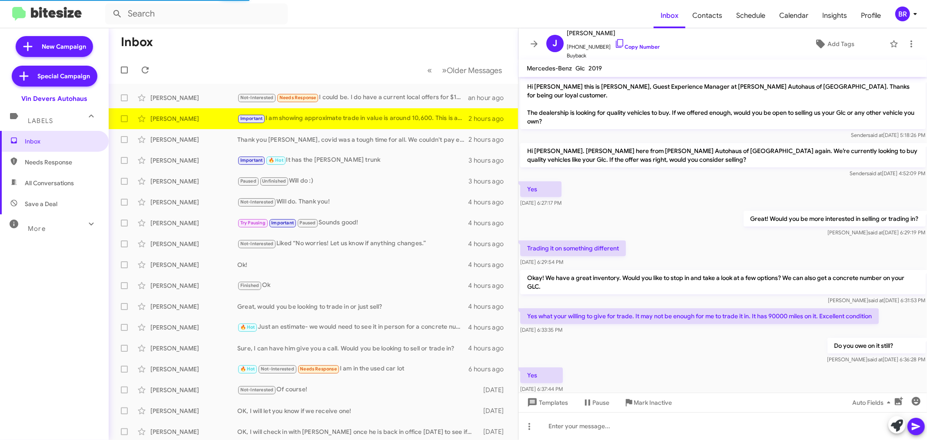
scroll to position [149, 0]
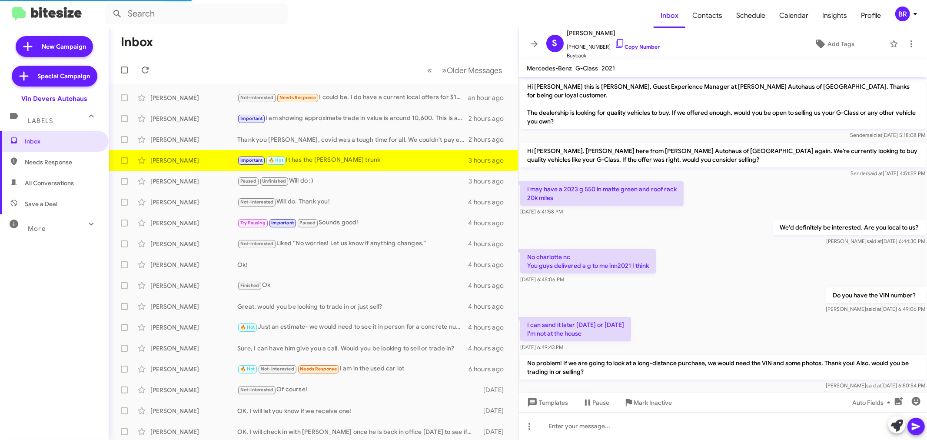
scroll to position [201, 0]
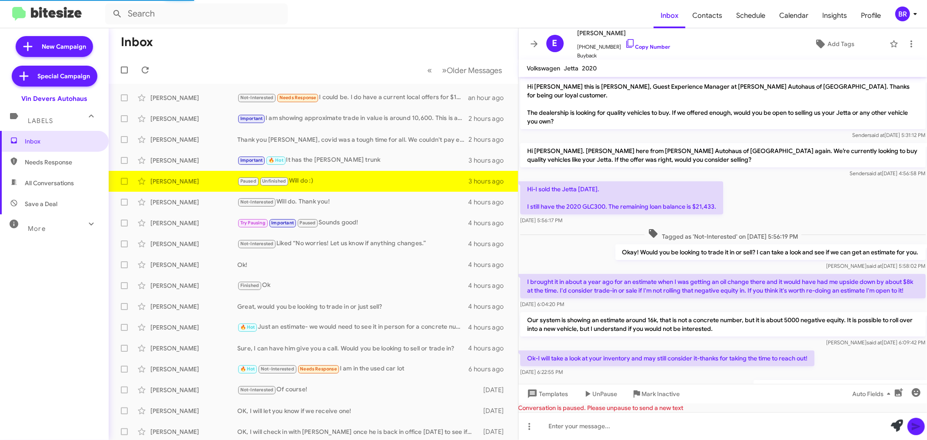
scroll to position [168, 0]
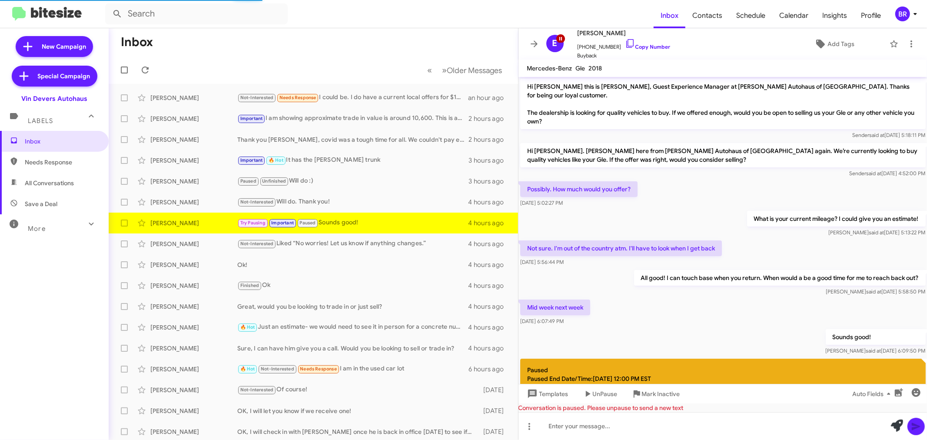
scroll to position [56, 0]
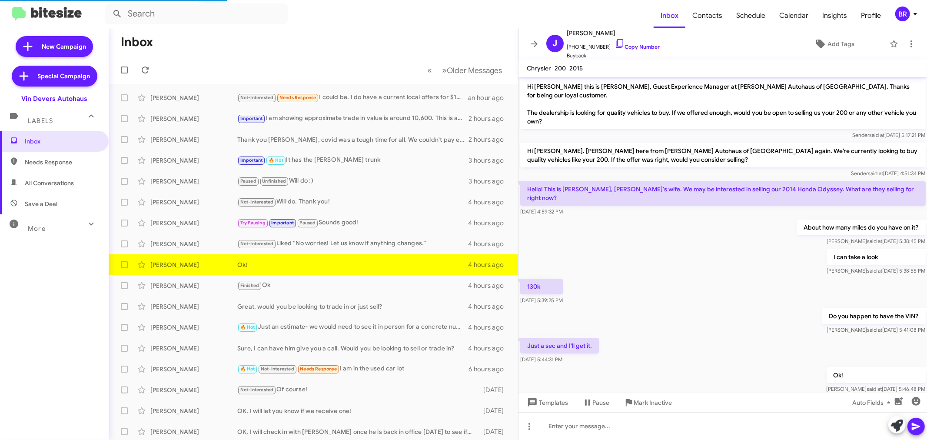
scroll to position [4, 0]
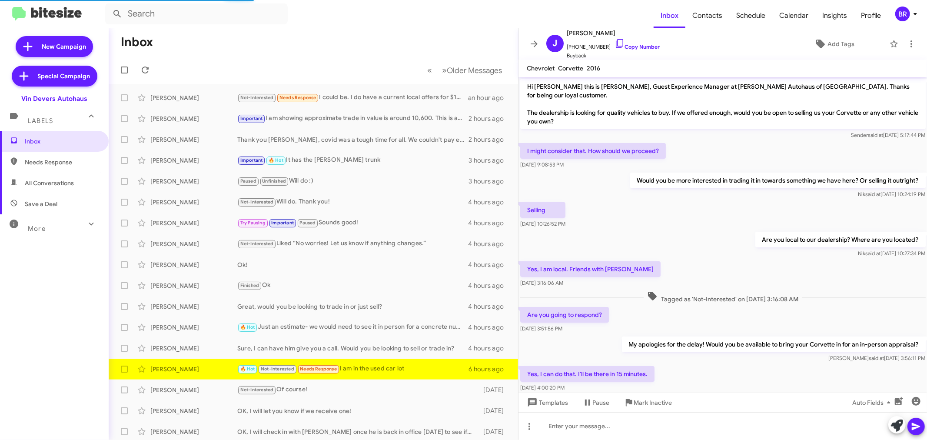
scroll to position [77, 0]
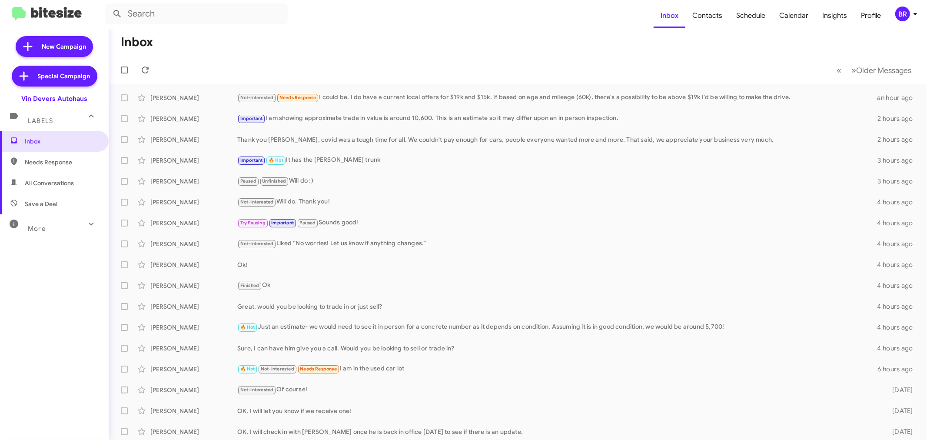
click at [913, 9] on icon at bounding box center [915, 14] width 10 height 10
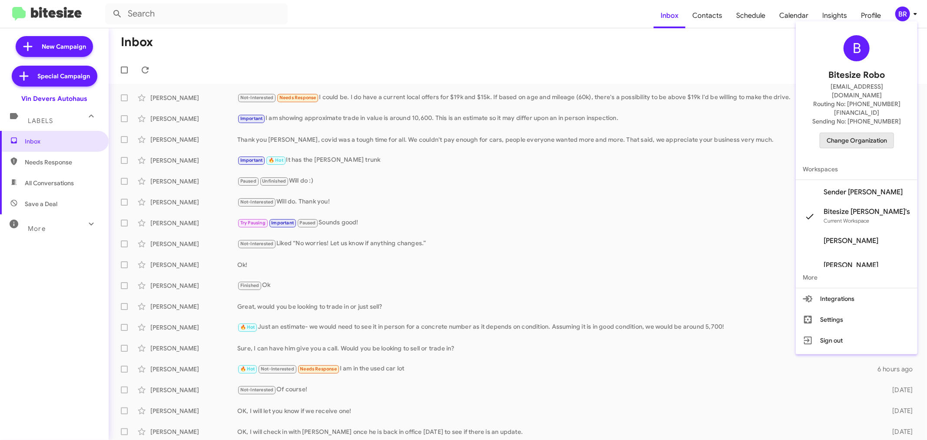
click at [837, 133] on span "Change Organization" at bounding box center [856, 140] width 60 height 15
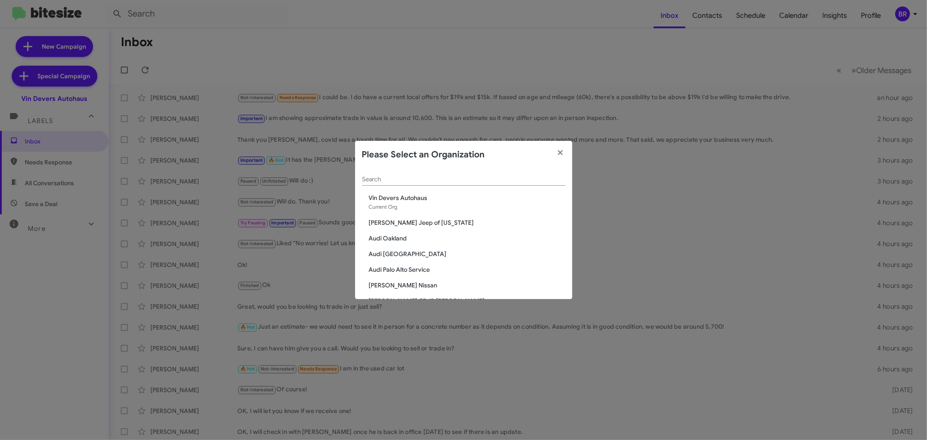
click at [464, 179] on input "Search" at bounding box center [463, 179] width 203 height 7
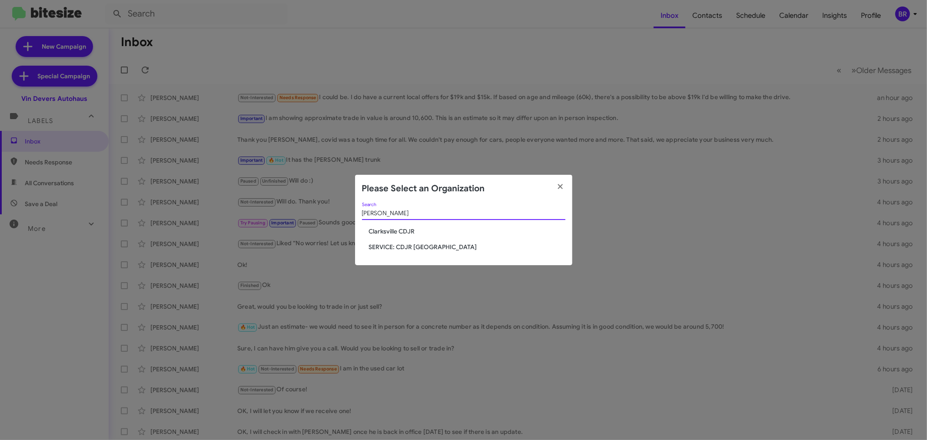
type input "[PERSON_NAME]"
click at [399, 228] on span "Clarksville CDJR" at bounding box center [467, 231] width 196 height 9
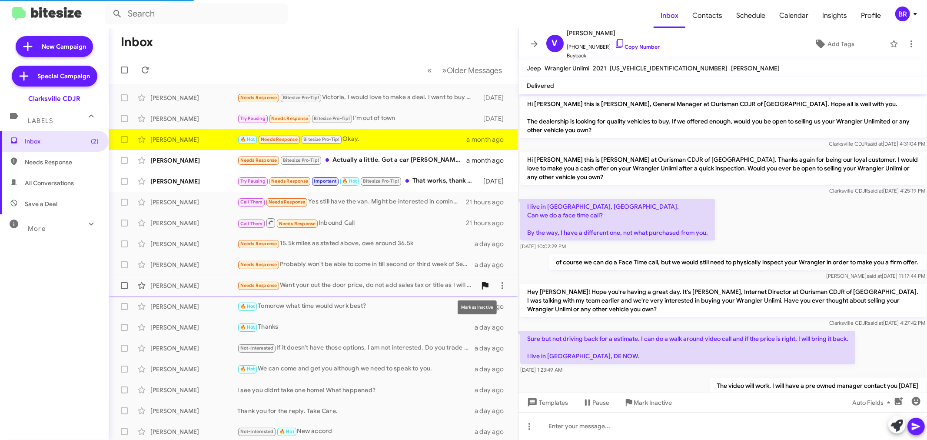
scroll to position [78, 0]
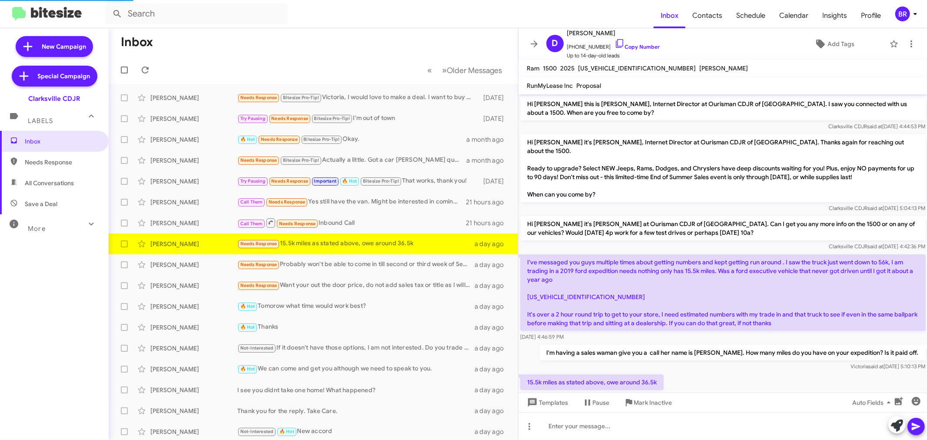
scroll to position [13, 0]
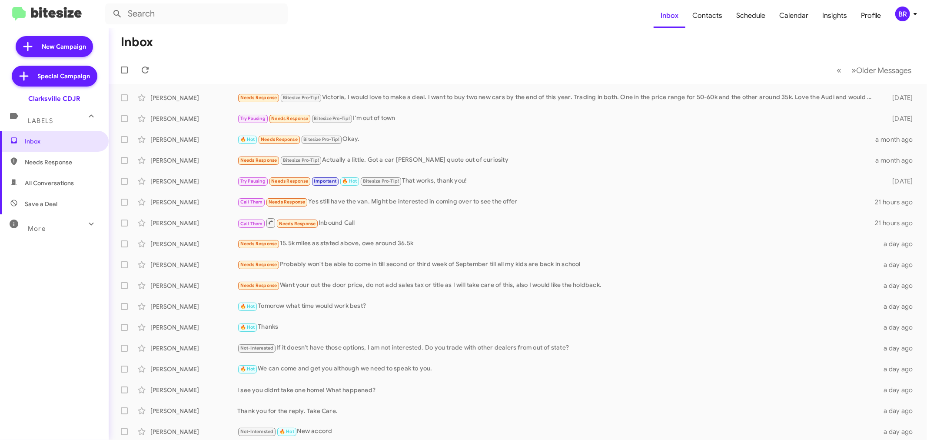
click at [907, 14] on div "BR" at bounding box center [902, 14] width 15 height 15
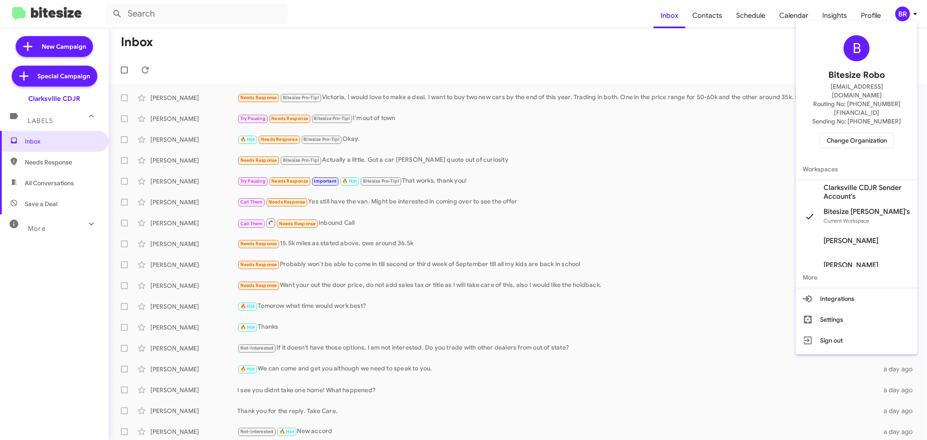
drag, startPoint x: 847, startPoint y: 113, endPoint x: 846, endPoint y: 121, distance: 7.4
click at [847, 115] on div "B Bitesize Robo [EMAIL_ADDRESS][DOMAIN_NAME] Routing No: [PHONE_NUMBER][FINANCI…" at bounding box center [856, 92] width 122 height 134
click at [845, 133] on span "Change Organization" at bounding box center [856, 140] width 60 height 15
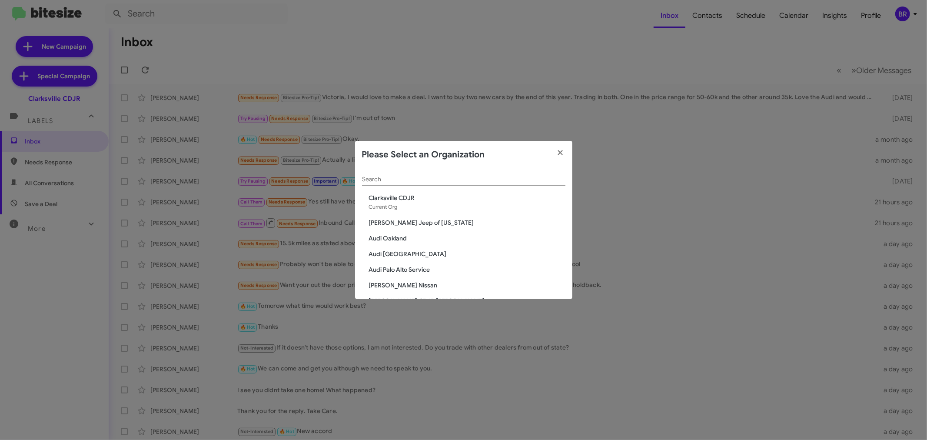
click at [431, 185] on div "Search" at bounding box center [463, 177] width 203 height 17
click at [433, 177] on input "Search" at bounding box center [463, 179] width 203 height 7
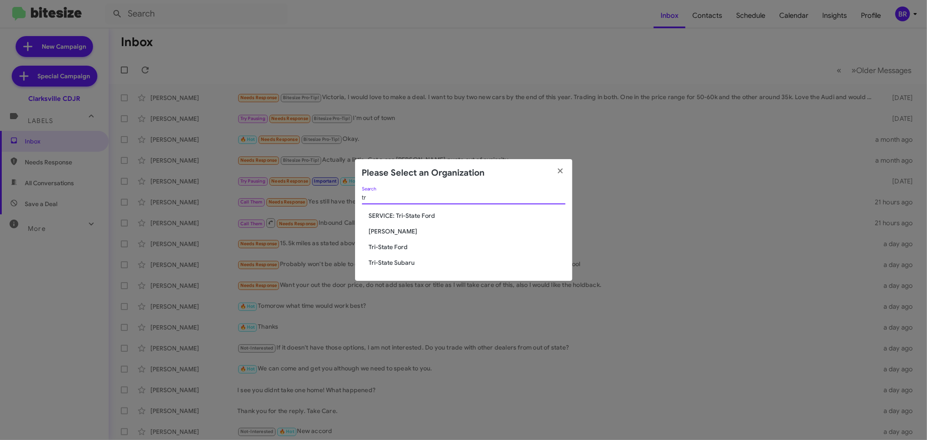
type input "tr"
click at [405, 267] on div "tr Search SERVICE: Tri-State [PERSON_NAME] Toyota Tri-State Ford Tri-State Suba…" at bounding box center [463, 234] width 217 height 94
click at [405, 262] on span "Tri-State Subaru" at bounding box center [467, 262] width 196 height 9
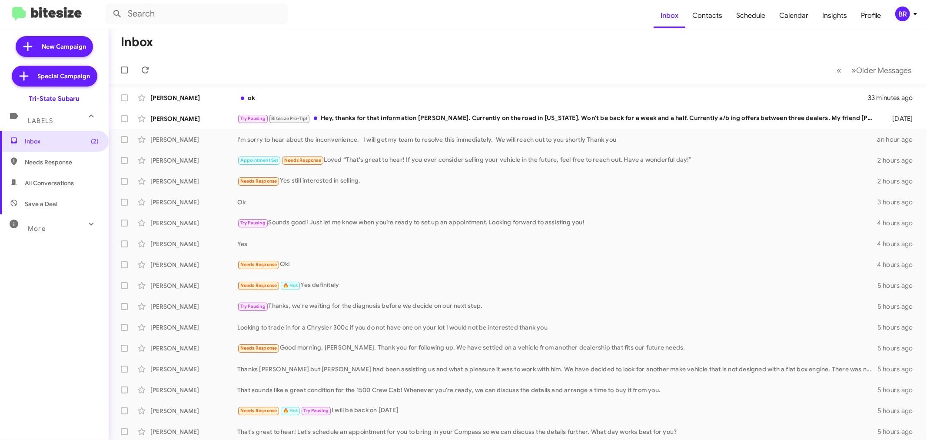
click at [44, 287] on div "Inbox (2) Needs Response All Conversations Save a Deal More Important 🔥 Hot App…" at bounding box center [54, 263] width 109 height 264
click at [879, 72] on span "Older Messages" at bounding box center [883, 71] width 55 height 10
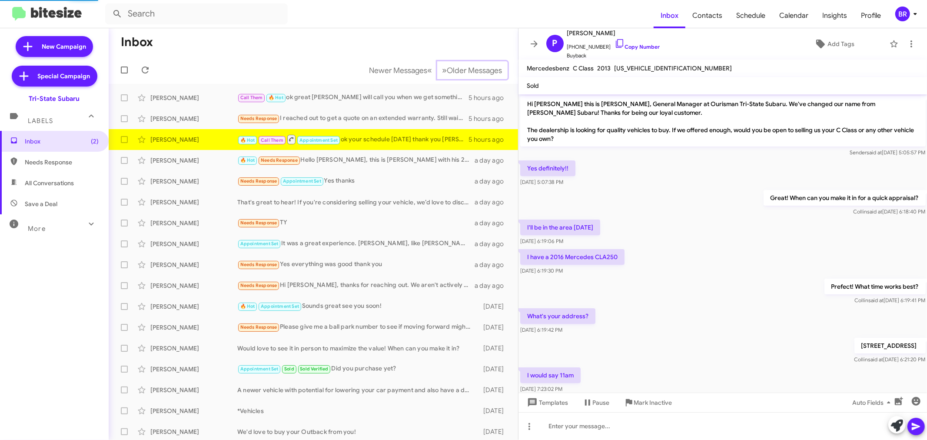
scroll to position [90, 0]
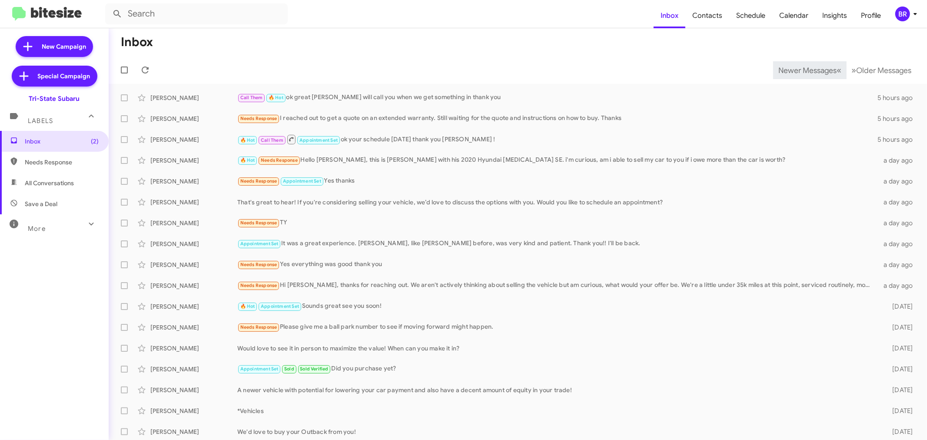
click at [793, 70] on span "Newer Messages" at bounding box center [807, 71] width 58 height 10
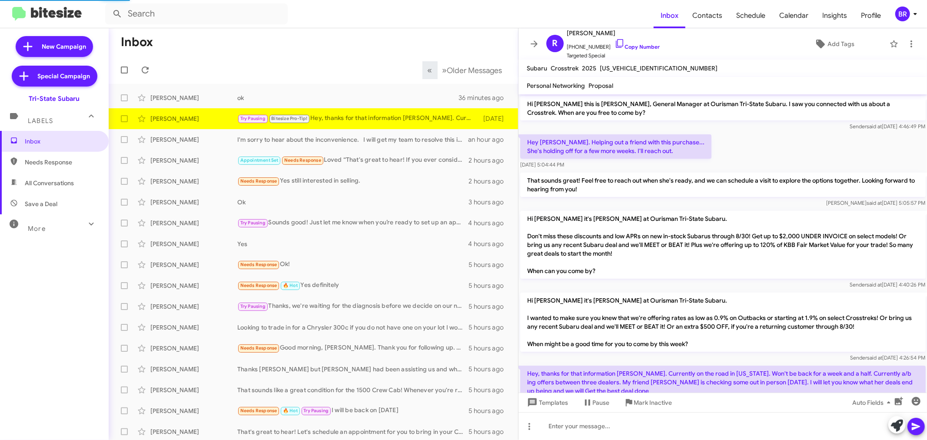
scroll to position [49, 0]
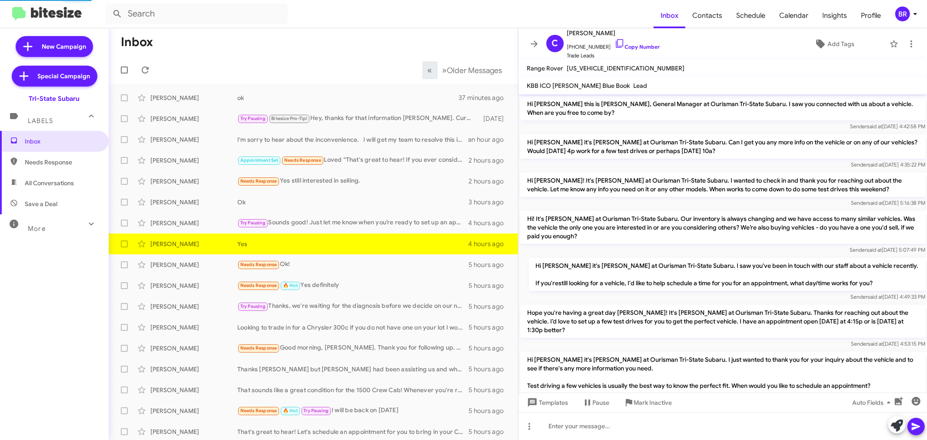
scroll to position [417, 0]
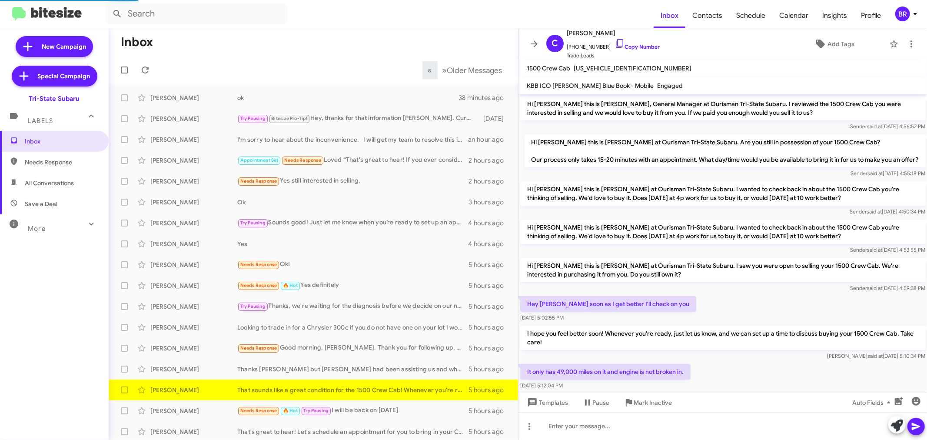
scroll to position [65, 0]
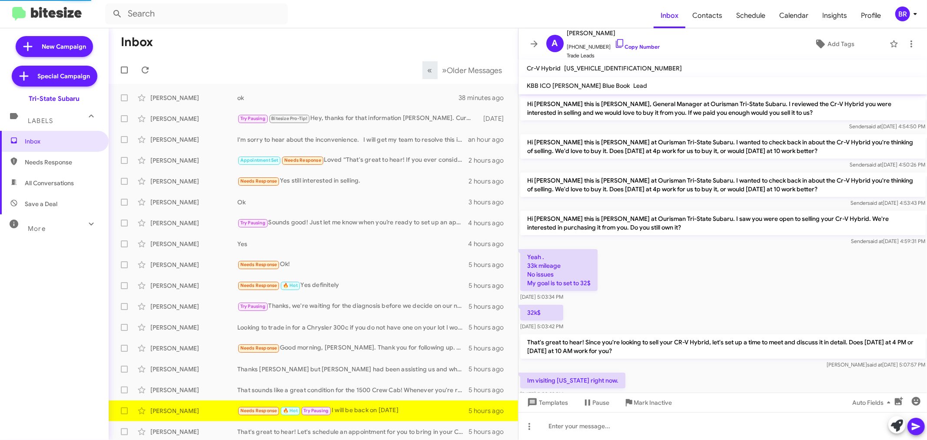
scroll to position [22, 0]
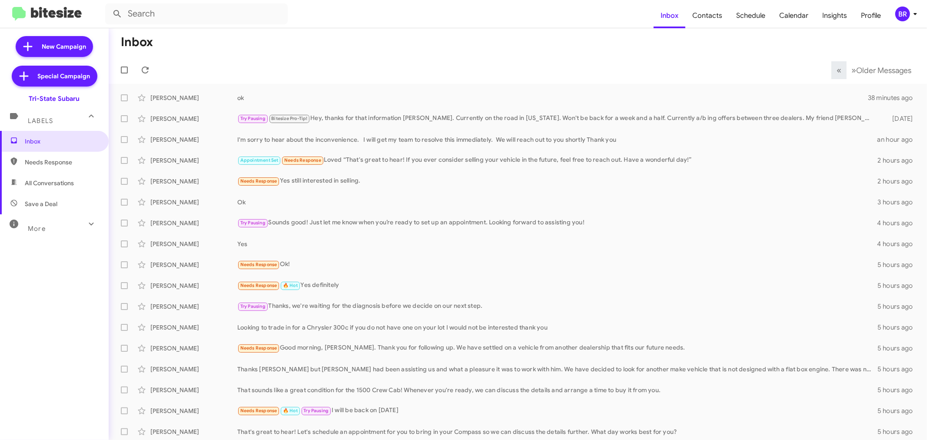
scroll to position [2, 0]
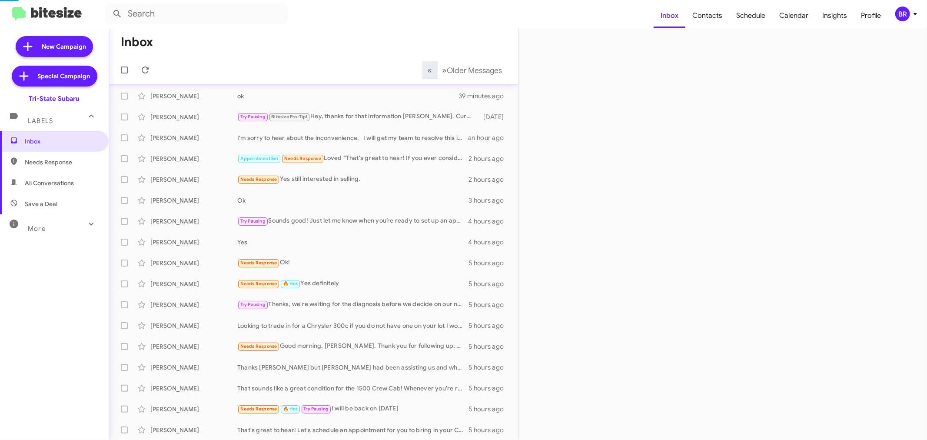
scroll to position [23, 0]
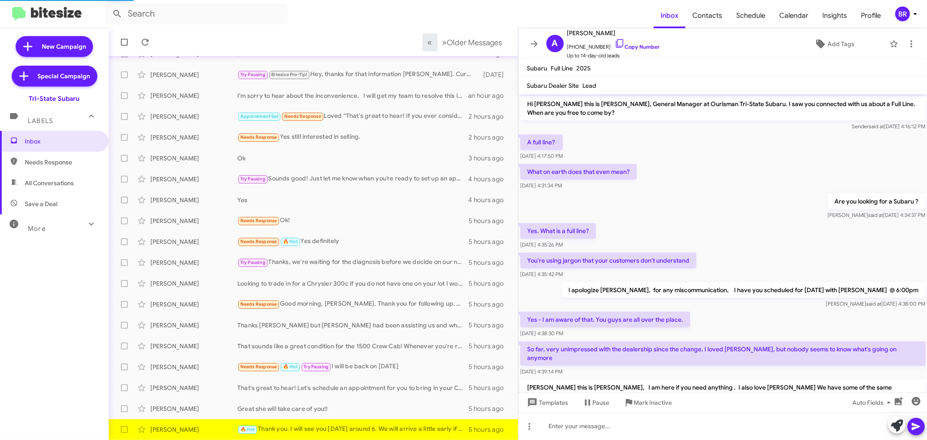
scroll to position [183, 0]
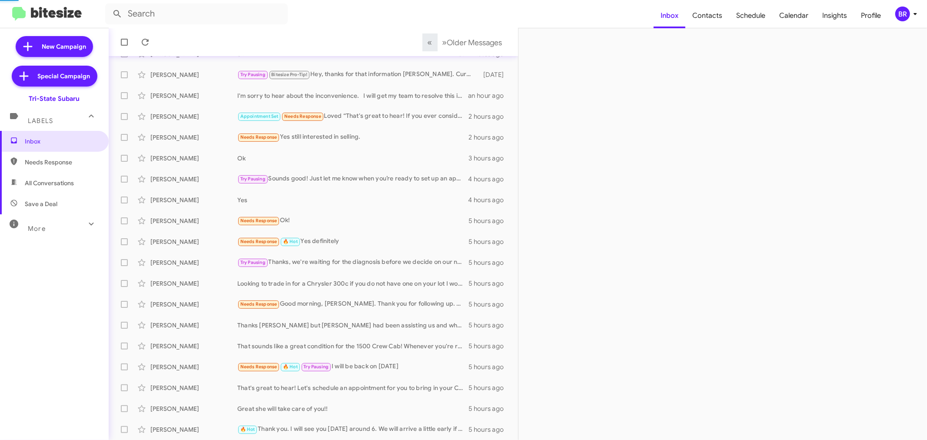
scroll to position [64, 0]
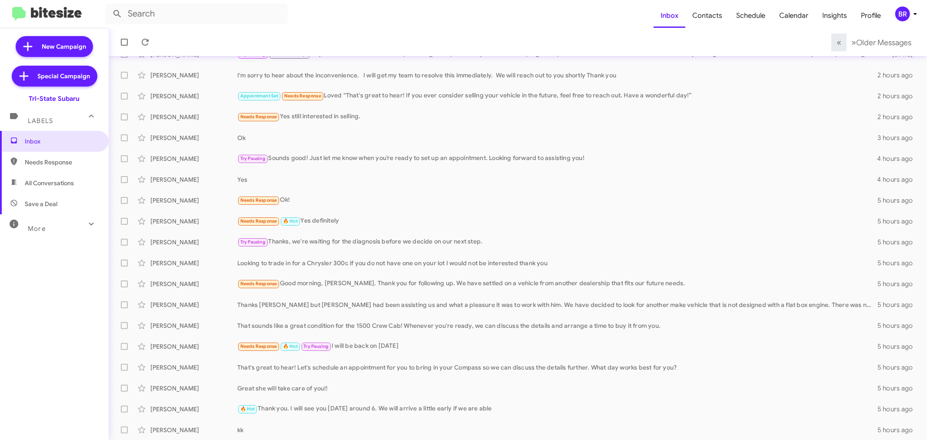
click at [908, 10] on div "BR" at bounding box center [902, 14] width 15 height 15
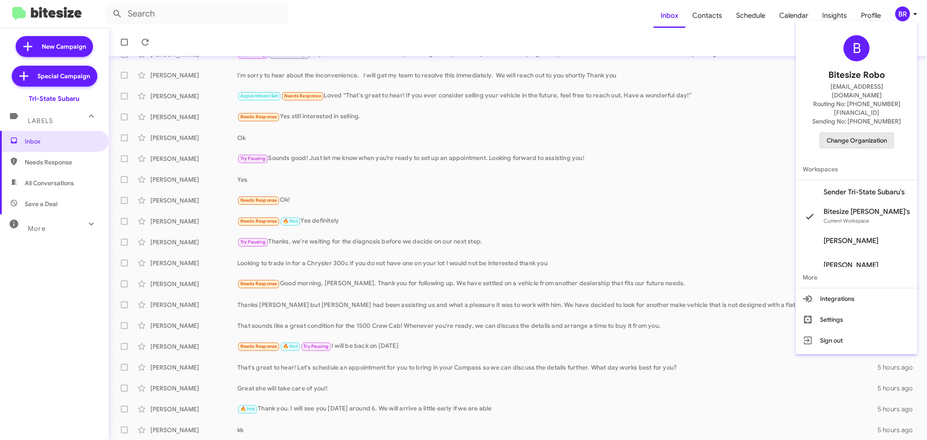
click at [849, 133] on span "Change Organization" at bounding box center [856, 140] width 60 height 15
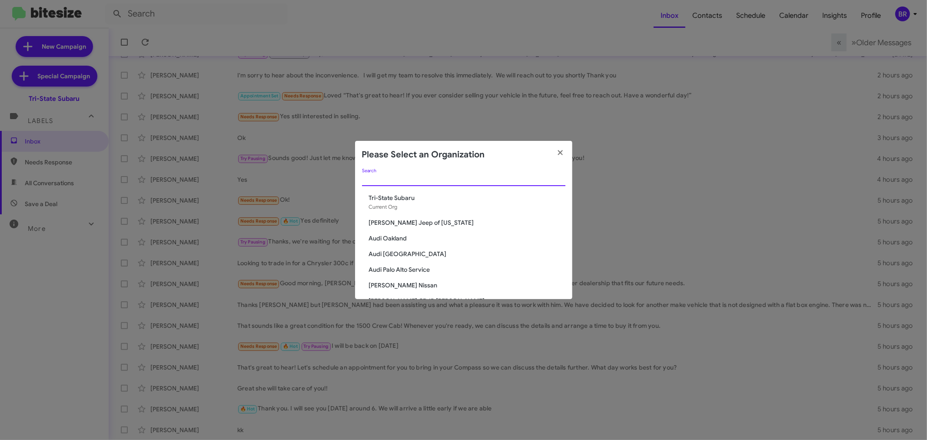
click at [447, 182] on input "Search" at bounding box center [463, 179] width 203 height 7
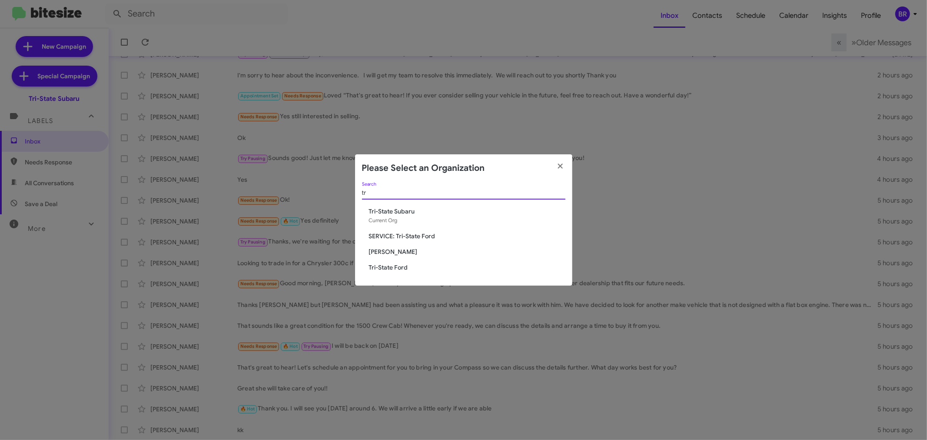
type input "tr"
click at [397, 263] on span "Tri-State Ford" at bounding box center [467, 267] width 196 height 9
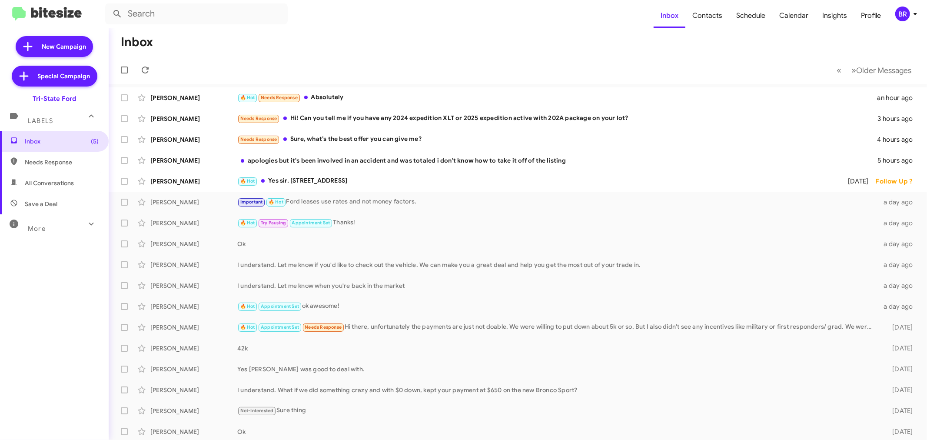
click at [14, 278] on div "Inbox (5) Needs Response All Conversations Save a Deal More Important 🔥 Hot App…" at bounding box center [54, 263] width 109 height 264
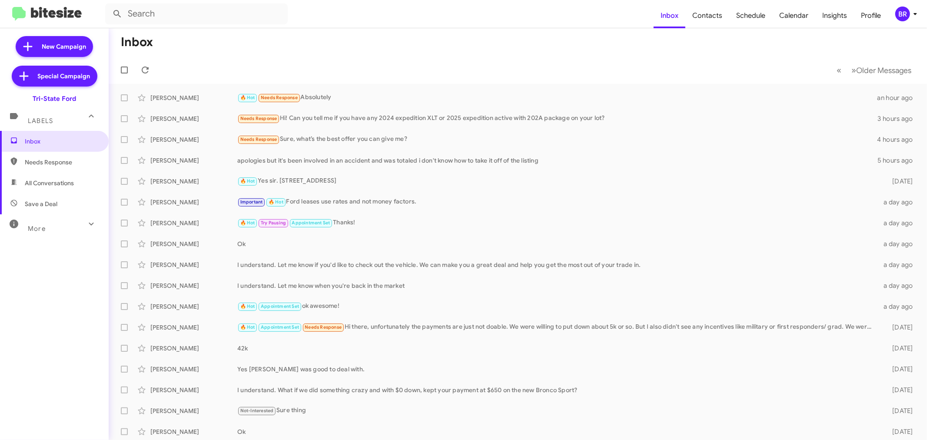
click at [900, 17] on div "BR" at bounding box center [902, 14] width 15 height 15
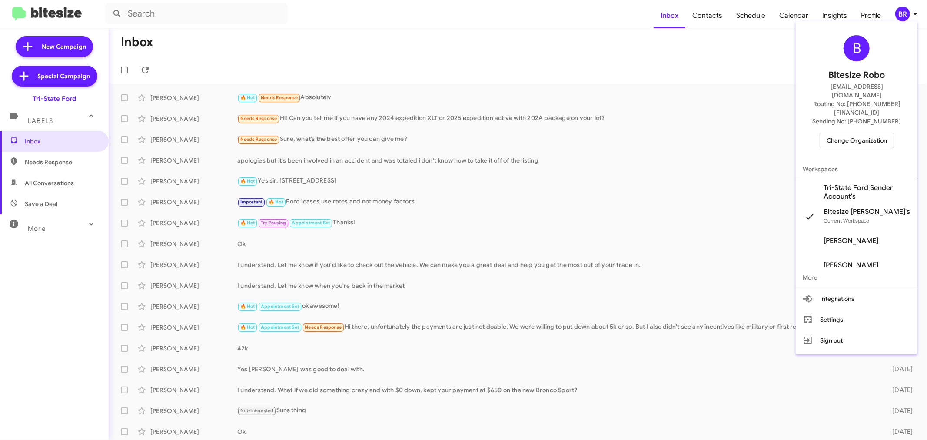
click at [836, 133] on span "Change Organization" at bounding box center [856, 140] width 60 height 15
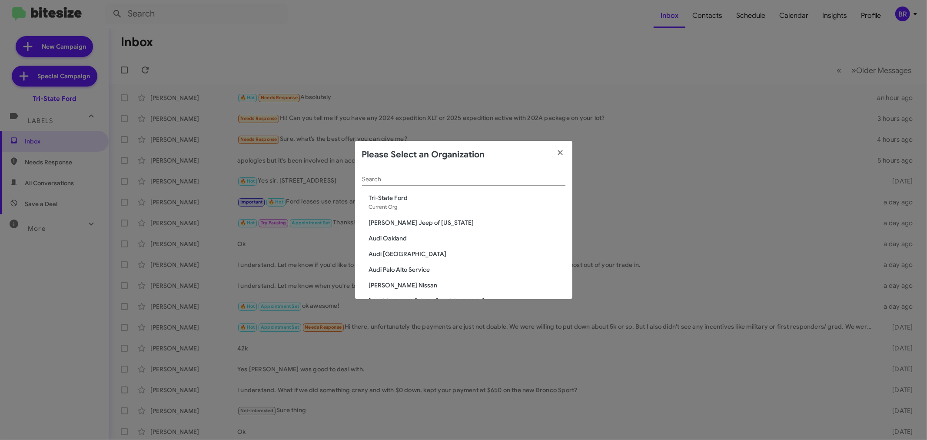
click at [400, 182] on input "Search" at bounding box center [463, 179] width 203 height 7
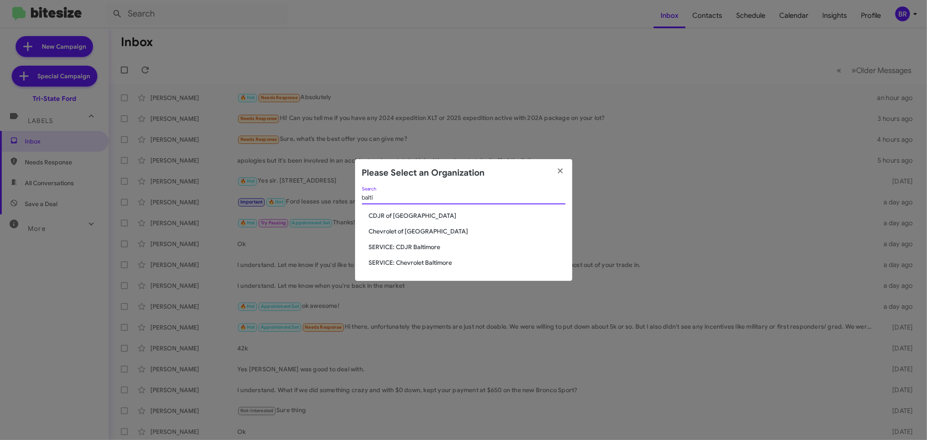
type input "balti"
click at [395, 217] on span "CDJR of [GEOGRAPHIC_DATA]" at bounding box center [467, 215] width 196 height 9
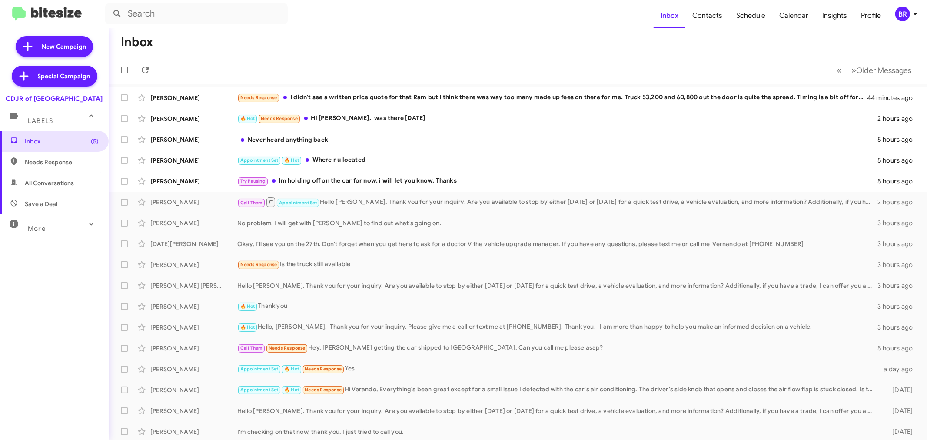
click at [48, 293] on div "Inbox (5) Needs Response All Conversations Save a Deal More Important 🔥 Hot App…" at bounding box center [54, 263] width 109 height 264
click at [906, 17] on div "BR" at bounding box center [902, 14] width 15 height 15
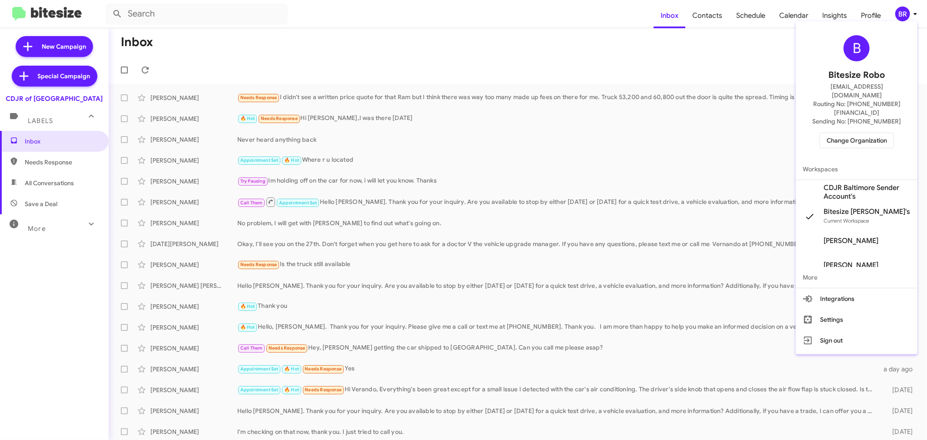
click at [835, 133] on span "Change Organization" at bounding box center [856, 140] width 60 height 15
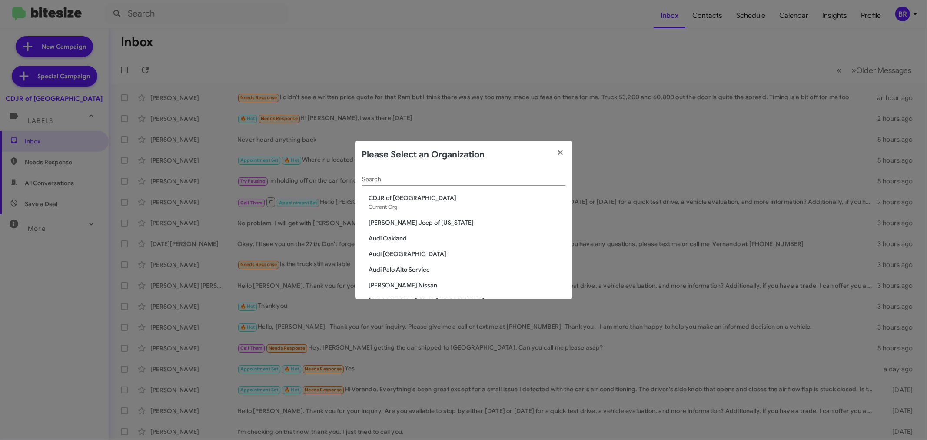
click at [491, 175] on div "Search" at bounding box center [463, 177] width 203 height 17
click at [490, 176] on input "Search" at bounding box center [463, 179] width 203 height 7
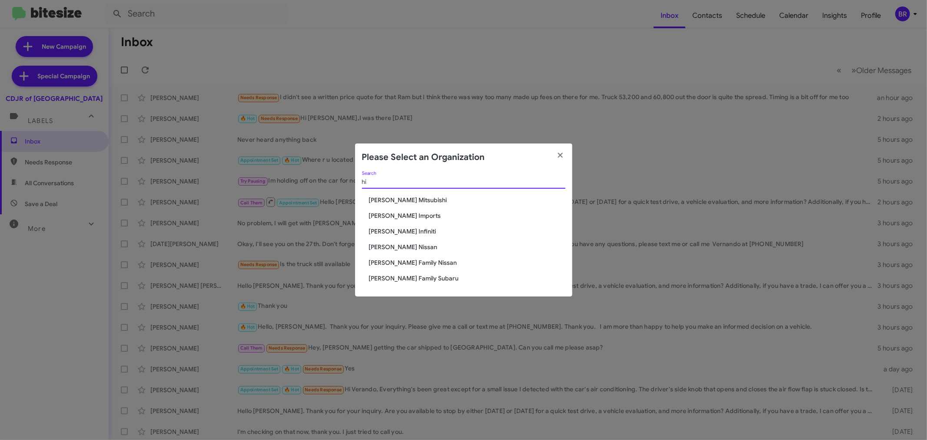
type input "h"
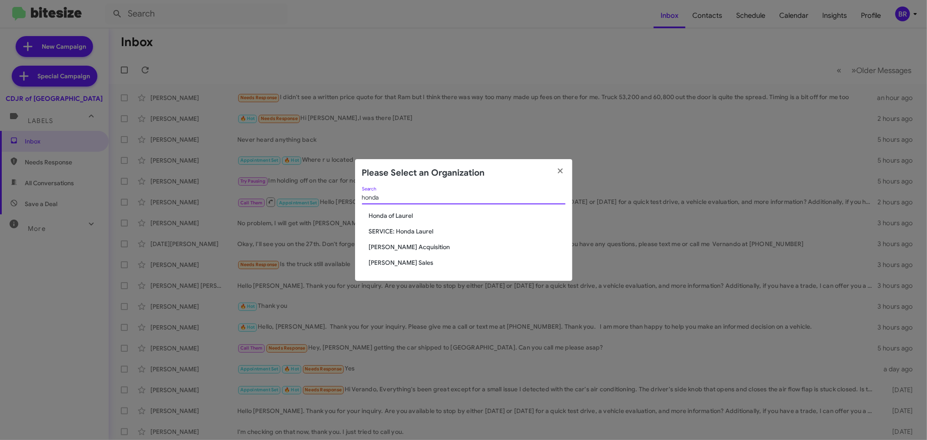
type input "honda"
click at [388, 217] on span "Honda of Laurel" at bounding box center [467, 215] width 196 height 9
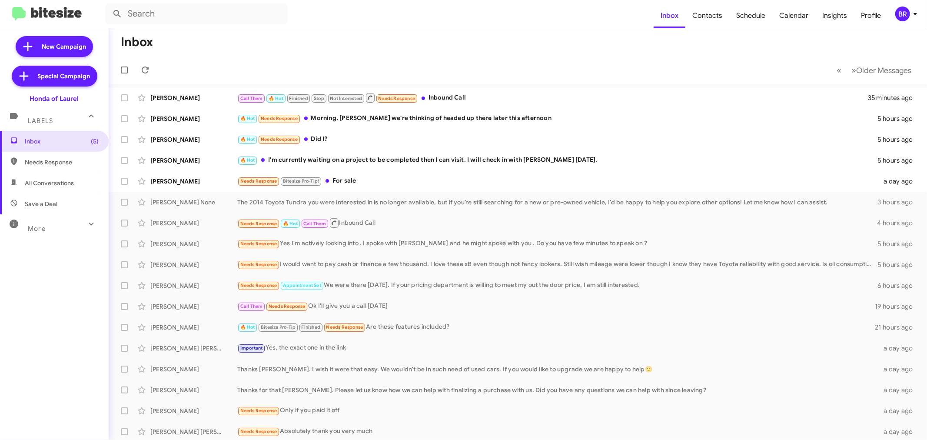
click at [864, 60] on mat-toolbar-row "« Previous » Next Older Messages" at bounding box center [518, 70] width 818 height 28
click at [861, 67] on span "Older Messages" at bounding box center [883, 71] width 55 height 10
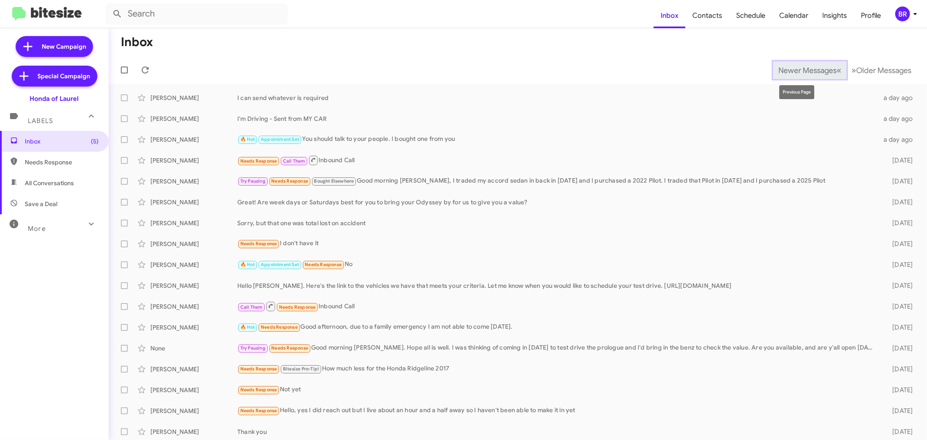
drag, startPoint x: 791, startPoint y: 69, endPoint x: 778, endPoint y: 68, distance: 13.1
click at [791, 69] on span "Newer Messages" at bounding box center [807, 71] width 58 height 10
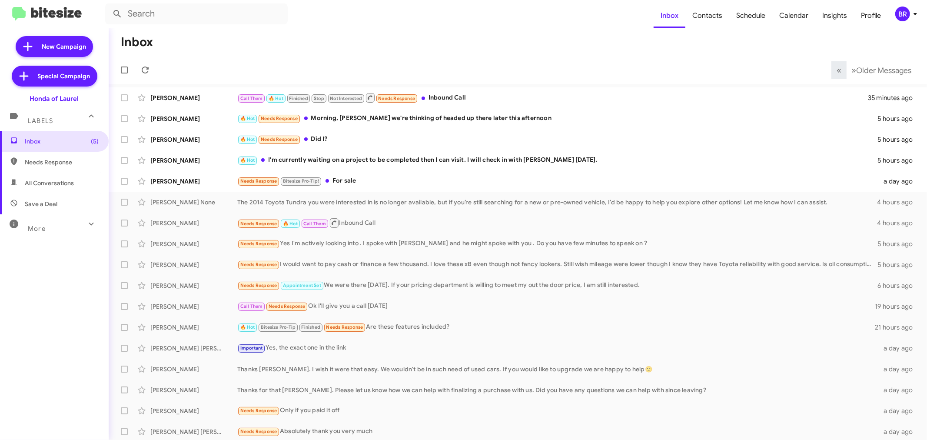
click at [90, 355] on div "Inbox (5) Needs Response All Conversations Save a Deal More Important 🔥 Hot App…" at bounding box center [54, 263] width 109 height 264
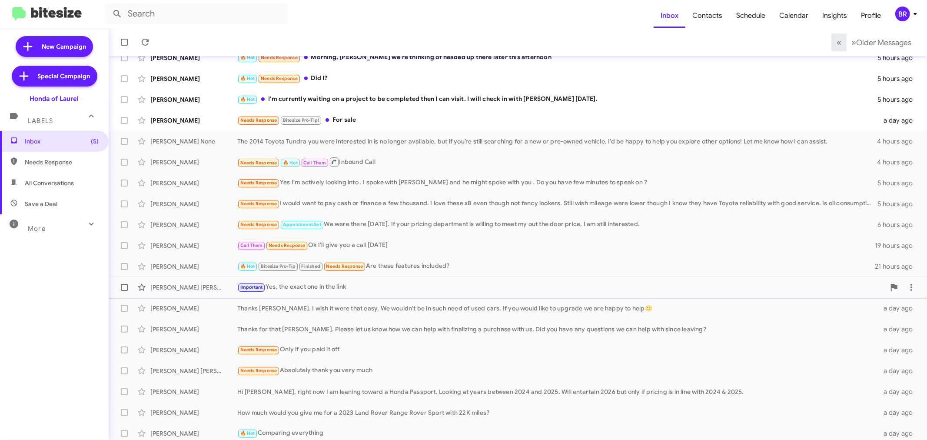
scroll to position [64, 0]
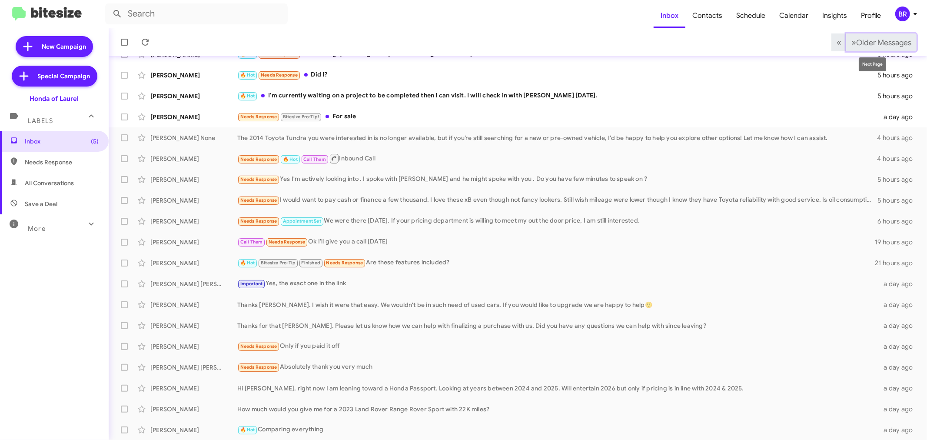
click at [866, 49] on button "» Next Older Messages" at bounding box center [881, 42] width 70 height 18
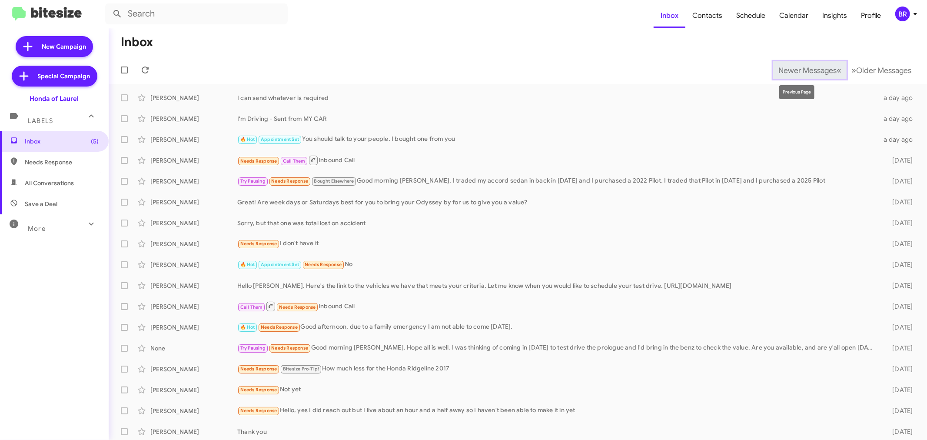
click at [785, 75] on span "Newer Messages" at bounding box center [807, 71] width 58 height 10
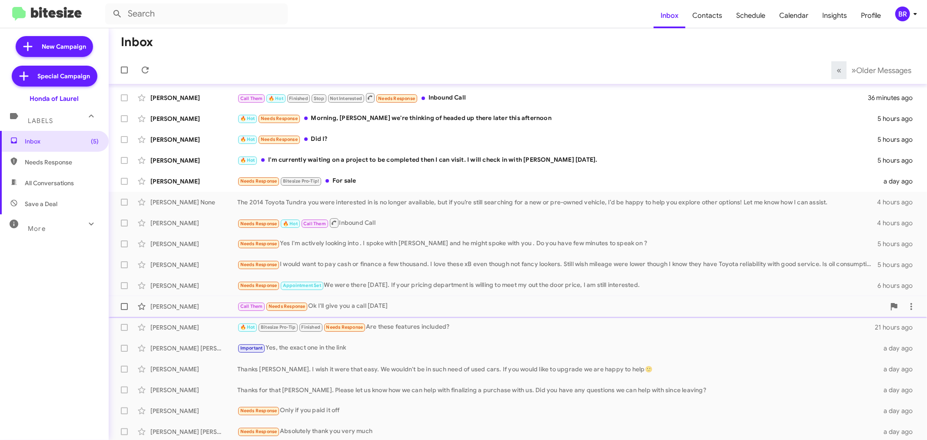
scroll to position [64, 0]
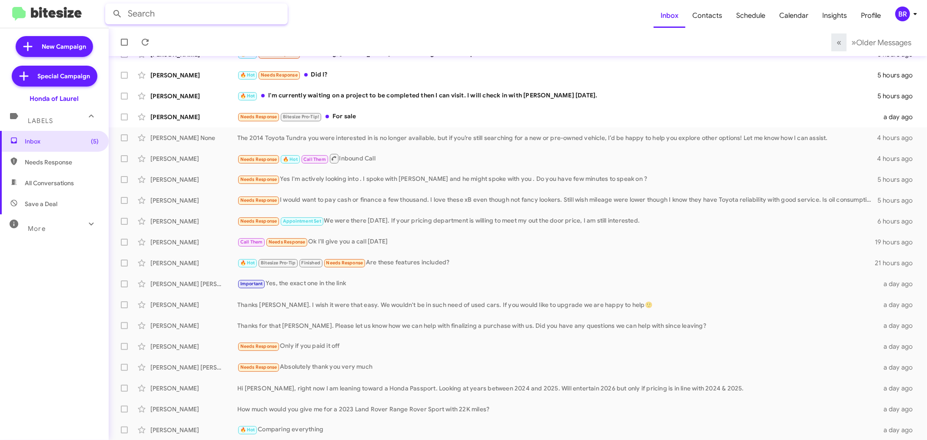
click at [170, 3] on input "text" at bounding box center [196, 13] width 182 height 21
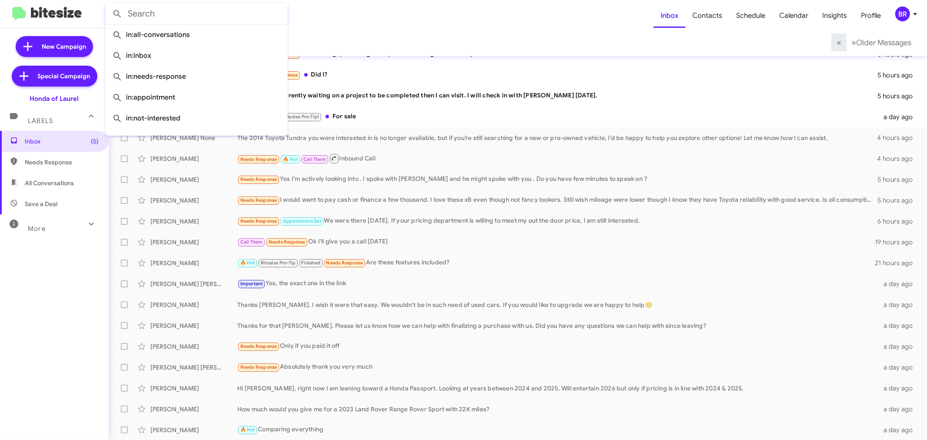
click at [170, 8] on input "text" at bounding box center [196, 13] width 182 height 21
paste input "3015570404"
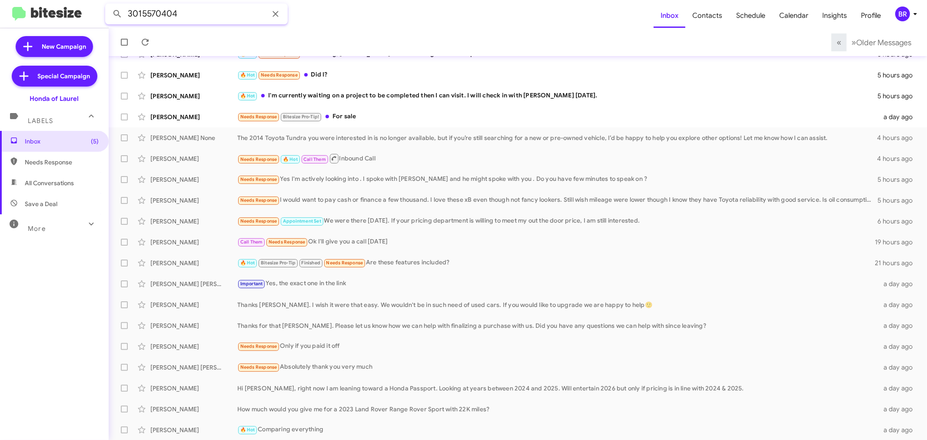
type input "3015570404"
click at [109, 5] on button at bounding box center [117, 13] width 17 height 17
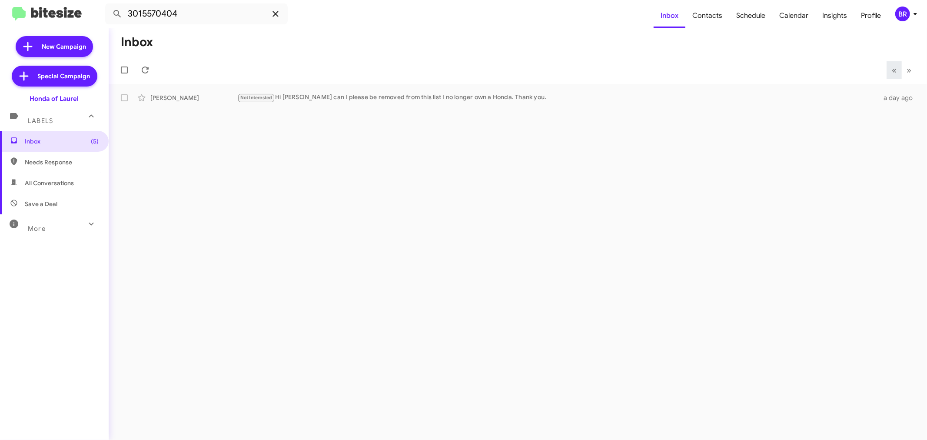
click at [281, 19] on span at bounding box center [275, 14] width 17 height 10
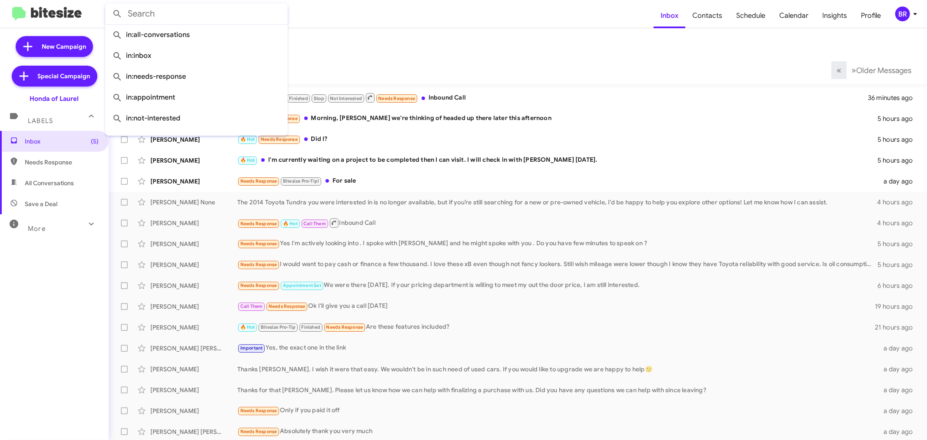
click at [62, 340] on div "Inbox (5) Needs Response All Conversations Save a Deal More Important 🔥 Hot App…" at bounding box center [54, 263] width 109 height 264
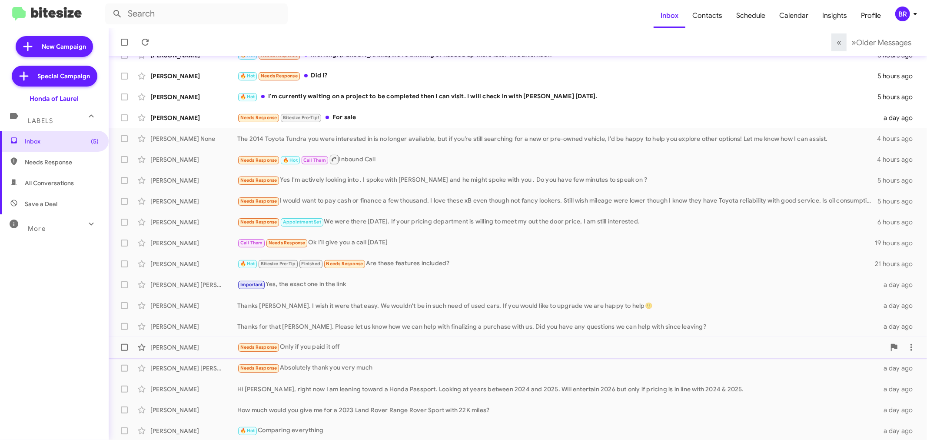
scroll to position [64, 0]
click at [875, 38] on span "Older Messages" at bounding box center [883, 43] width 55 height 10
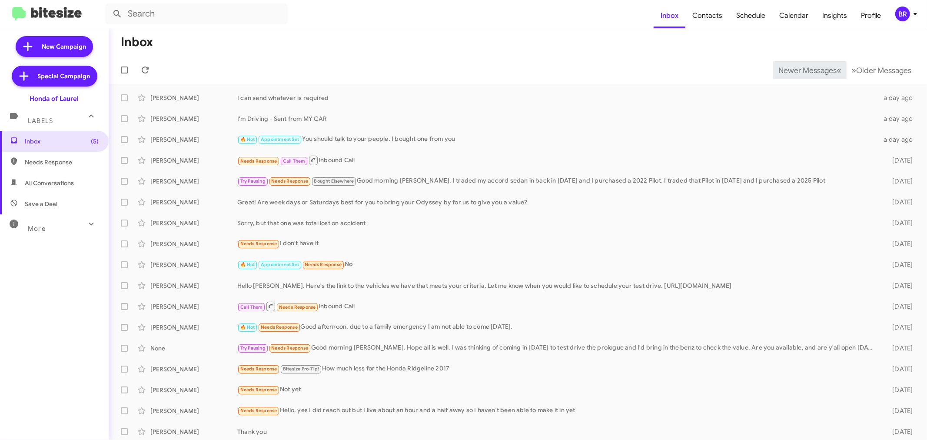
click at [513, 62] on mat-toolbar-row "Newer Messages « Previous » Next Older Messages" at bounding box center [518, 70] width 818 height 28
click at [797, 66] on span "Newer Messages" at bounding box center [807, 71] width 58 height 10
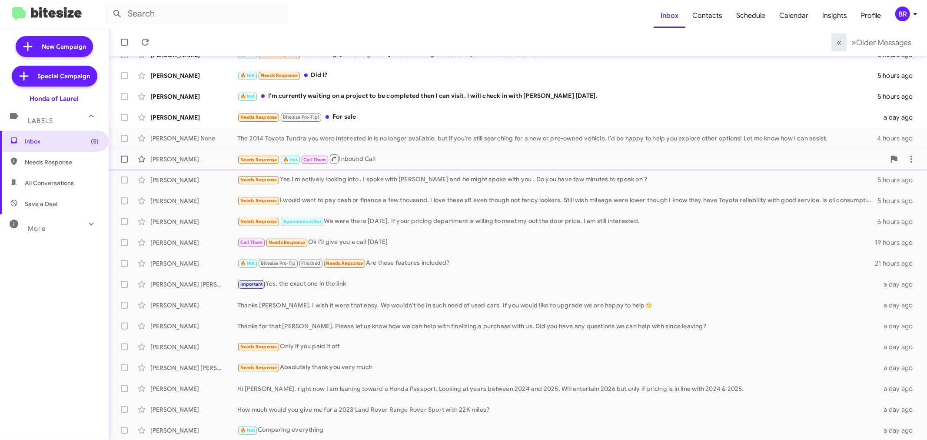
scroll to position [64, 0]
click at [871, 49] on button "» Next Older Messages" at bounding box center [881, 42] width 70 height 18
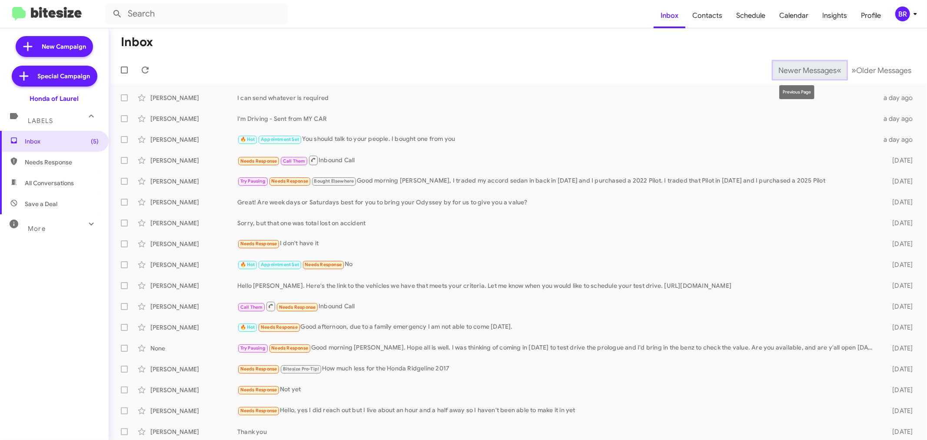
click at [800, 74] on span "Newer Messages" at bounding box center [807, 71] width 58 height 10
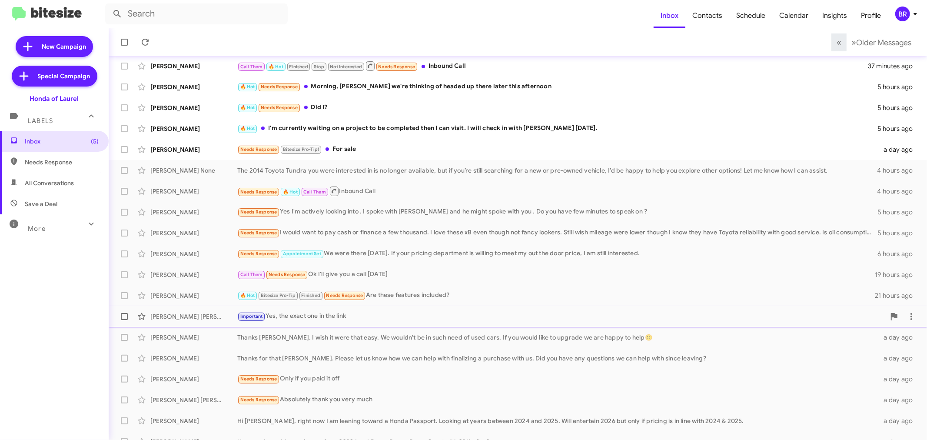
scroll to position [64, 0]
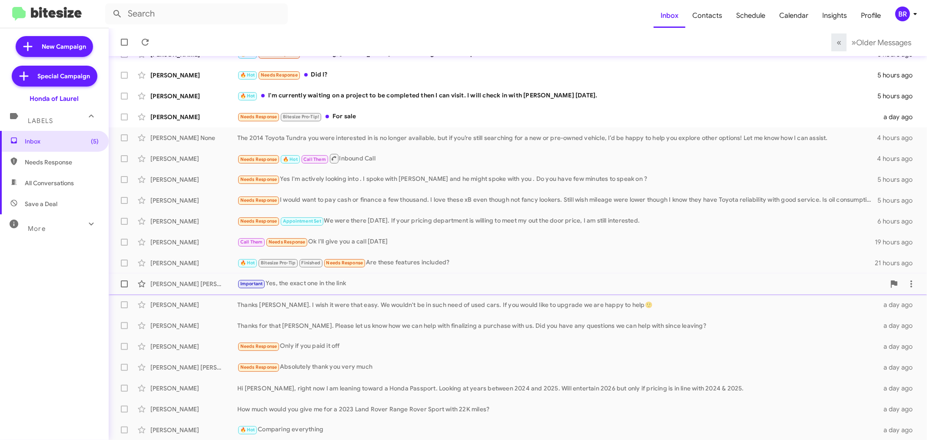
click at [187, 284] on div "Justin Justin" at bounding box center [193, 283] width 87 height 9
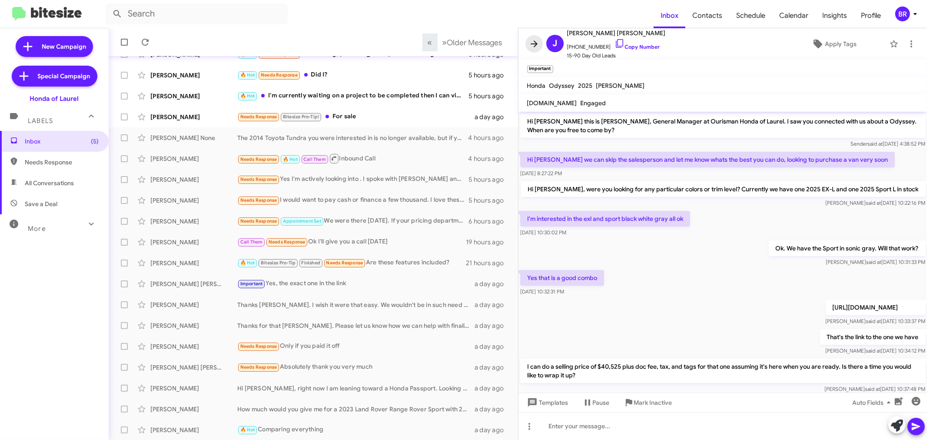
click at [534, 48] on icon at bounding box center [534, 44] width 10 height 10
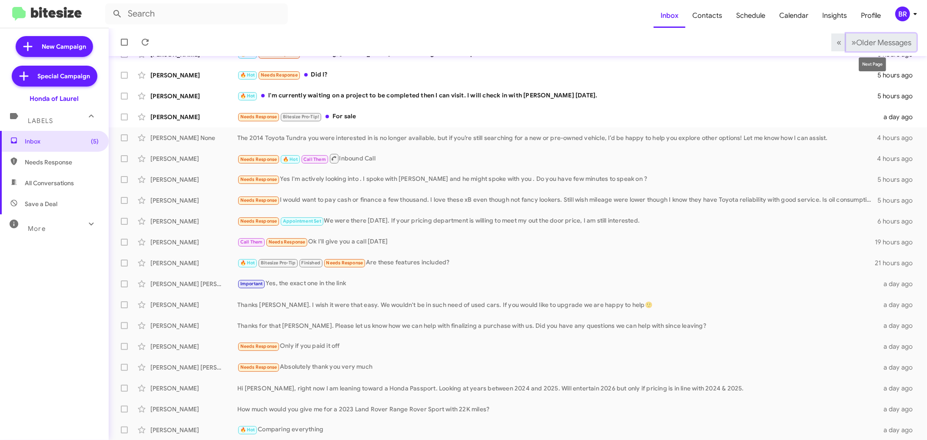
click at [857, 50] on button "» Next Older Messages" at bounding box center [881, 42] width 70 height 18
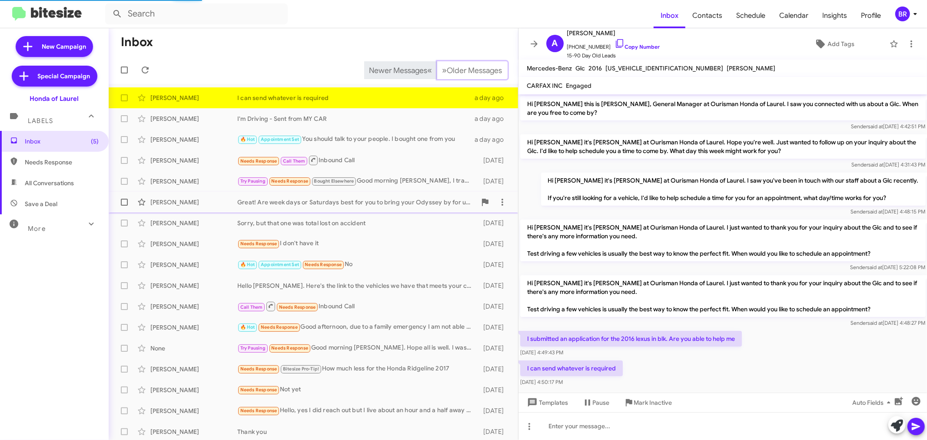
scroll to position [10, 0]
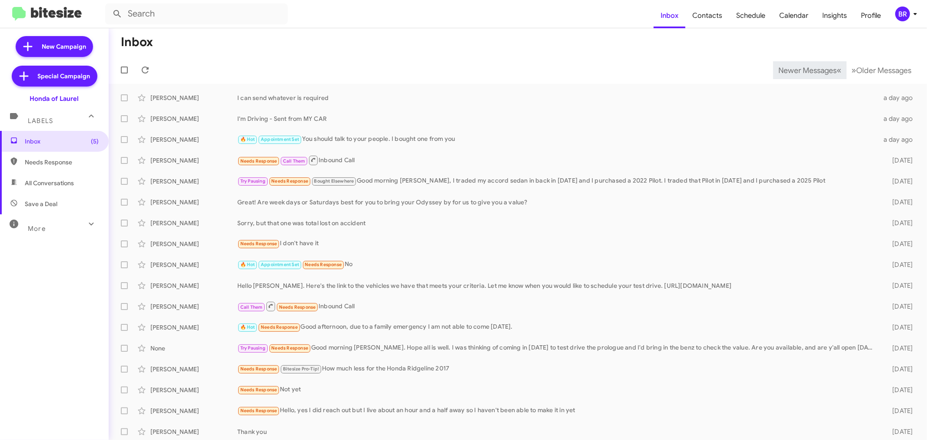
click at [793, 70] on span "Newer Messages" at bounding box center [807, 71] width 58 height 10
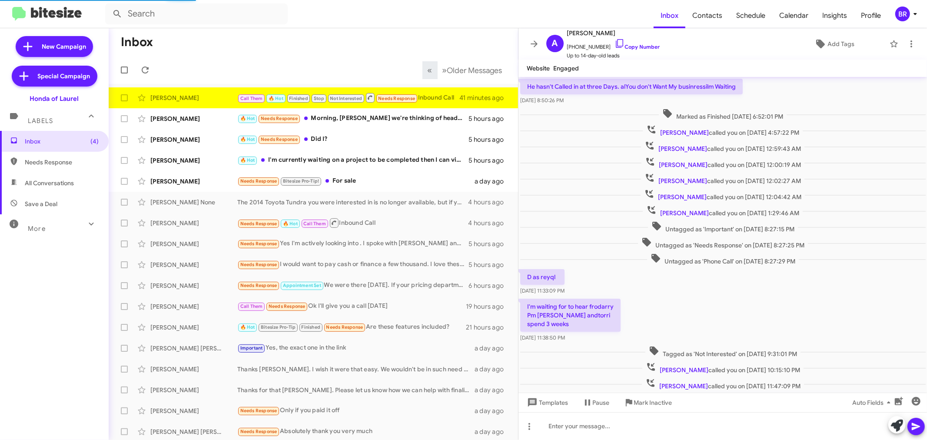
scroll to position [131, 0]
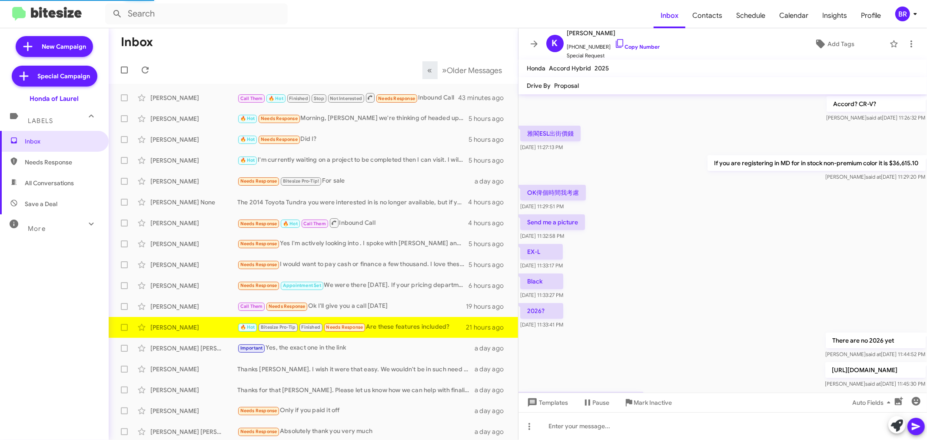
scroll to position [335, 0]
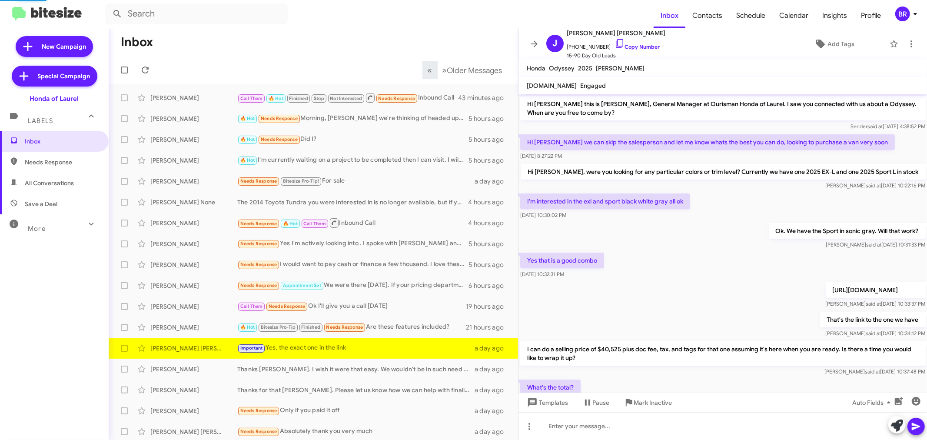
scroll to position [131, 0]
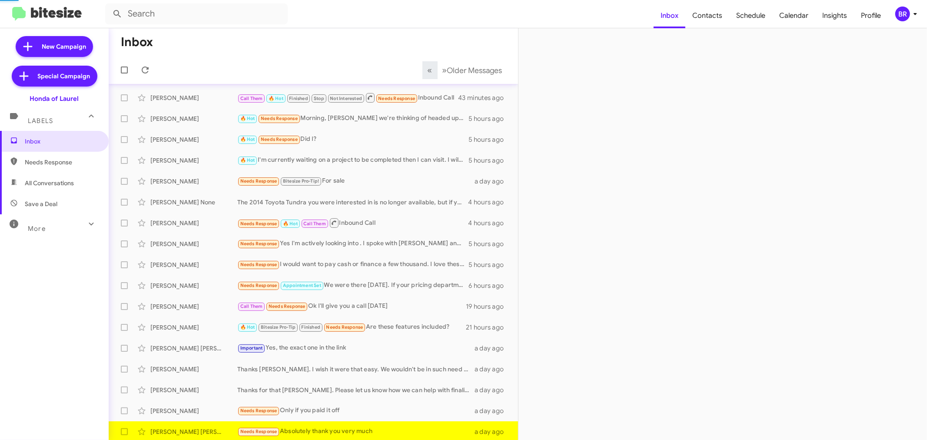
scroll to position [2, 0]
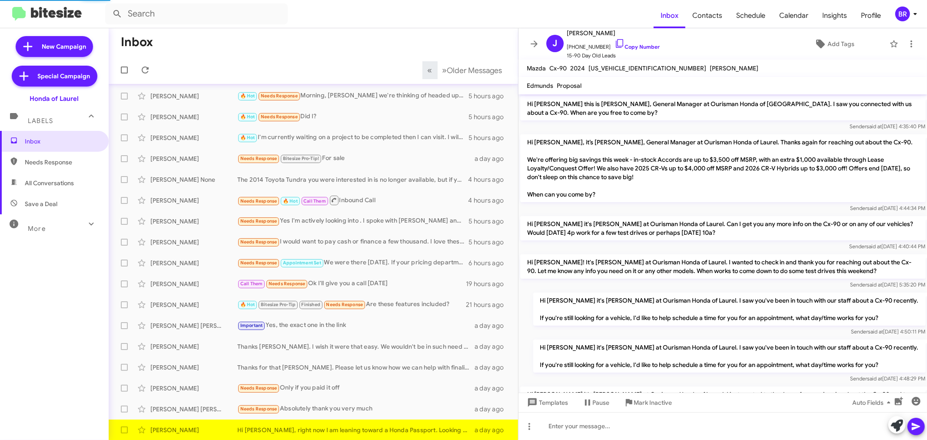
scroll to position [161, 0]
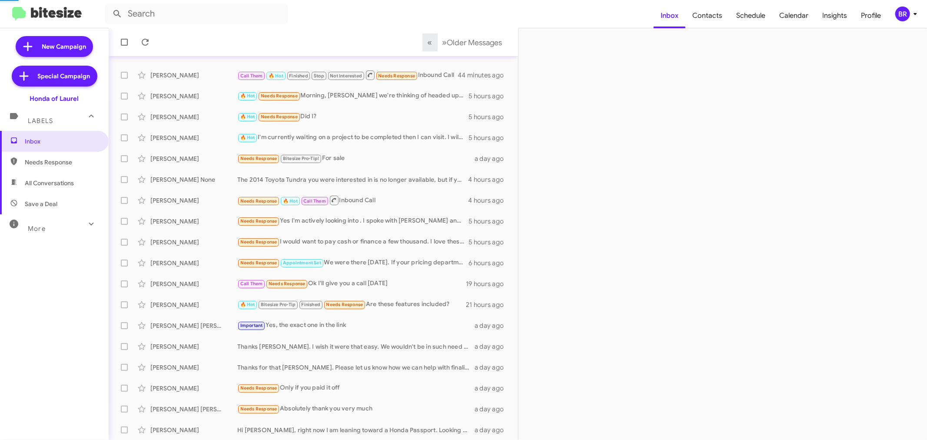
scroll to position [44, 0]
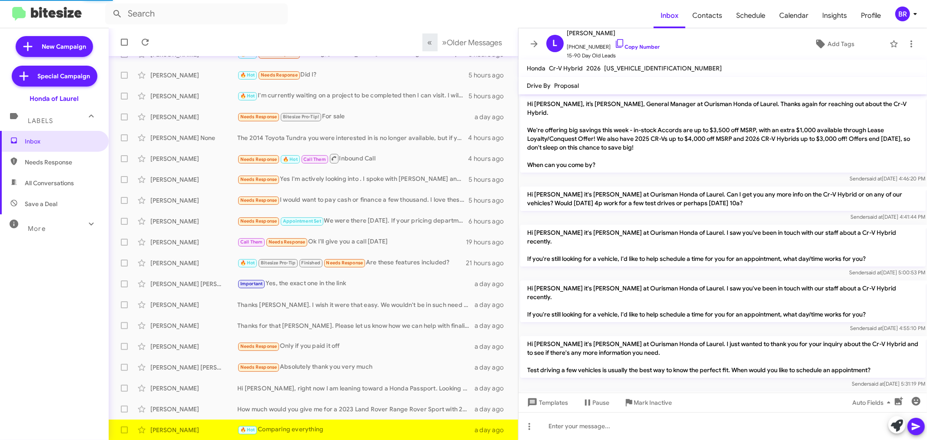
scroll to position [103, 0]
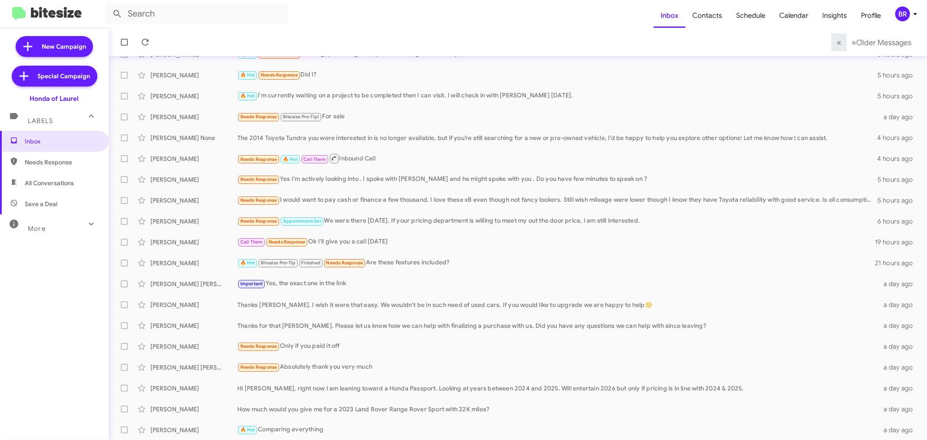
click at [917, 5] on mat-toolbar "Inbox Contacts Schedule Calendar Insights Profile BR" at bounding box center [463, 14] width 927 height 28
click at [905, 12] on div "BR" at bounding box center [902, 14] width 15 height 15
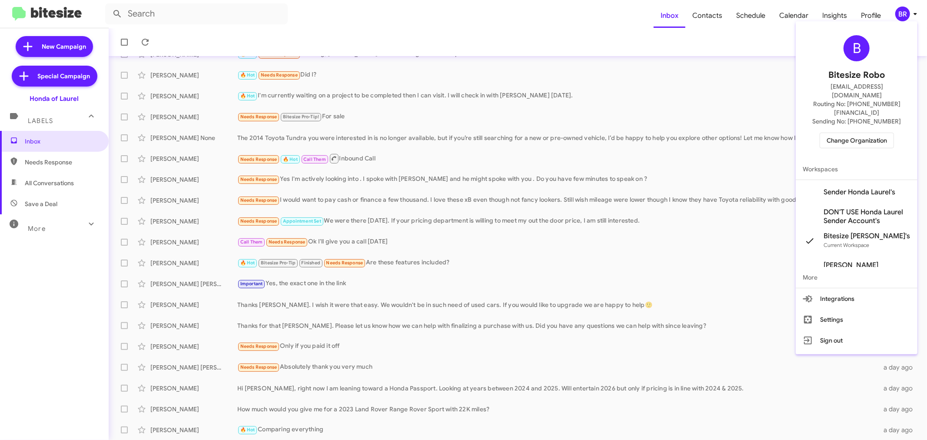
click at [847, 133] on span "Change Organization" at bounding box center [856, 140] width 60 height 15
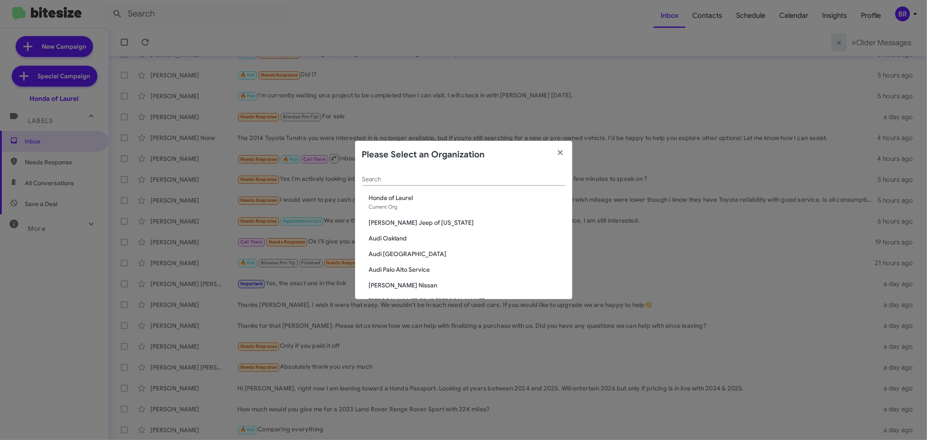
click at [462, 179] on input "Search" at bounding box center [463, 179] width 203 height 7
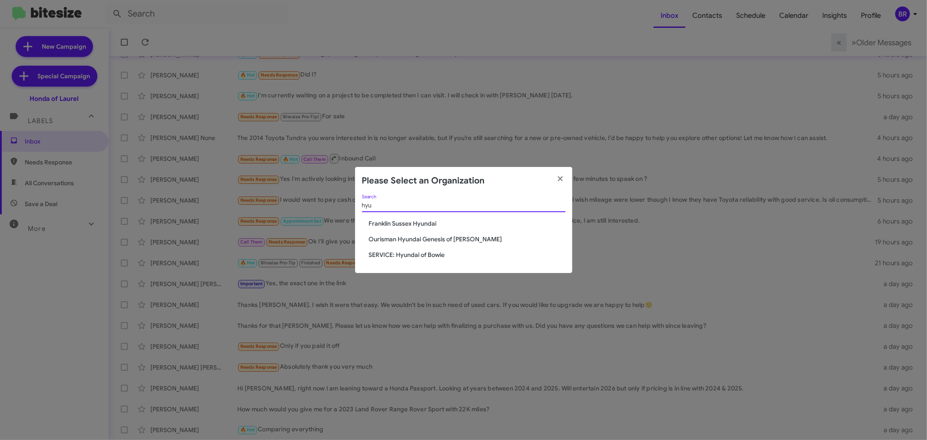
type input "hyu"
click at [474, 237] on span "Ourisman Hyundai Genesis of [PERSON_NAME]" at bounding box center [467, 239] width 196 height 9
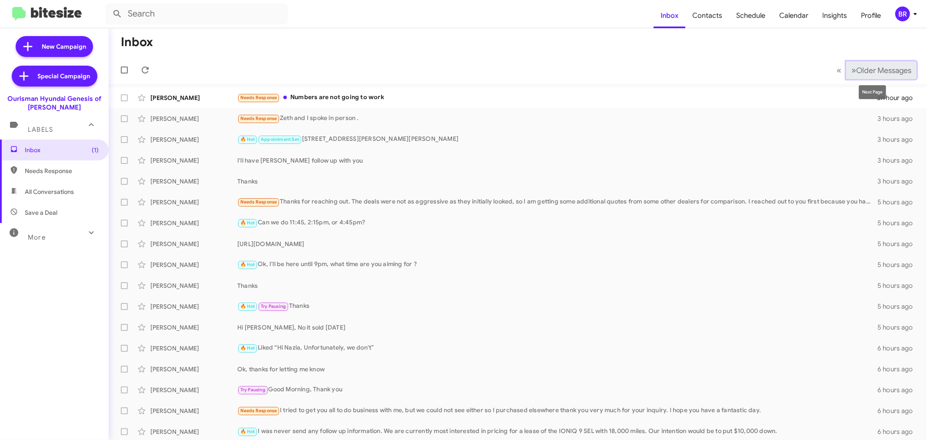
drag, startPoint x: 862, startPoint y: 69, endPoint x: 852, endPoint y: 72, distance: 10.2
click at [858, 69] on span "Older Messages" at bounding box center [883, 71] width 55 height 10
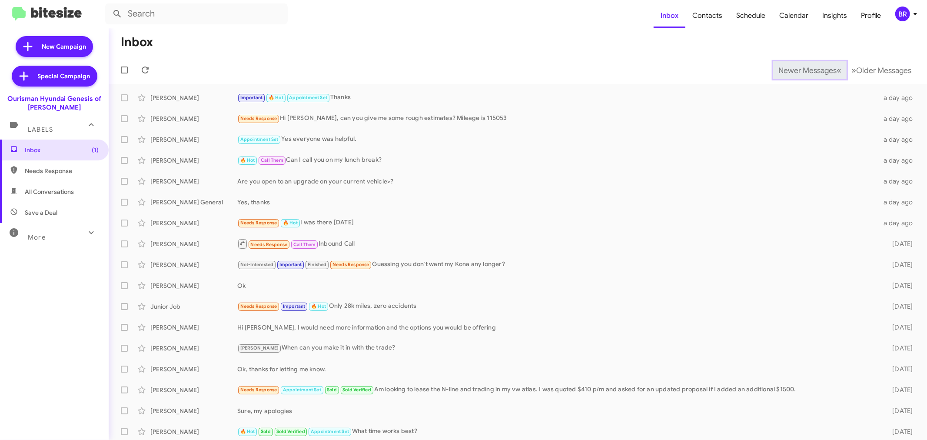
click at [811, 76] on button "Newer Messages « Previous" at bounding box center [809, 70] width 73 height 18
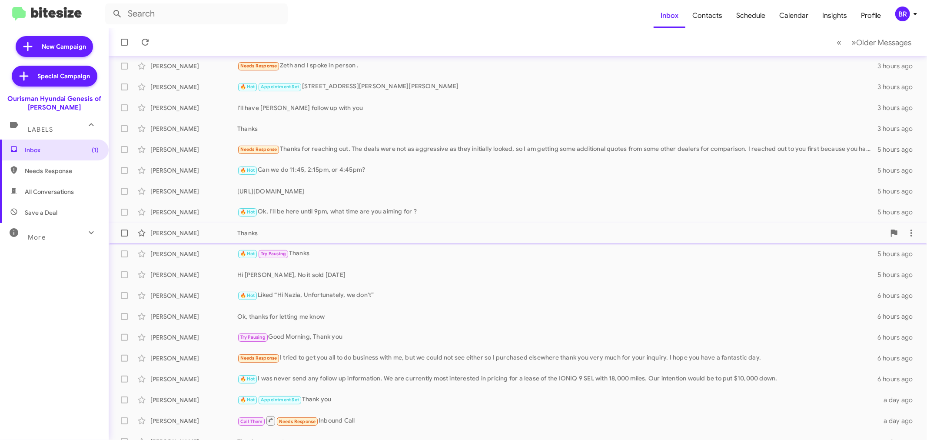
scroll to position [64, 0]
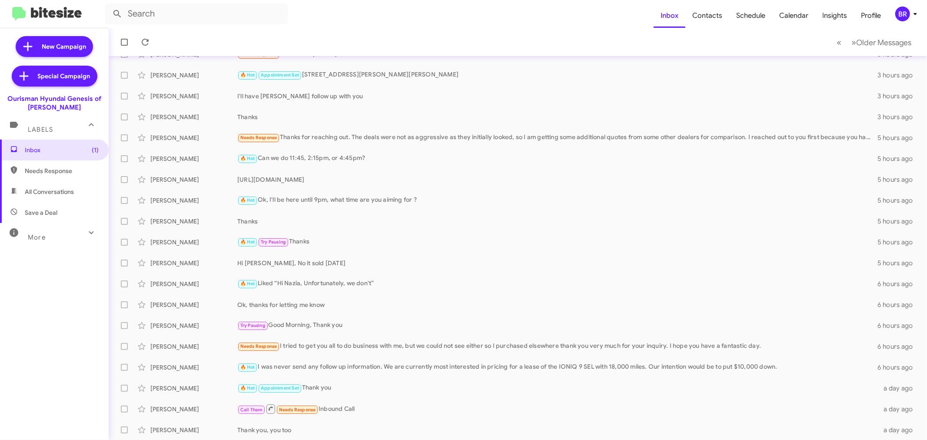
scroll to position [59, 0]
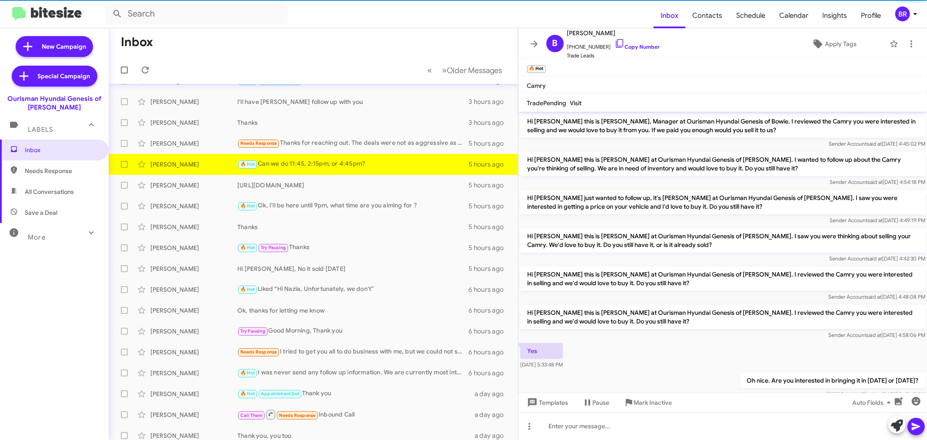
scroll to position [71, 0]
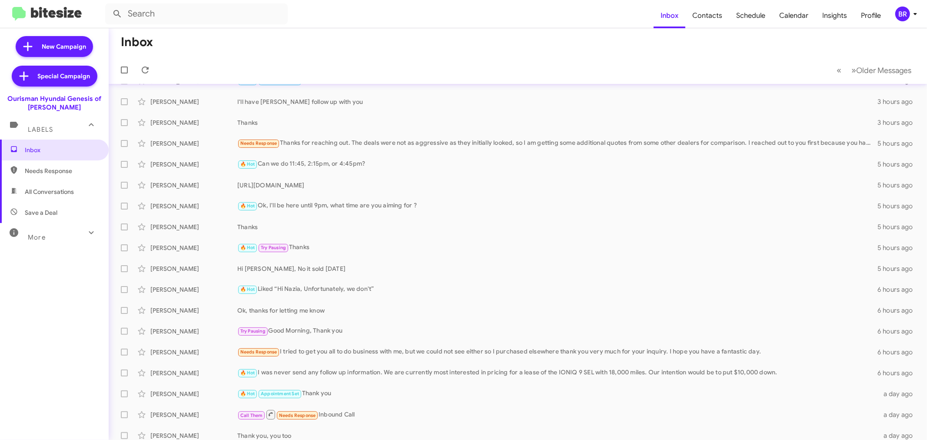
click at [897, 10] on div "BR" at bounding box center [902, 14] width 15 height 15
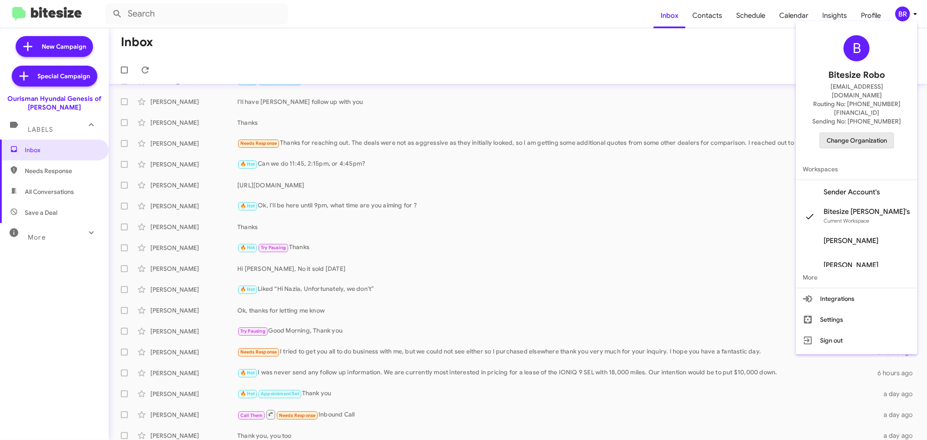
click at [857, 133] on span "Change Organization" at bounding box center [856, 140] width 60 height 15
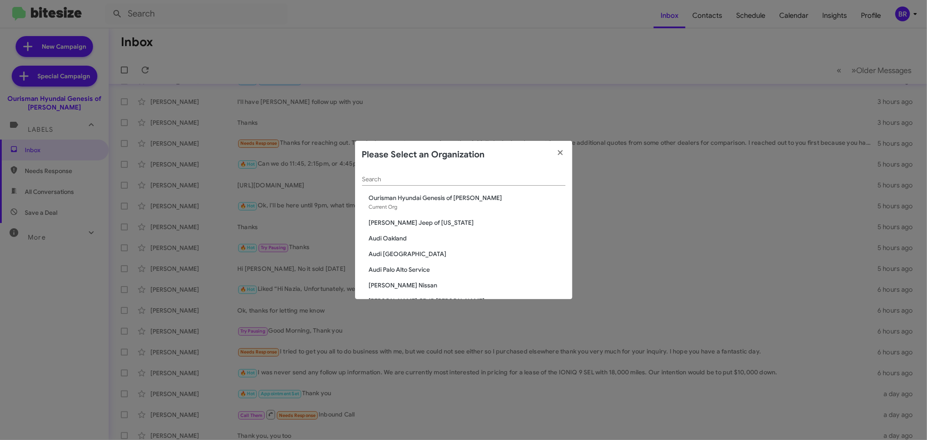
click at [452, 184] on div "Search" at bounding box center [463, 177] width 203 height 17
click at [453, 182] on input "Search" at bounding box center [463, 179] width 203 height 7
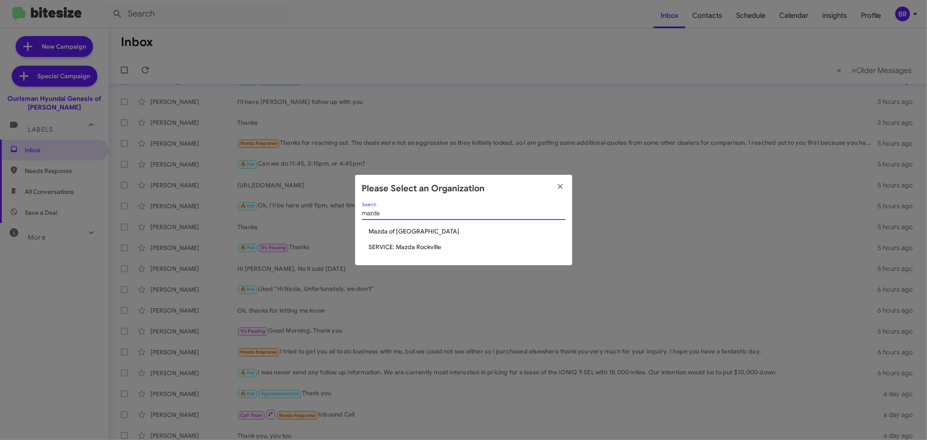
type input "mazda"
click at [421, 227] on span "Mazda of [GEOGRAPHIC_DATA]" at bounding box center [467, 231] width 196 height 9
click at [414, 232] on span "Mazda of [GEOGRAPHIC_DATA]" at bounding box center [467, 231] width 196 height 9
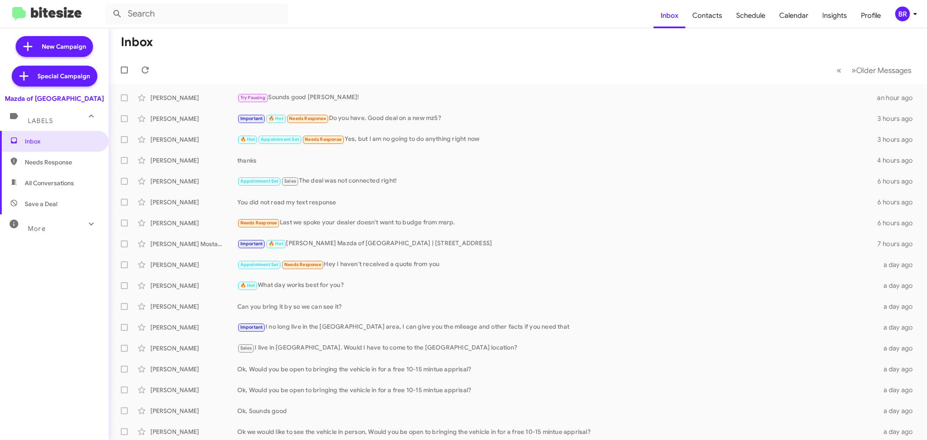
click at [44, 310] on div "Inbox Needs Response All Conversations Save a Deal More Important 🔥 Hot Appoint…" at bounding box center [54, 263] width 109 height 264
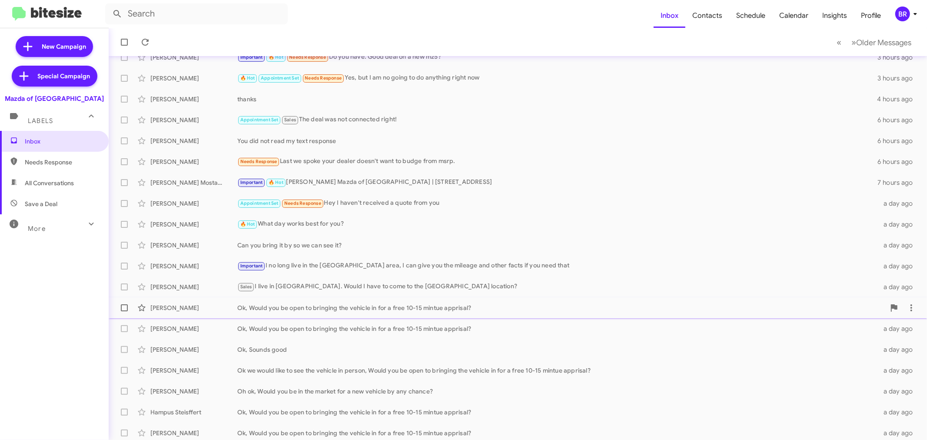
scroll to position [64, 0]
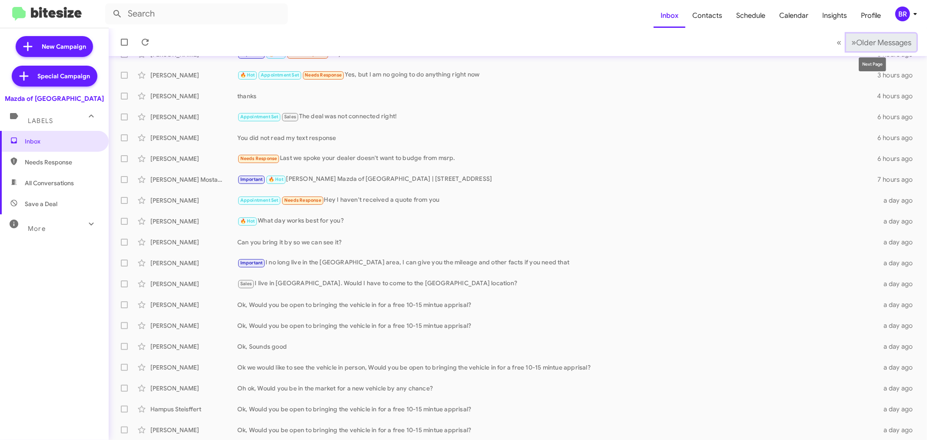
click at [846, 36] on button "» Next Older Messages" at bounding box center [881, 42] width 70 height 18
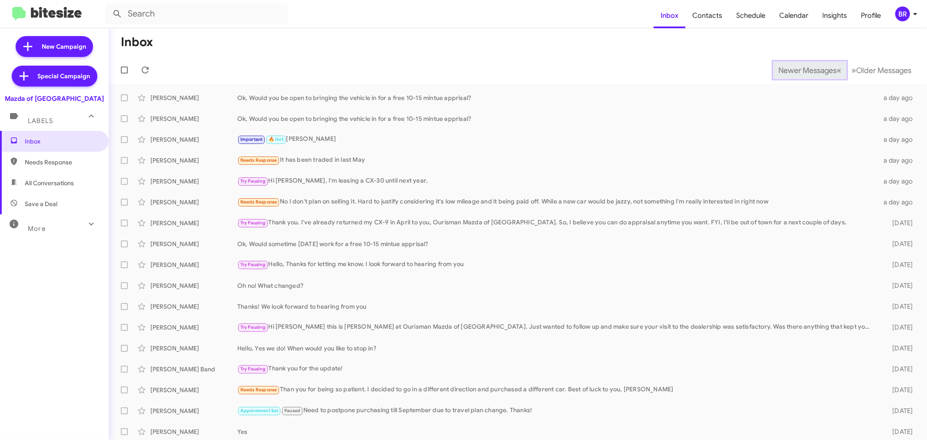
click at [795, 67] on span "Newer Messages" at bounding box center [807, 71] width 58 height 10
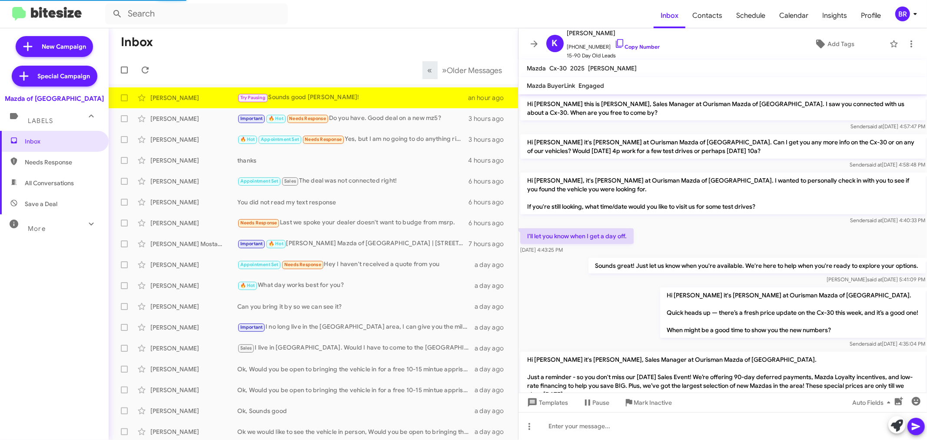
scroll to position [409, 0]
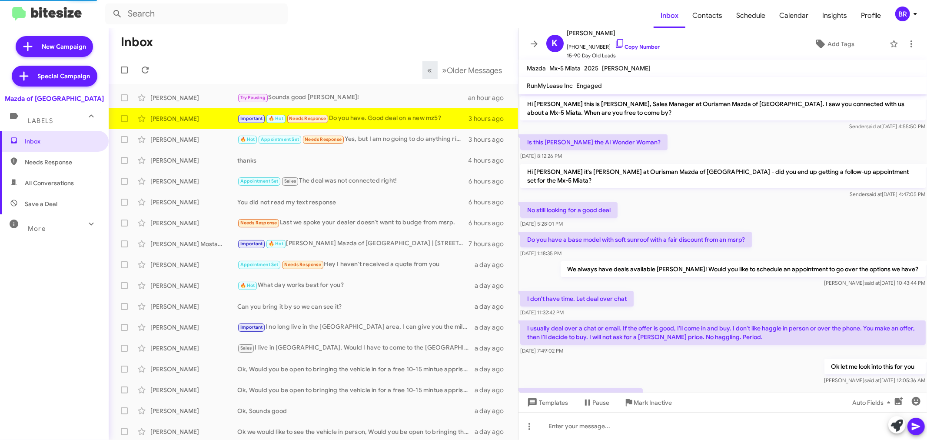
scroll to position [307, 0]
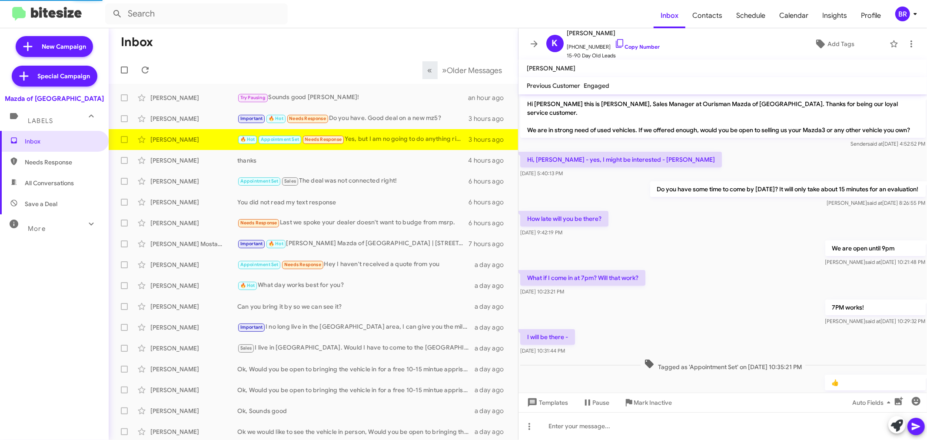
scroll to position [288, 0]
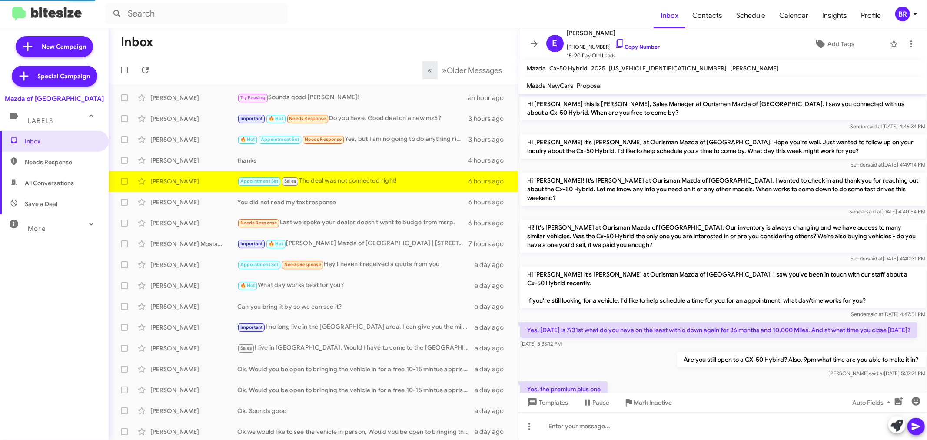
scroll to position [425, 0]
